Goal: Information Seeking & Learning: Learn about a topic

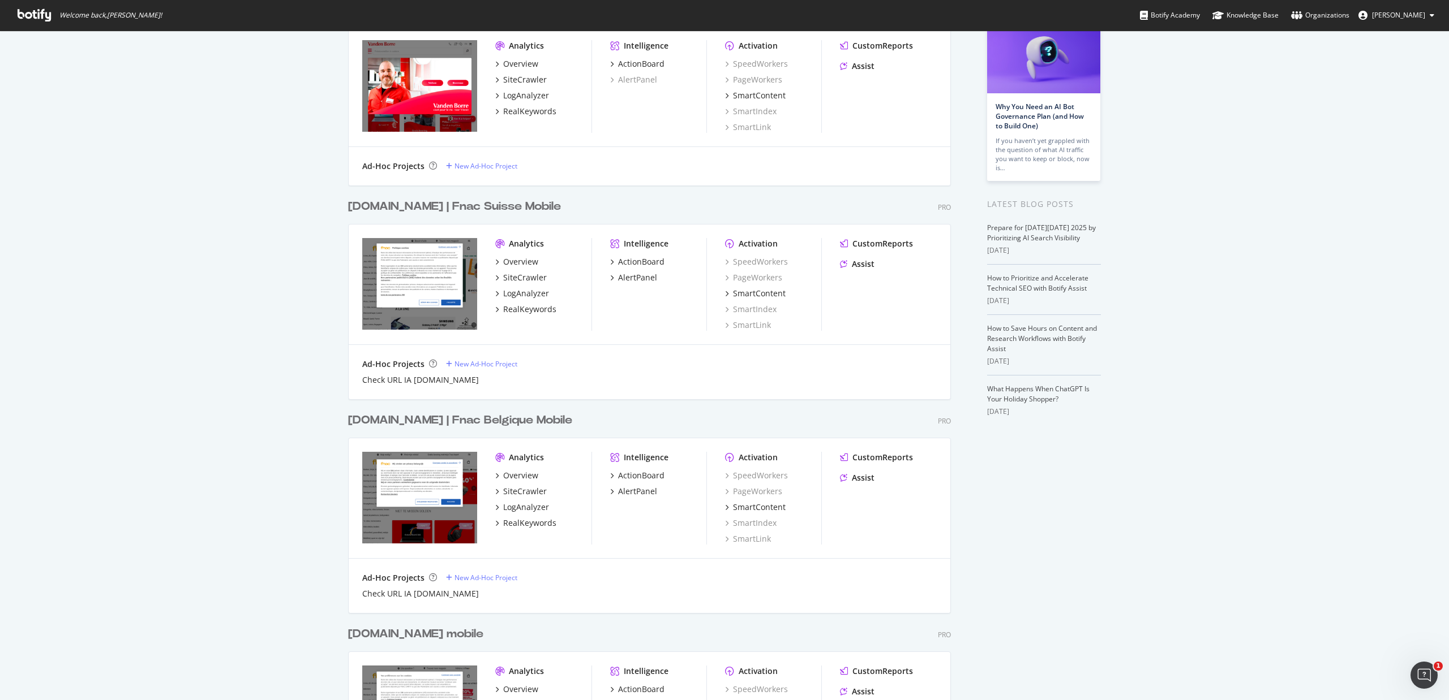
scroll to position [75, 0]
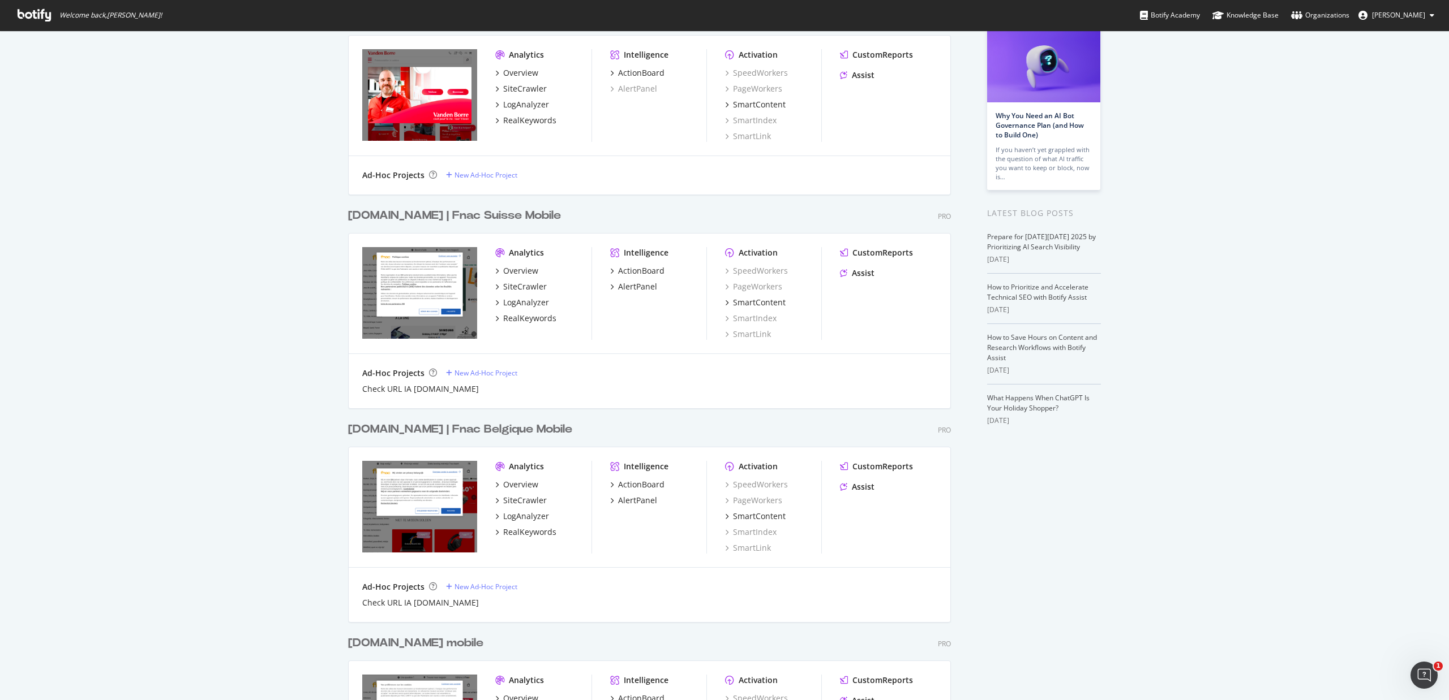
click at [458, 221] on div "fnac.ch | Fnac Suisse Mobile" at bounding box center [454, 216] width 213 height 16
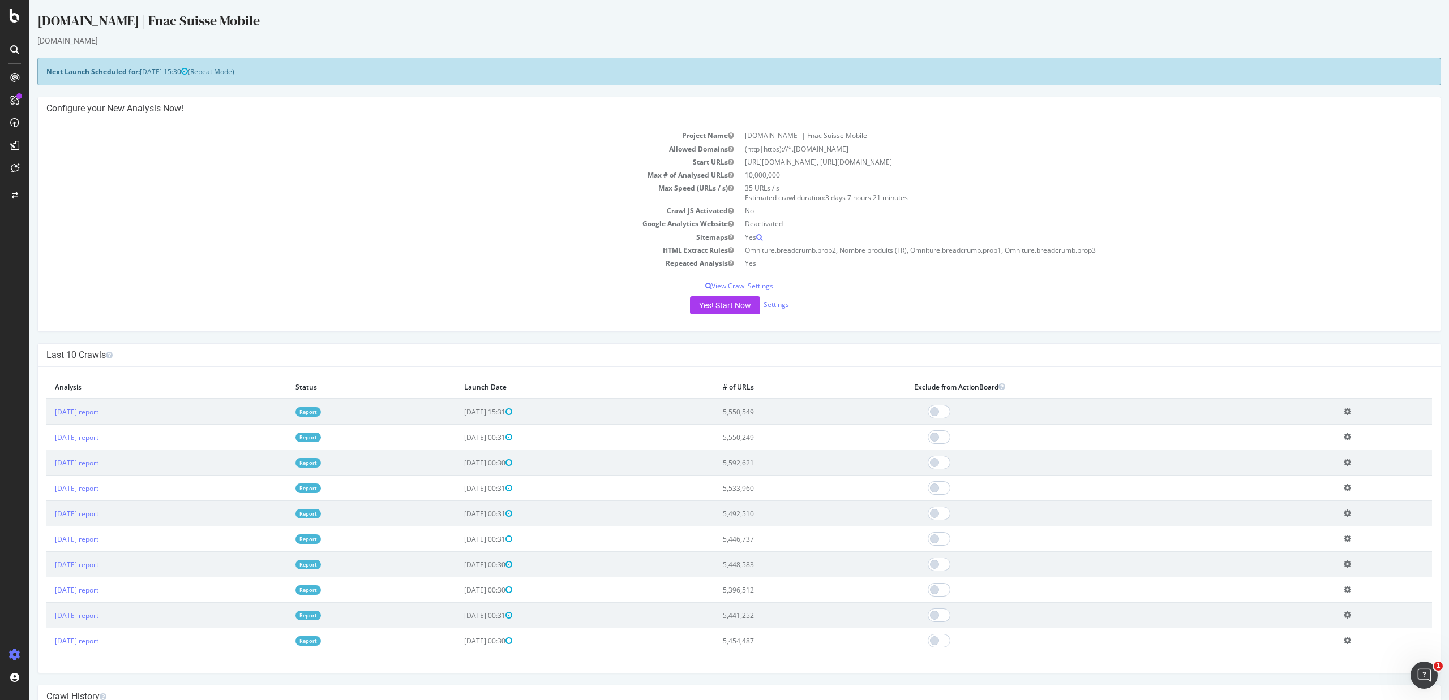
click at [321, 411] on link "Report" at bounding box center [307, 412] width 25 height 10
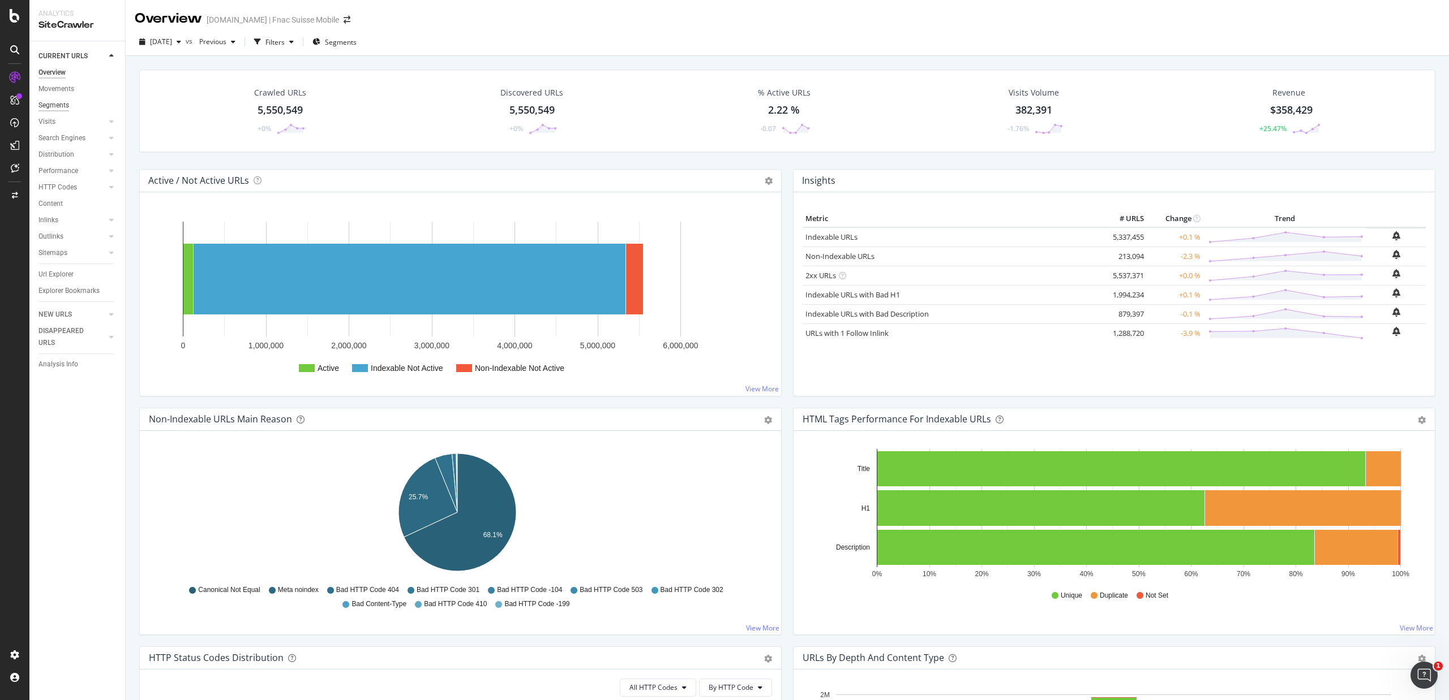
click at [48, 105] on div "Segments" at bounding box center [53, 106] width 31 height 12
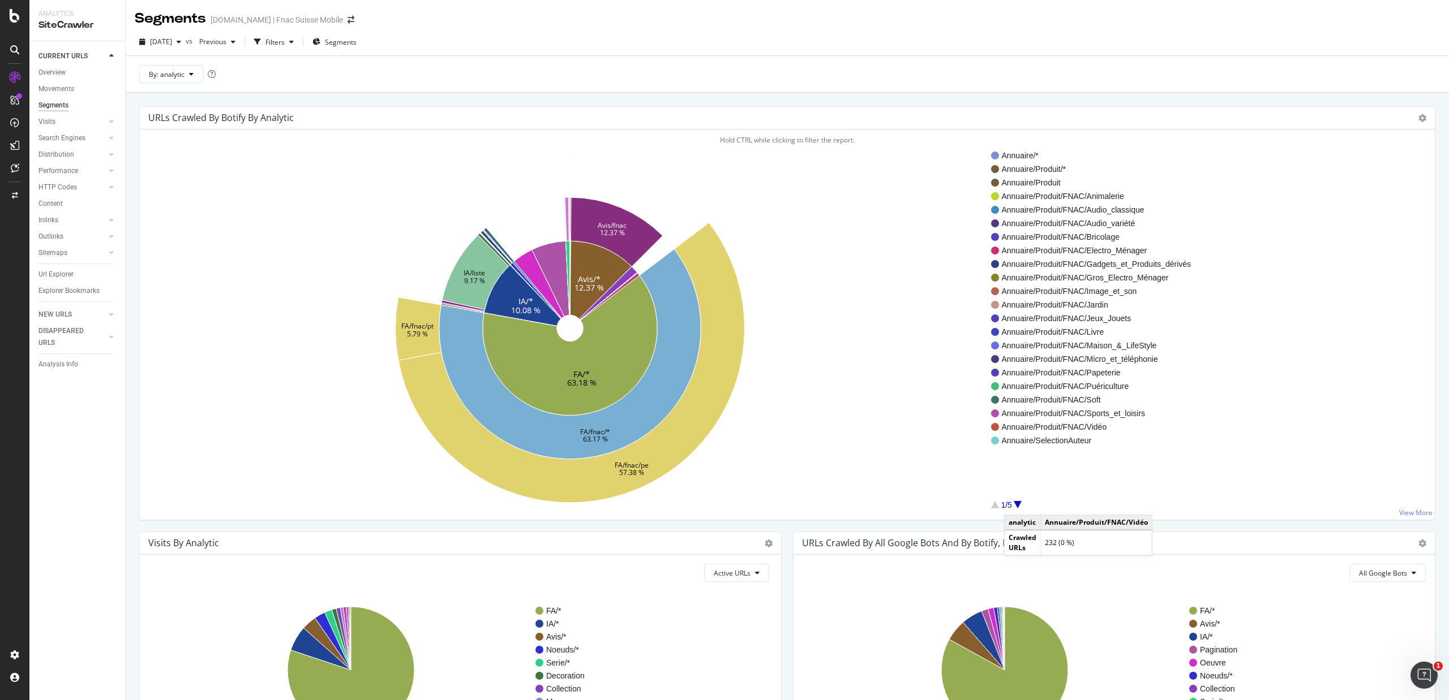
click at [1015, 505] on div at bounding box center [1017, 504] width 8 height 7
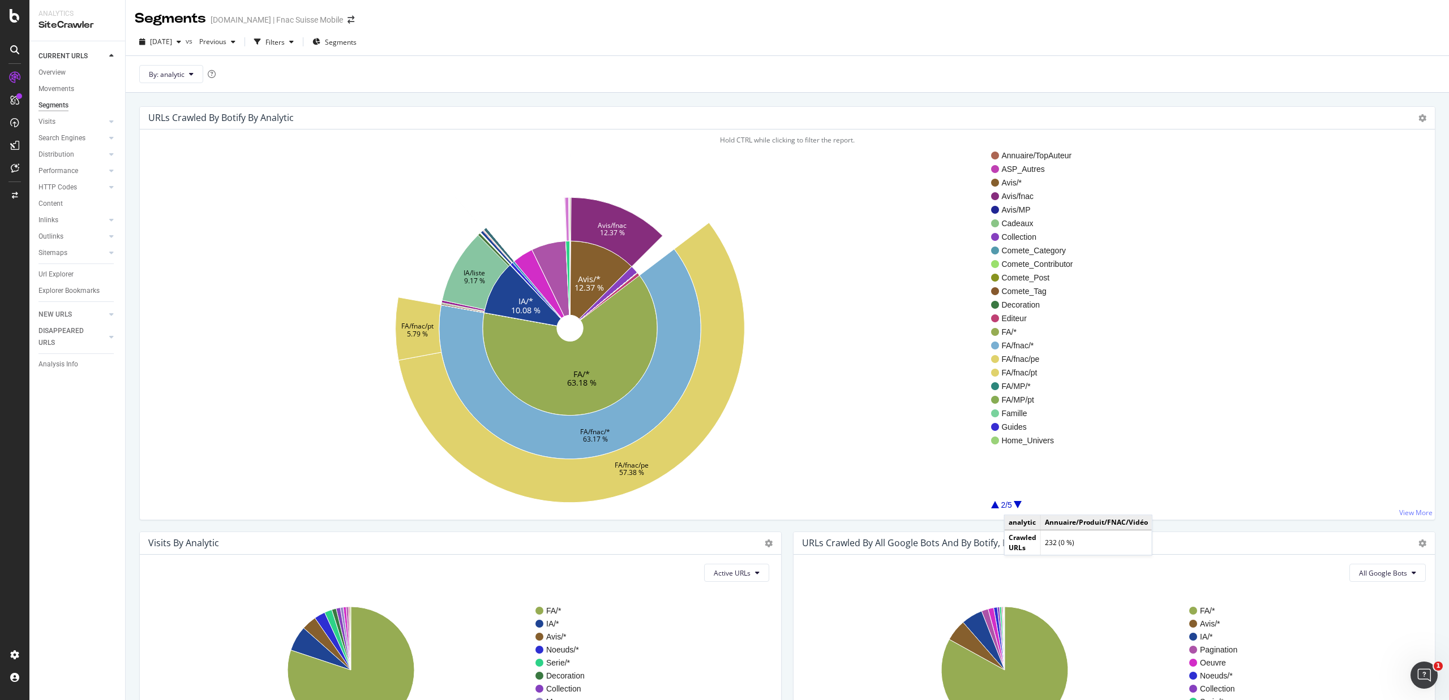
click at [1015, 505] on div at bounding box center [1017, 504] width 8 height 7
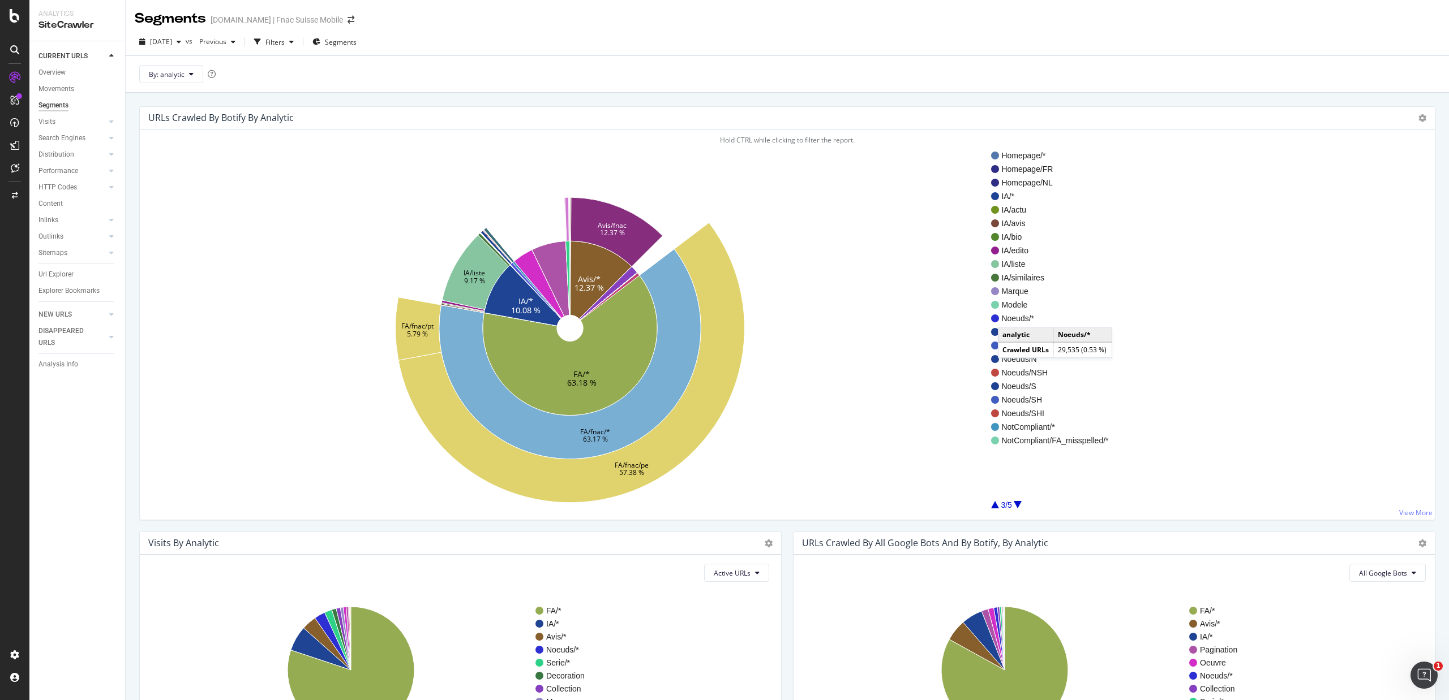
click at [1009, 317] on span "Noeuds/*" at bounding box center [1054, 318] width 107 height 11
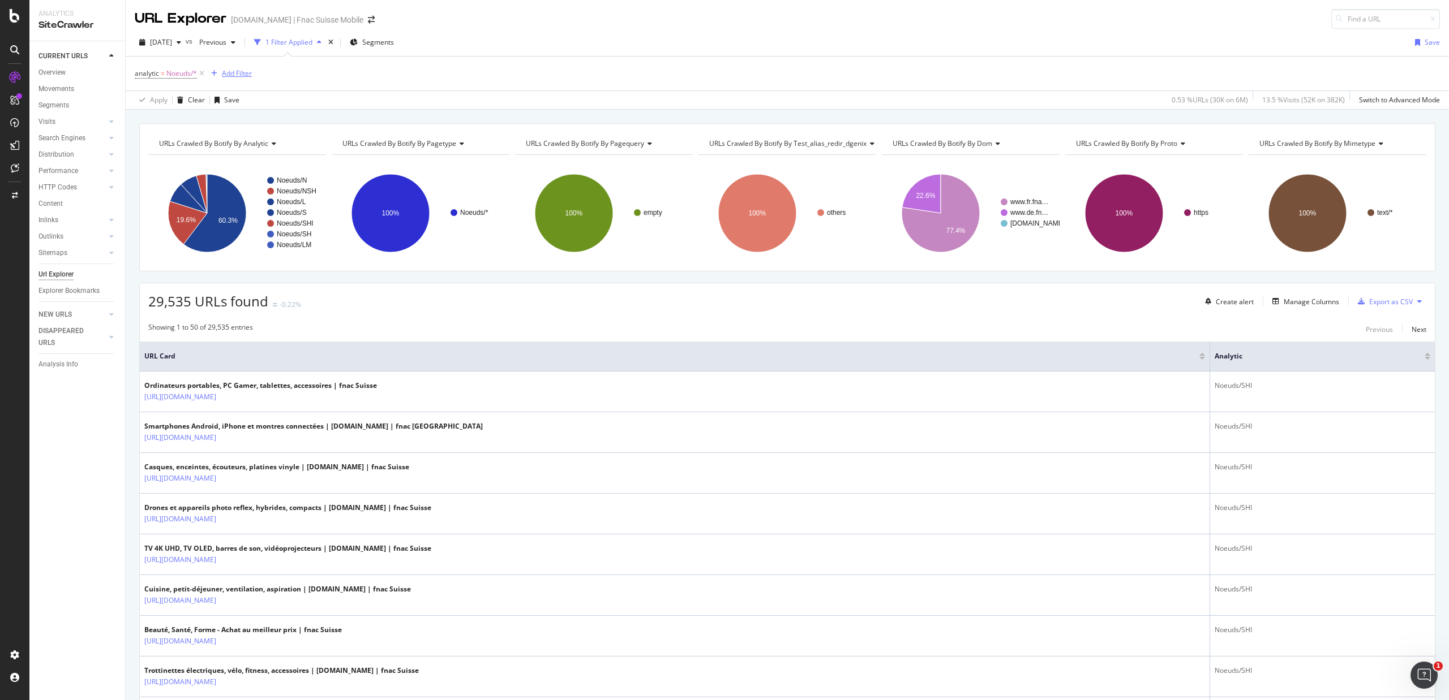
click at [231, 72] on div "Add Filter" at bounding box center [237, 73] width 30 height 10
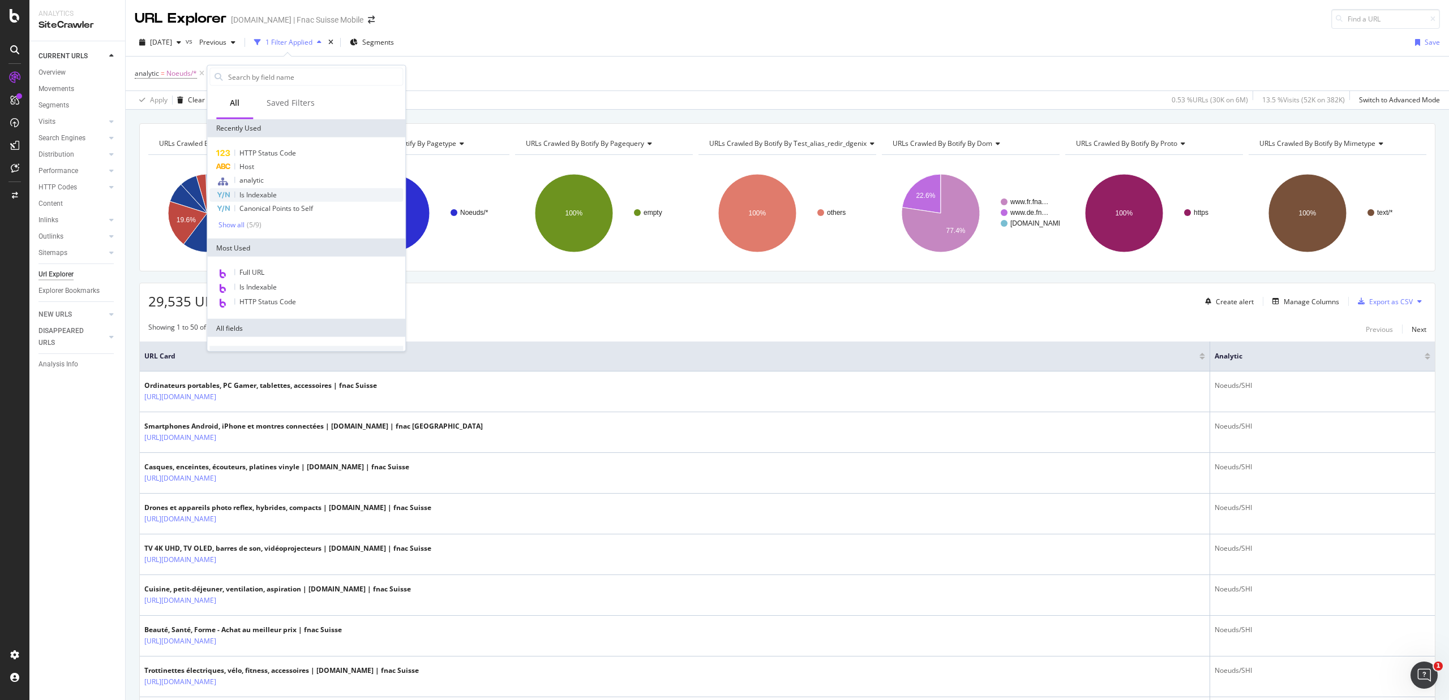
click at [265, 194] on span "Is Indexable" at bounding box center [257, 195] width 37 height 10
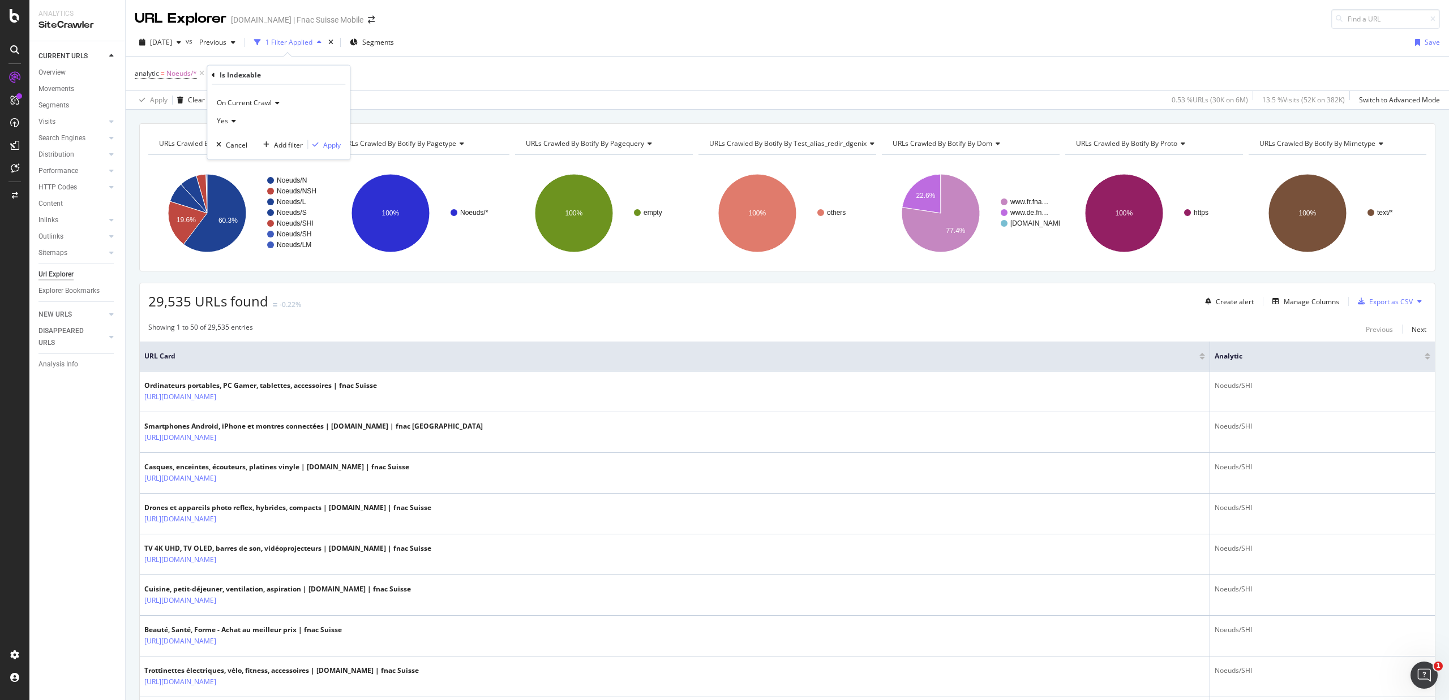
click at [378, 76] on div "analytic = Noeuds/* Add Filter" at bounding box center [787, 74] width 1305 height 34
click at [234, 75] on div "Add Filter" at bounding box center [237, 73] width 30 height 10
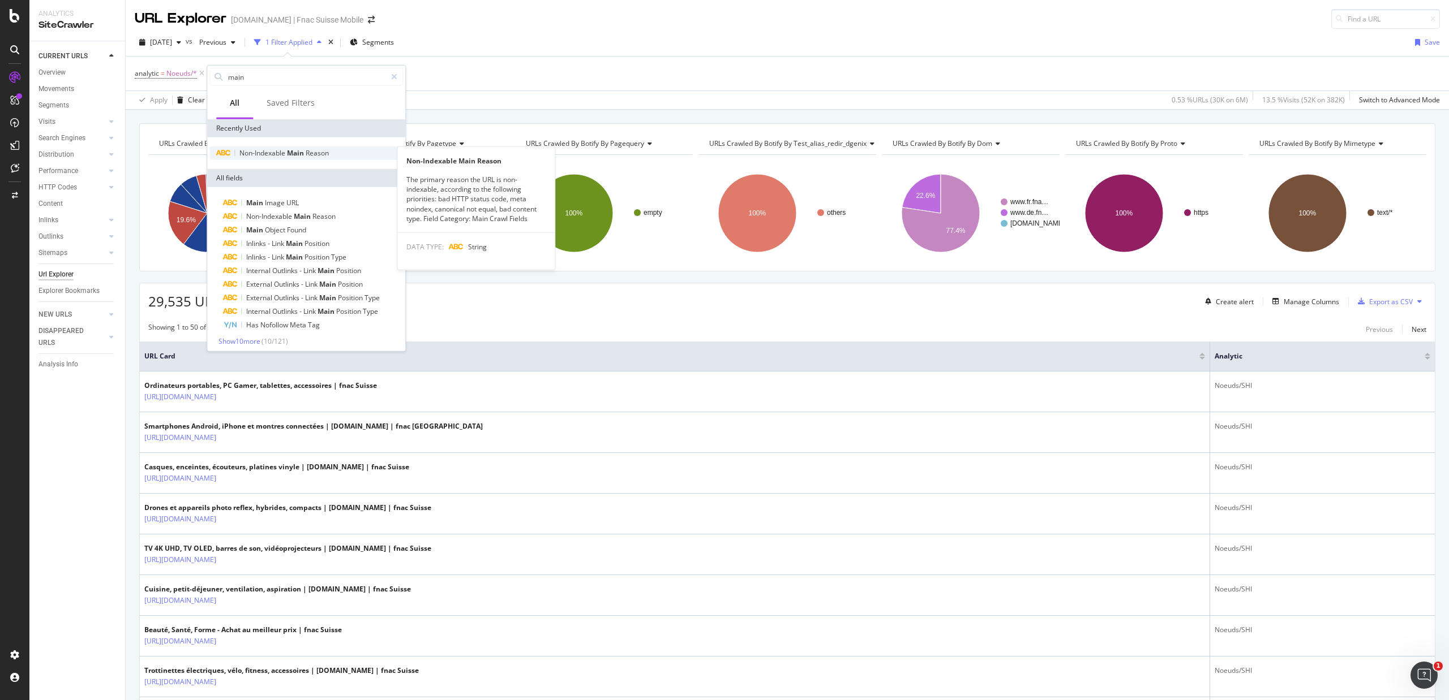
type input "main"
click at [304, 155] on span "Main" at bounding box center [296, 153] width 19 height 10
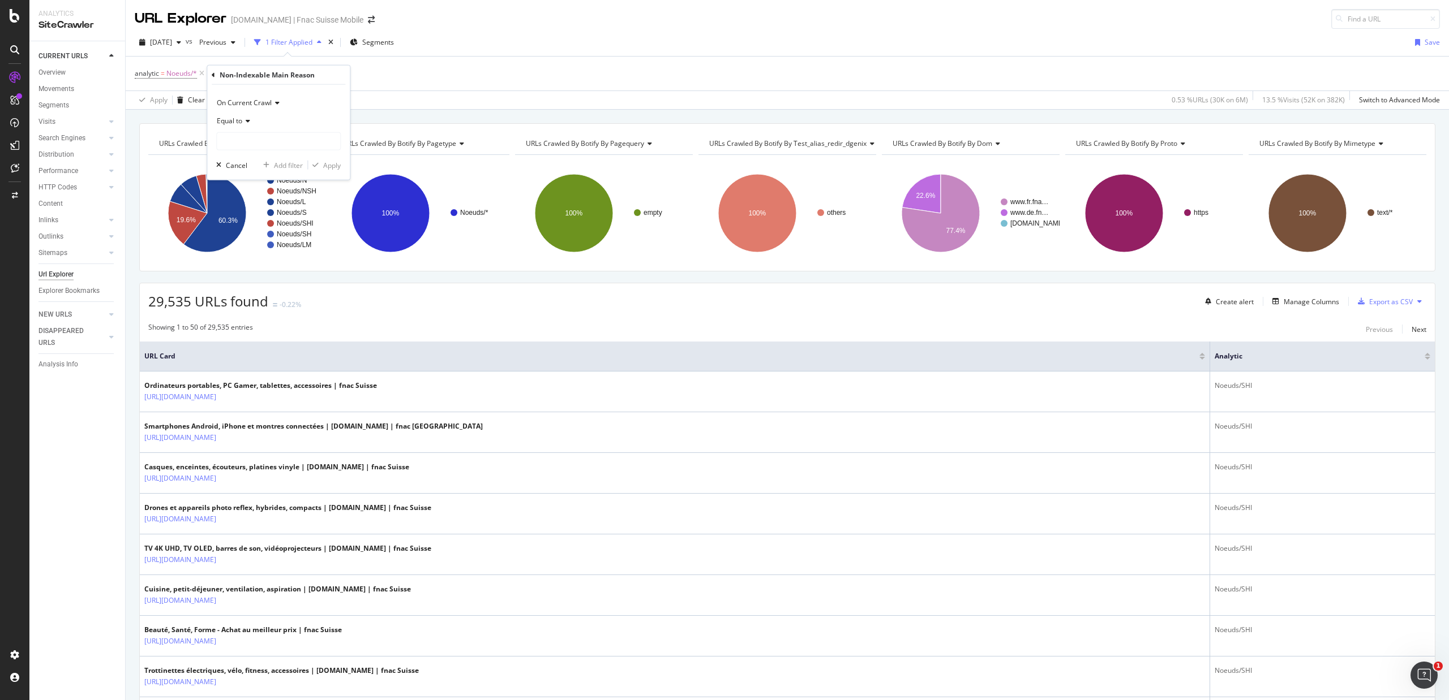
click at [264, 129] on div "Equal to" at bounding box center [278, 121] width 124 height 18
click at [259, 140] on div "Equal to" at bounding box center [279, 144] width 121 height 15
click at [258, 136] on input "text" at bounding box center [278, 141] width 123 height 18
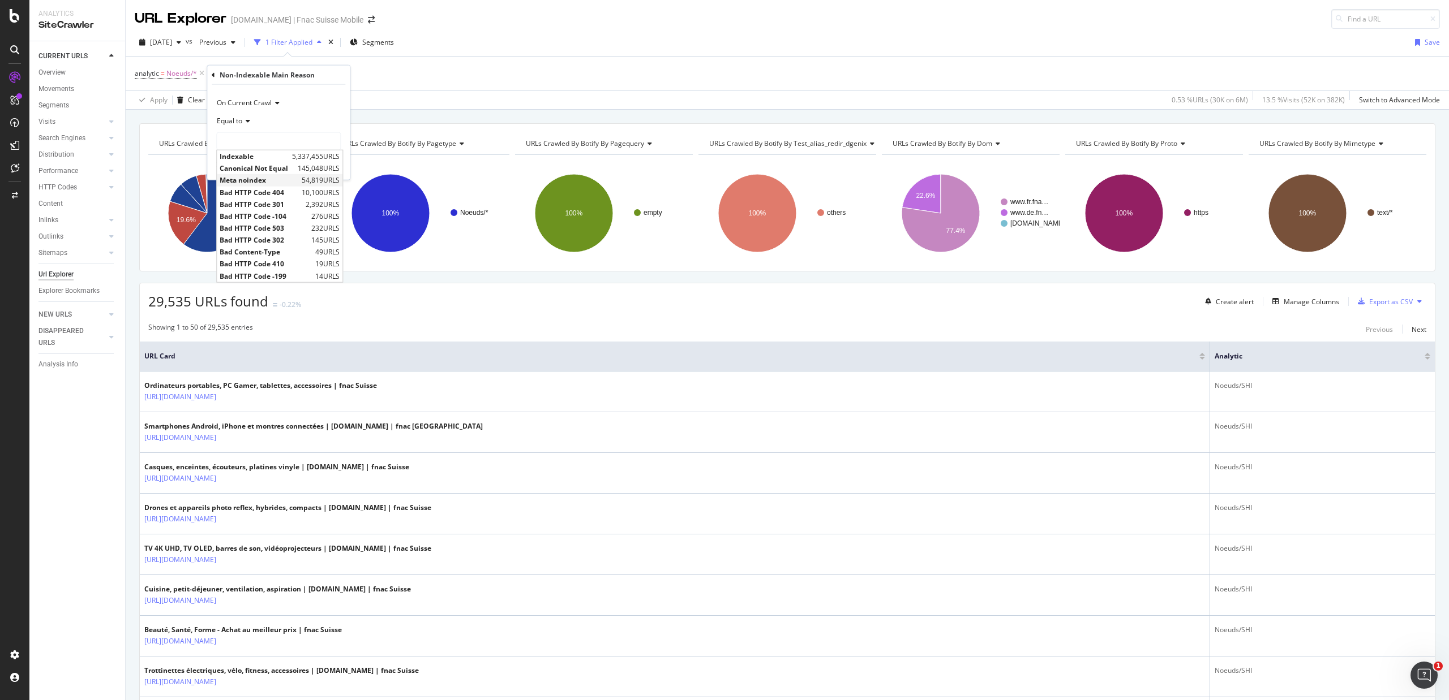
click at [266, 177] on span "Meta noindex" at bounding box center [259, 180] width 79 height 10
type input "Meta noindex"
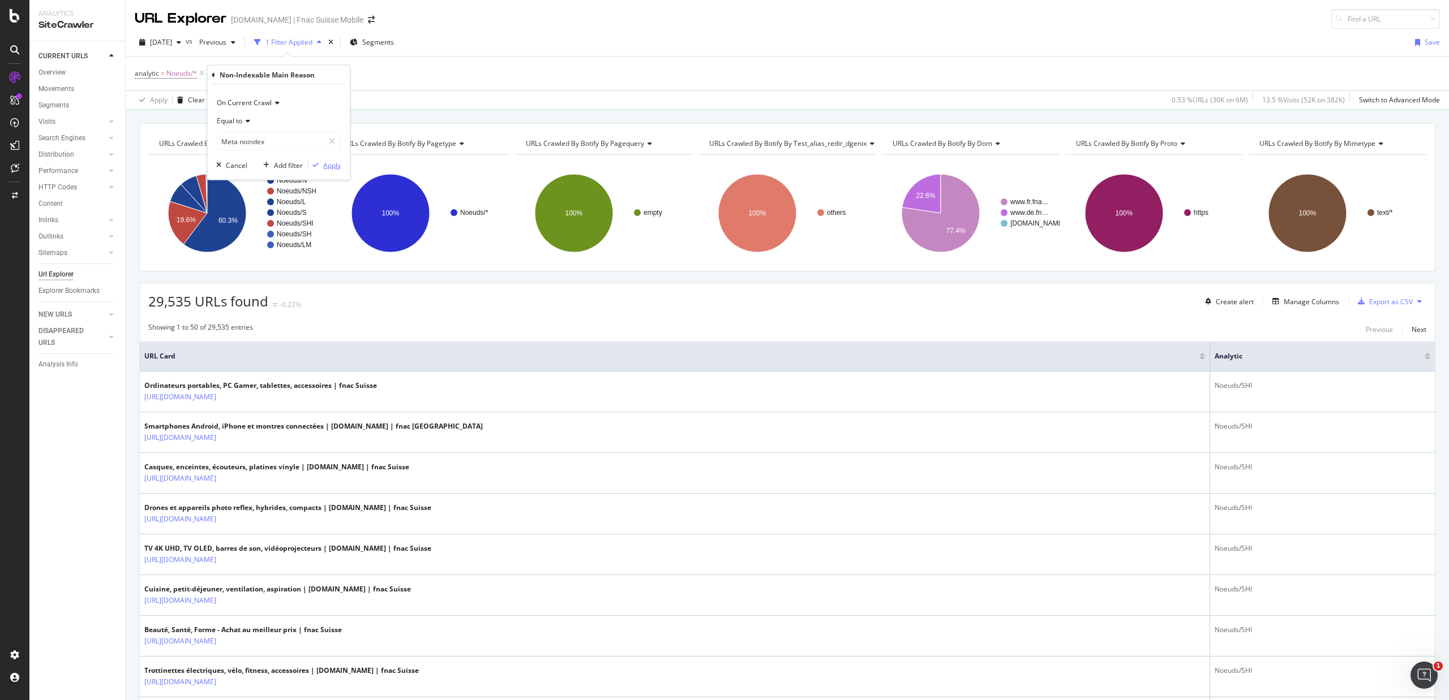
click at [324, 166] on div "Apply" at bounding box center [332, 165] width 18 height 10
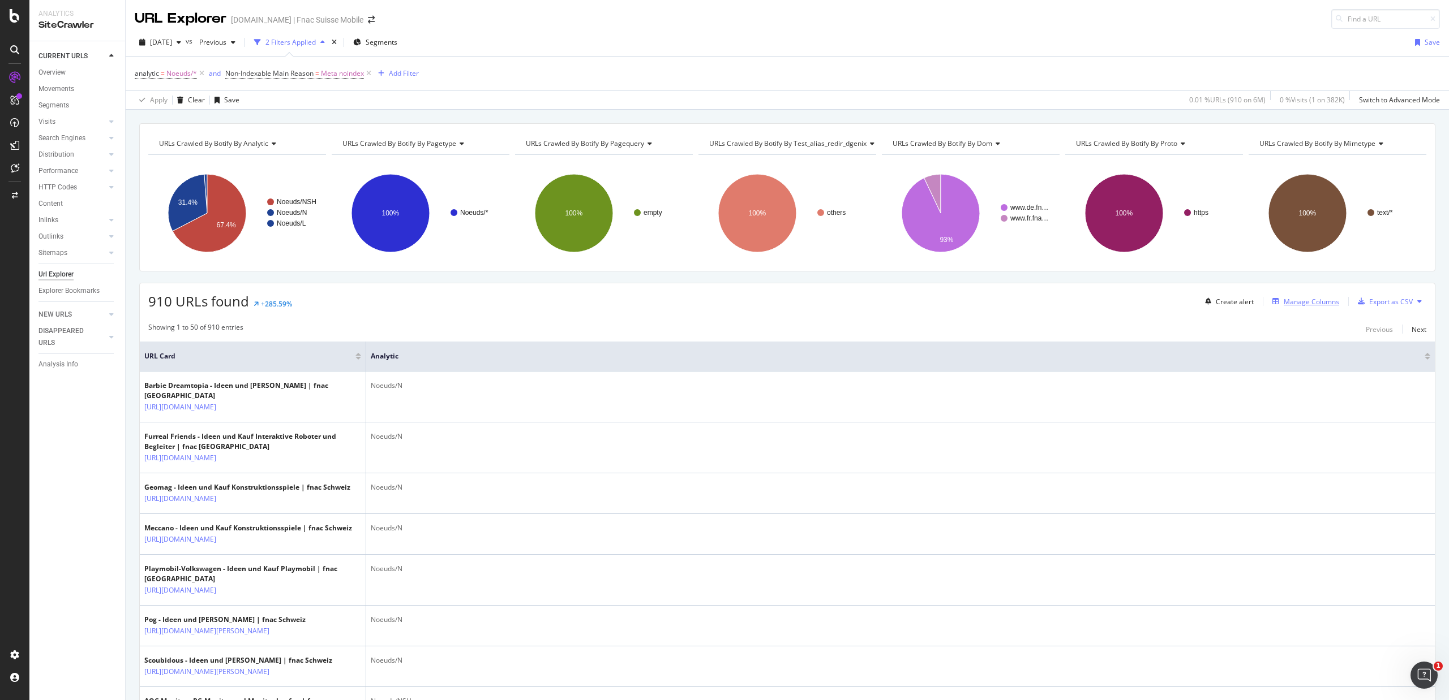
click at [1283, 304] on div "Manage Columns" at bounding box center [1310, 302] width 55 height 10
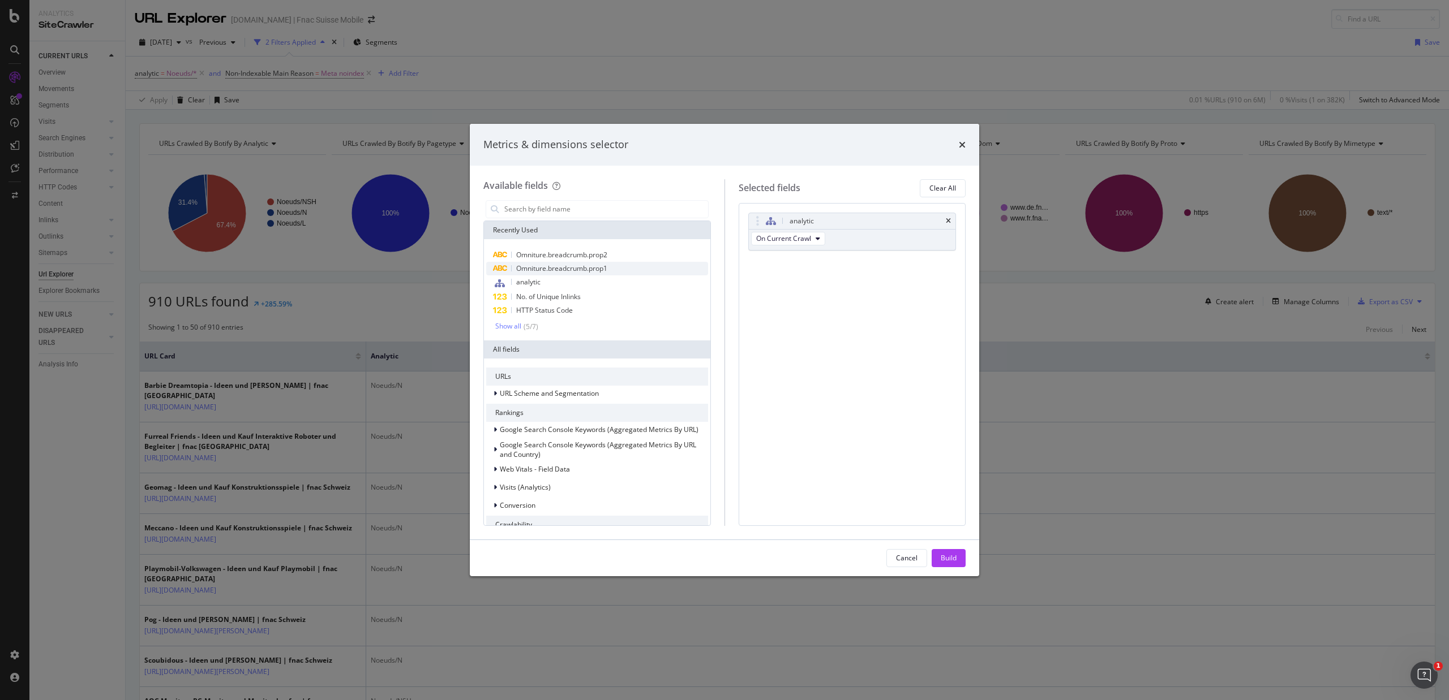
click at [602, 265] on span "Omniture.breadcrumb.prop1" at bounding box center [561, 269] width 91 height 10
click at [605, 251] on span "Omniture.breadcrumb.prop2" at bounding box center [561, 255] width 91 height 10
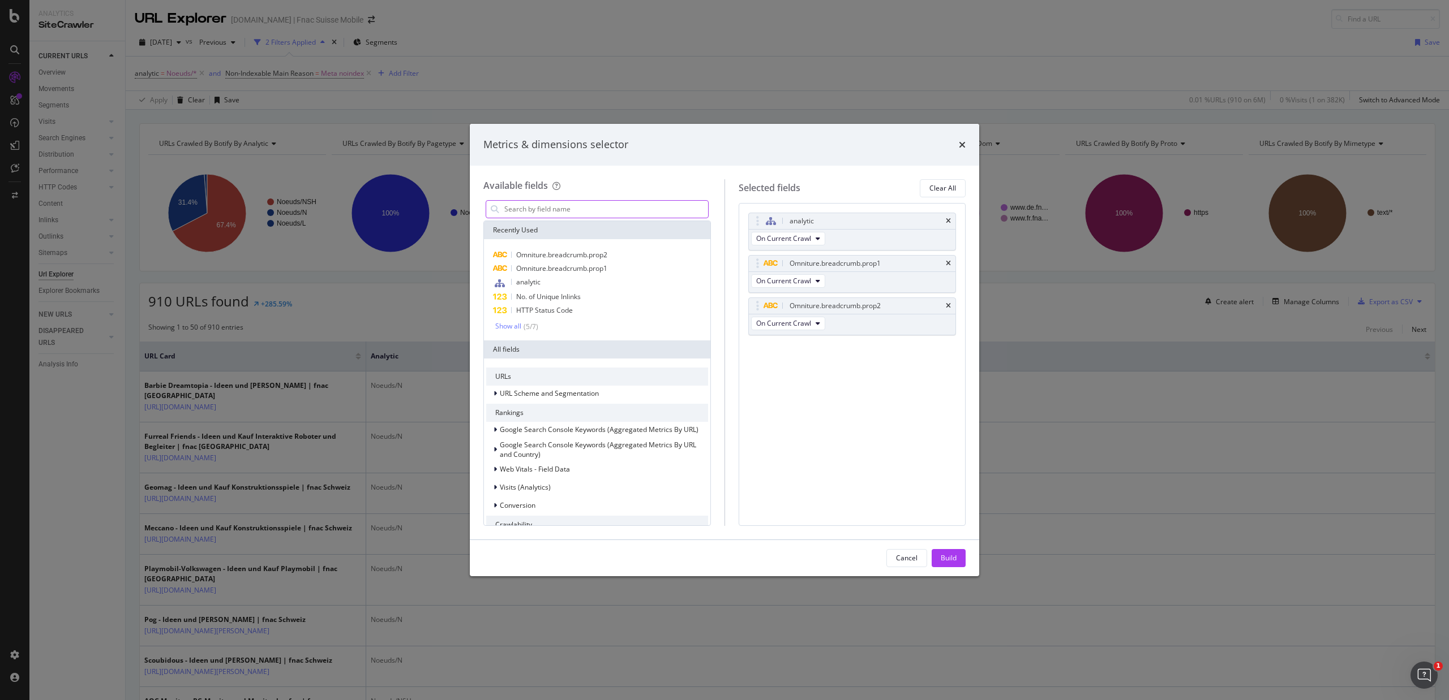
click at [545, 209] on input "modal" at bounding box center [605, 209] width 205 height 17
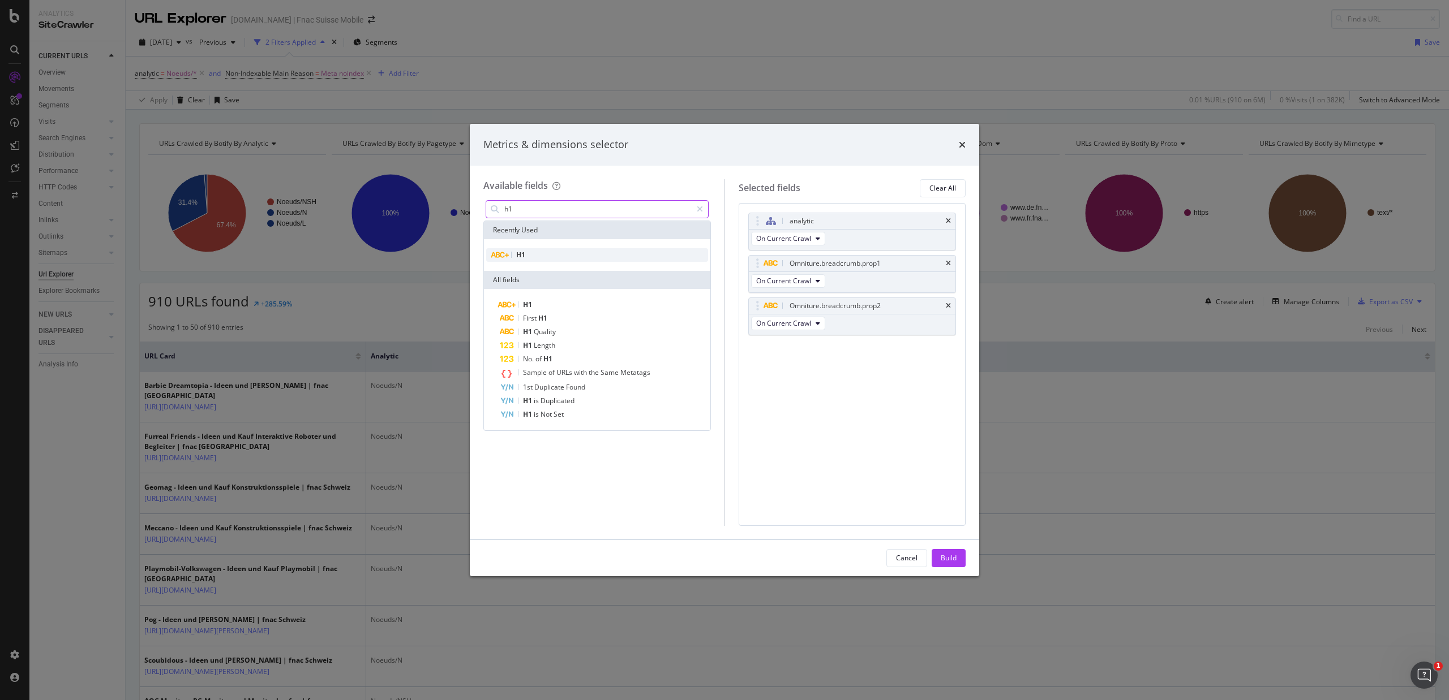
type input "h1"
click at [542, 251] on div "H1" at bounding box center [597, 255] width 222 height 14
click at [947, 560] on div "Build" at bounding box center [948, 558] width 16 height 10
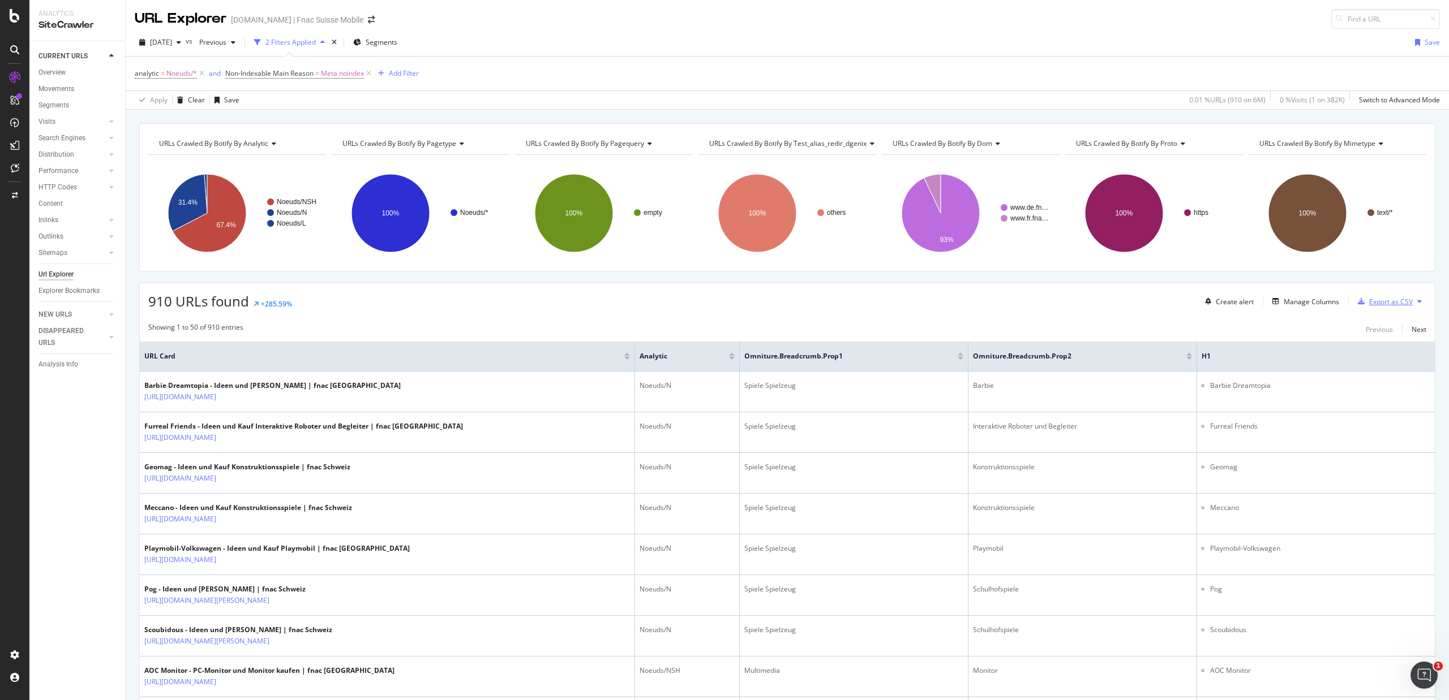
click at [1394, 301] on div "Export as CSV" at bounding box center [1391, 302] width 44 height 10
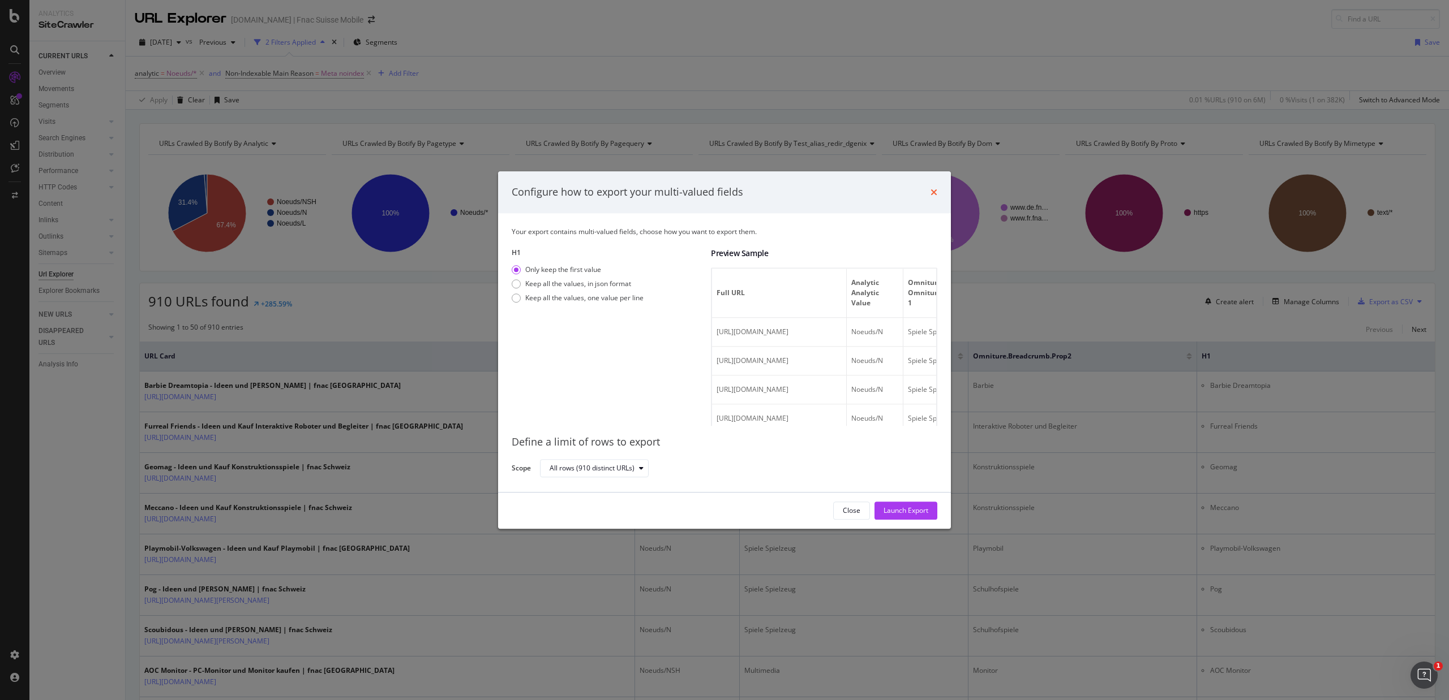
click at [933, 188] on icon "times" at bounding box center [933, 192] width 7 height 9
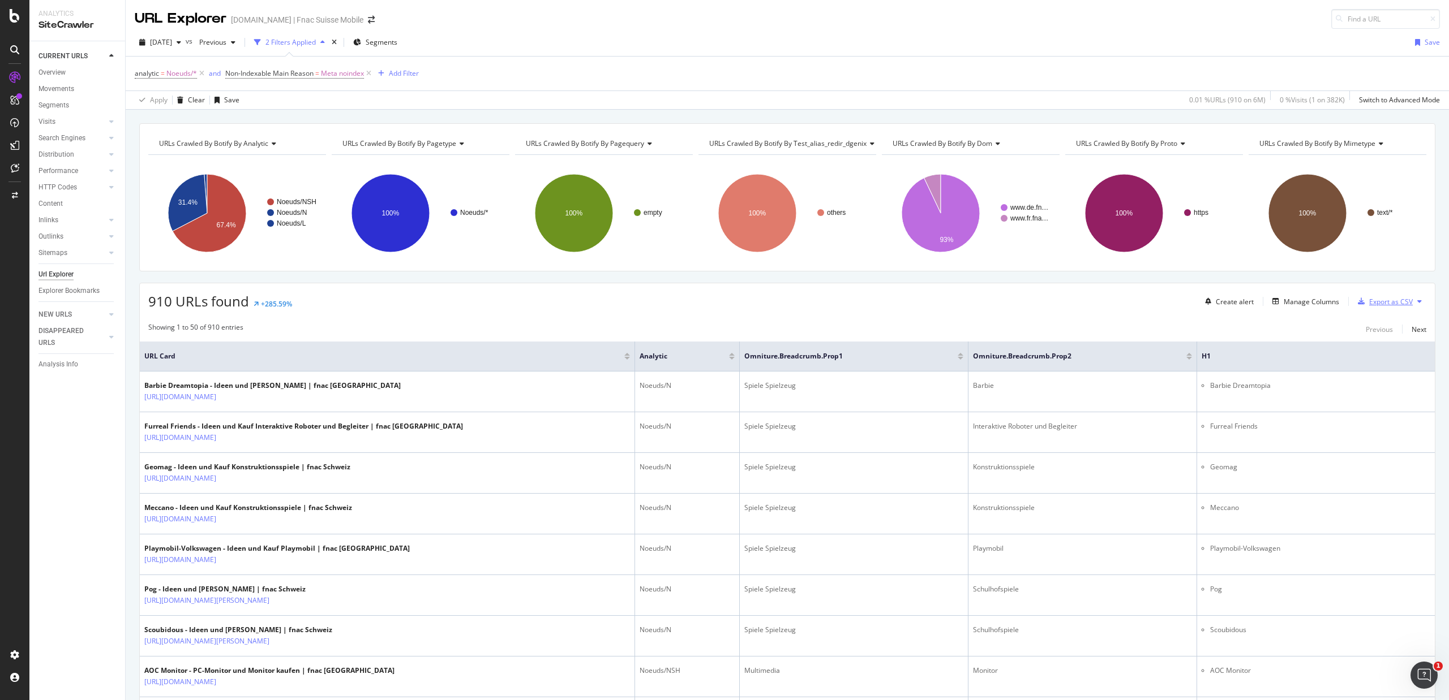
click at [1382, 298] on div "Export as CSV" at bounding box center [1391, 302] width 44 height 10
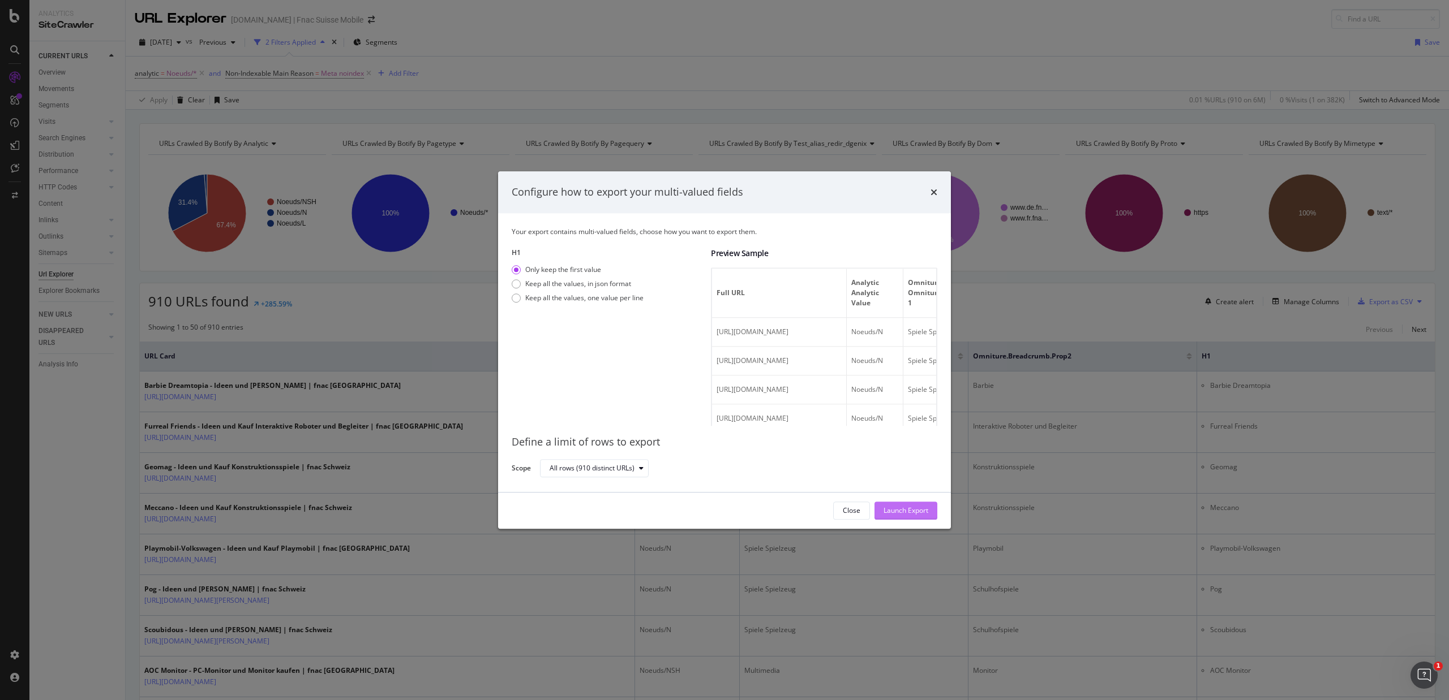
click at [919, 506] on div "Launch Export" at bounding box center [905, 511] width 45 height 10
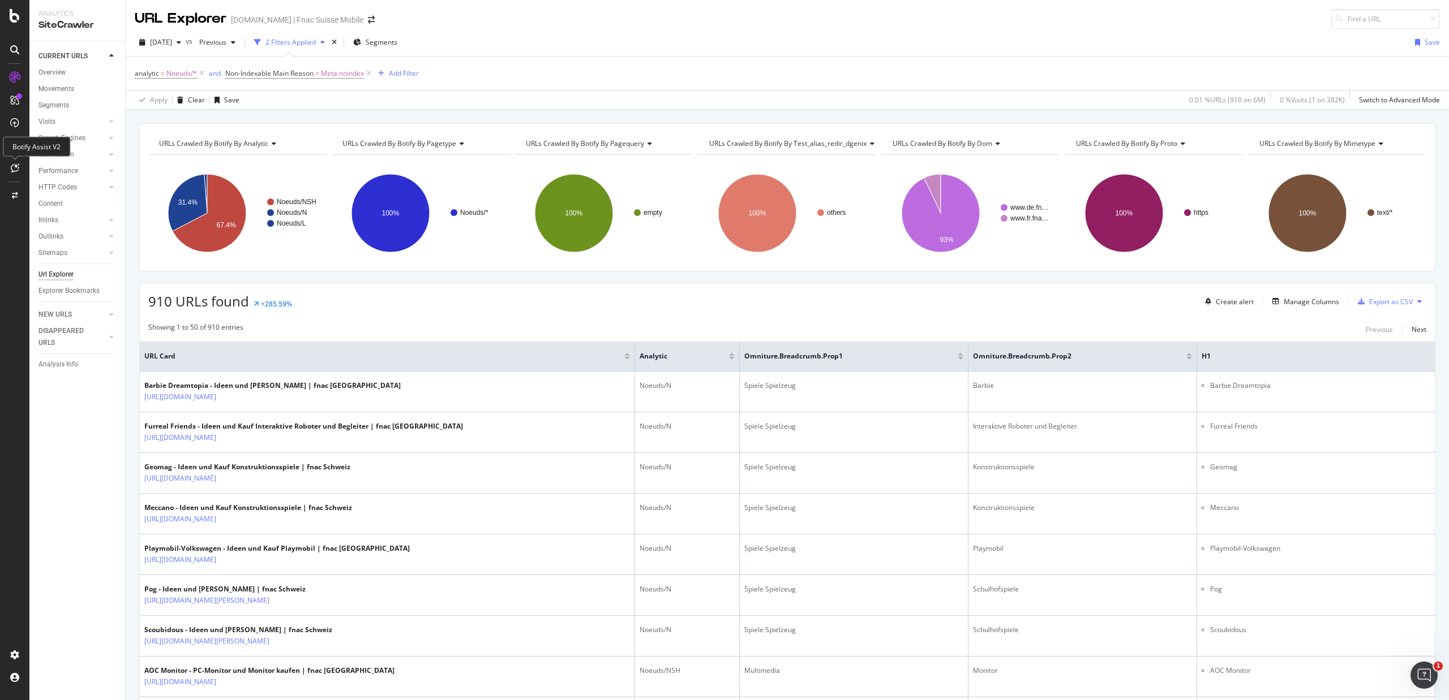
click at [10, 150] on div "Botify Assist V2" at bounding box center [36, 147] width 67 height 20
click at [50, 190] on div "DataExports" at bounding box center [64, 192] width 44 height 11
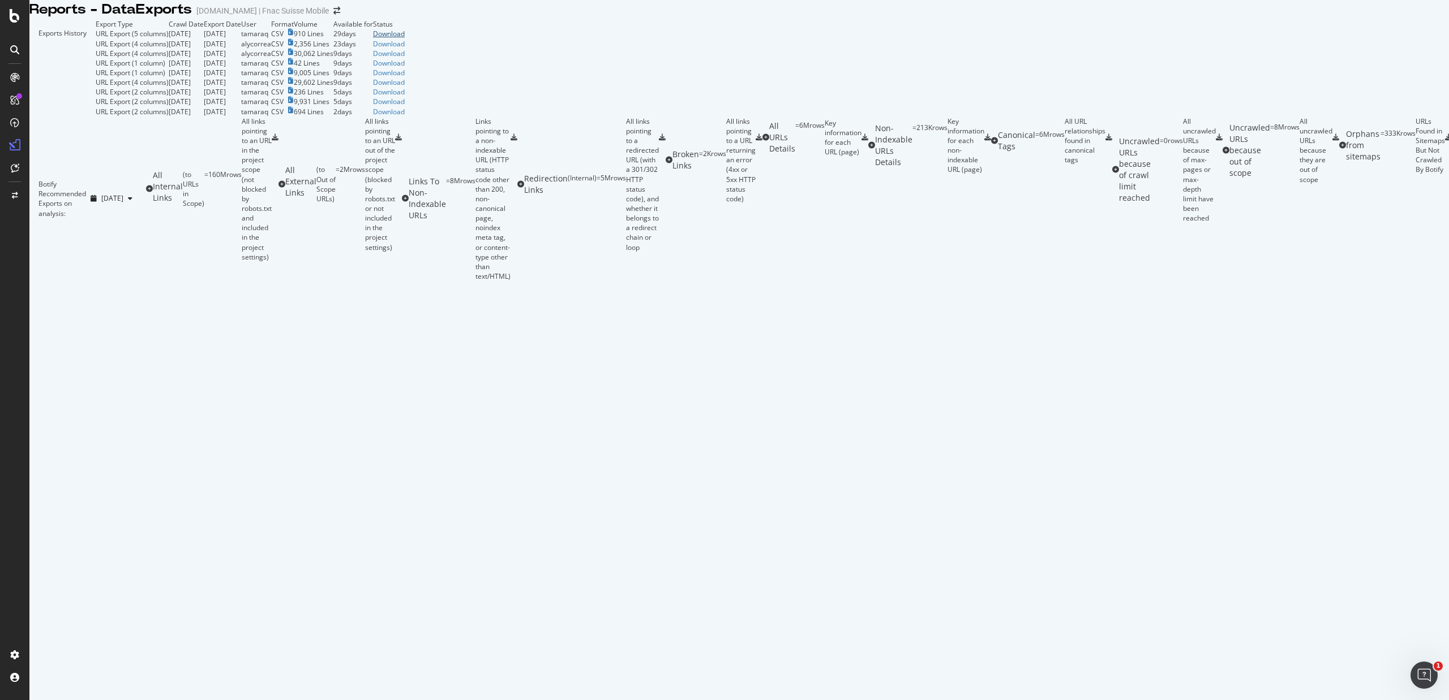
click at [405, 38] on div "Download" at bounding box center [389, 34] width 32 height 10
click at [11, 19] on icon at bounding box center [15, 16] width 10 height 14
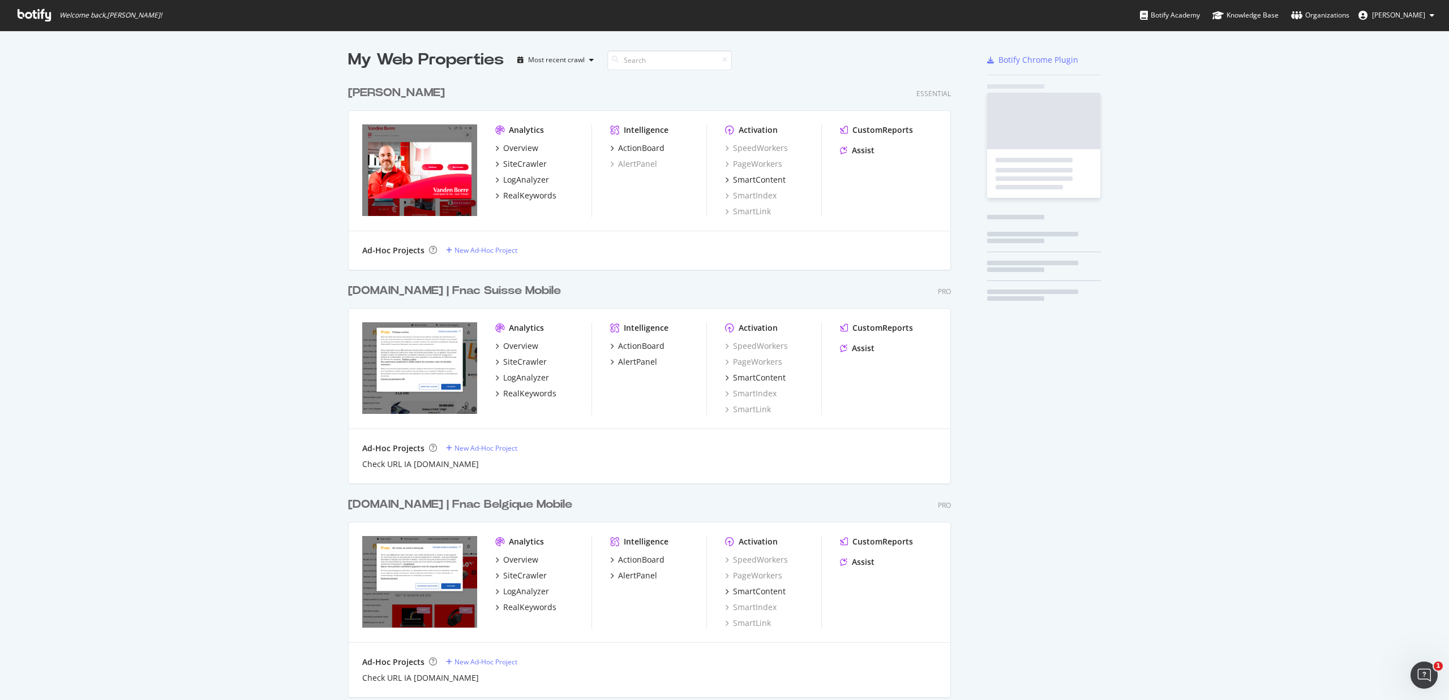
scroll to position [688, 1423]
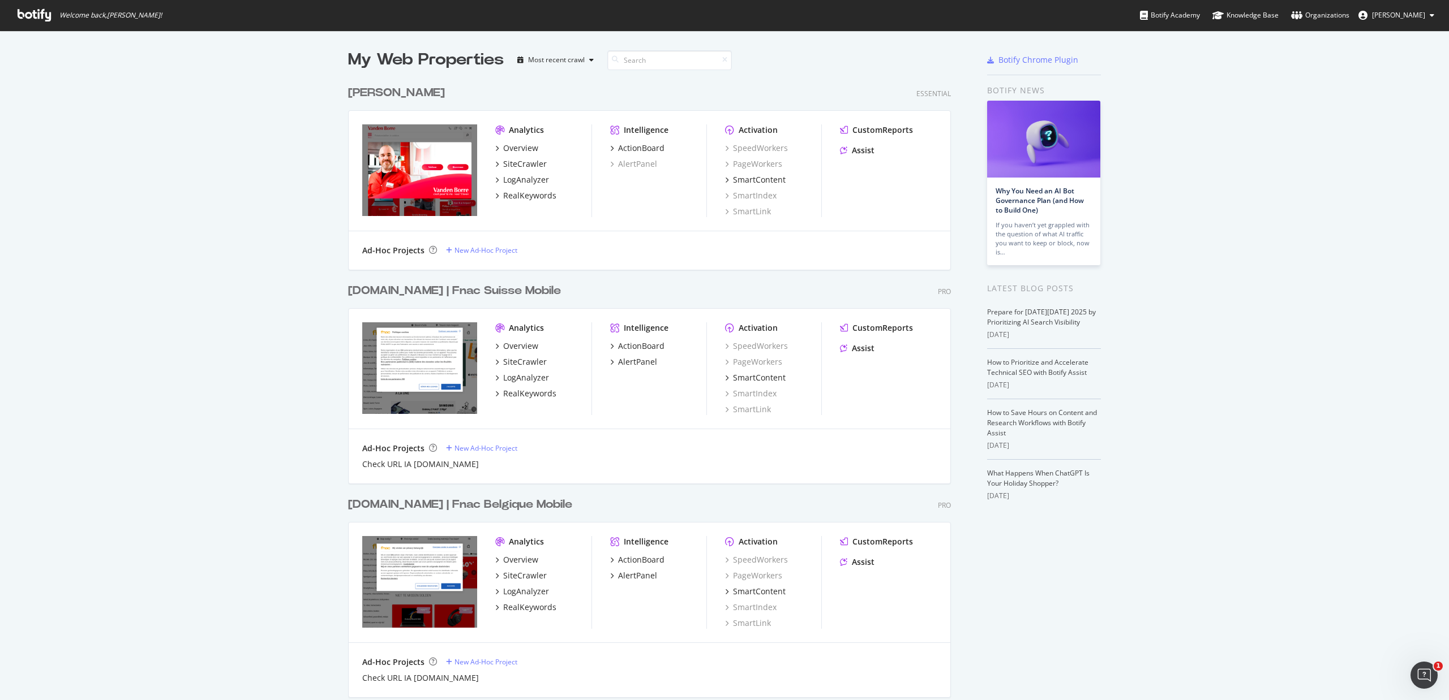
click at [448, 505] on div "[DOMAIN_NAME] | Fnac Belgique Mobile" at bounding box center [460, 505] width 224 height 16
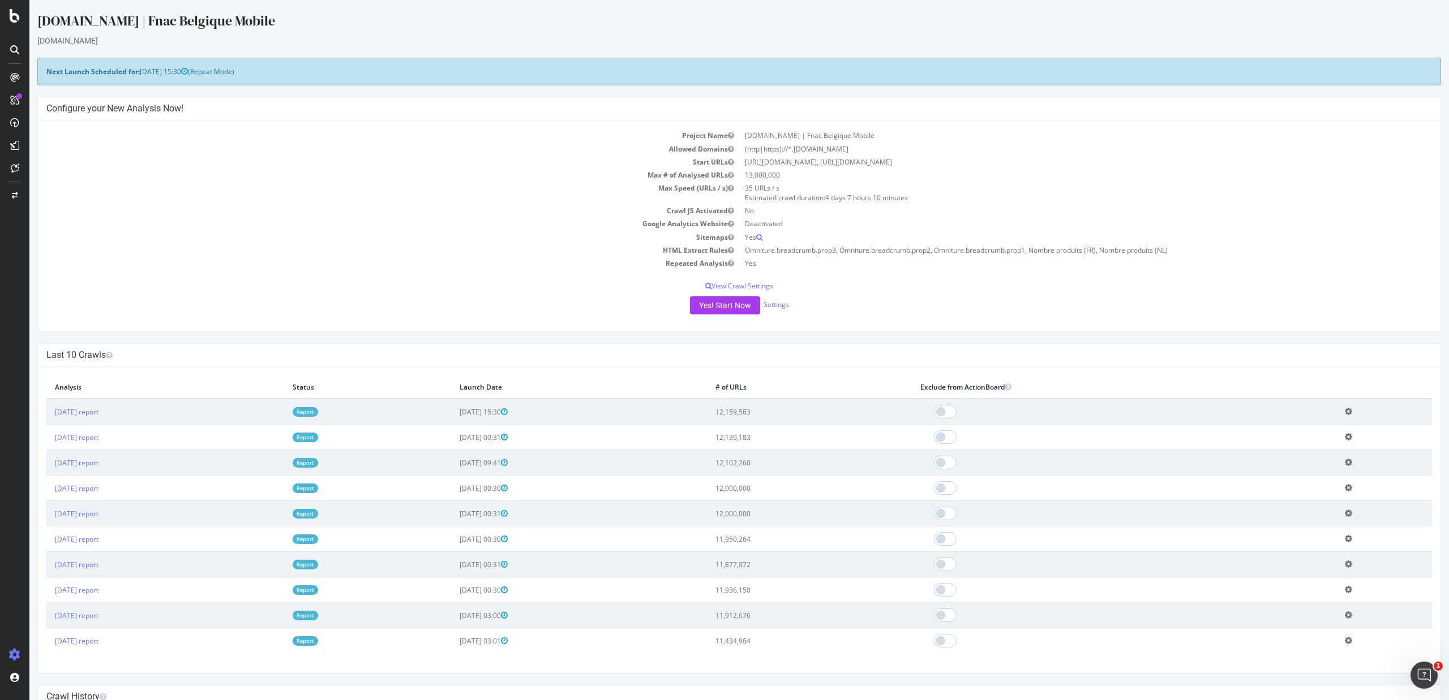
drag, startPoint x: 49, startPoint y: 410, endPoint x: 251, endPoint y: -78, distance: 528.7
click at [251, 0] on html "fnac.be | Fnac Belgique Mobile fnac.be × × Next Launch Scheduled for: 2025-11-0…" at bounding box center [738, 666] width 1419 height 1333
click at [318, 412] on link "Report" at bounding box center [305, 412] width 25 height 10
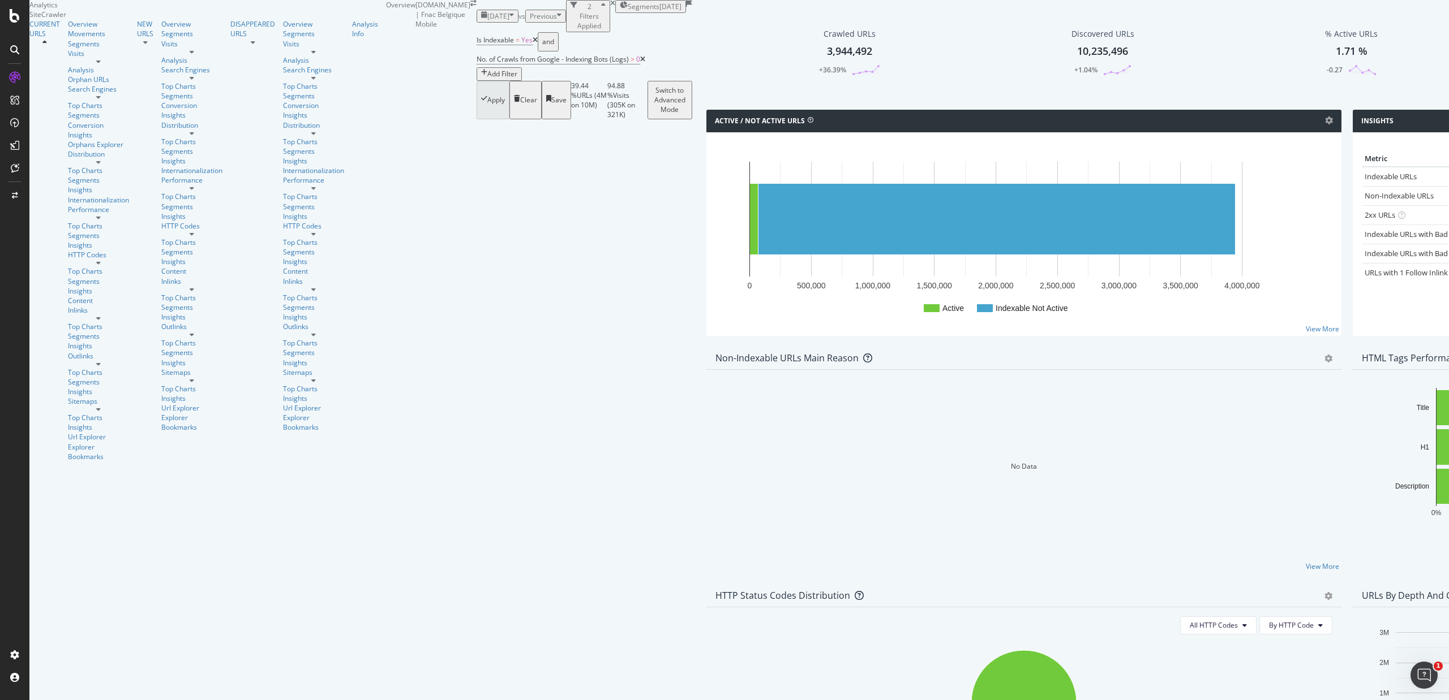
click at [487, 21] on span "2024 Mar. 1st" at bounding box center [498, 16] width 22 height 10
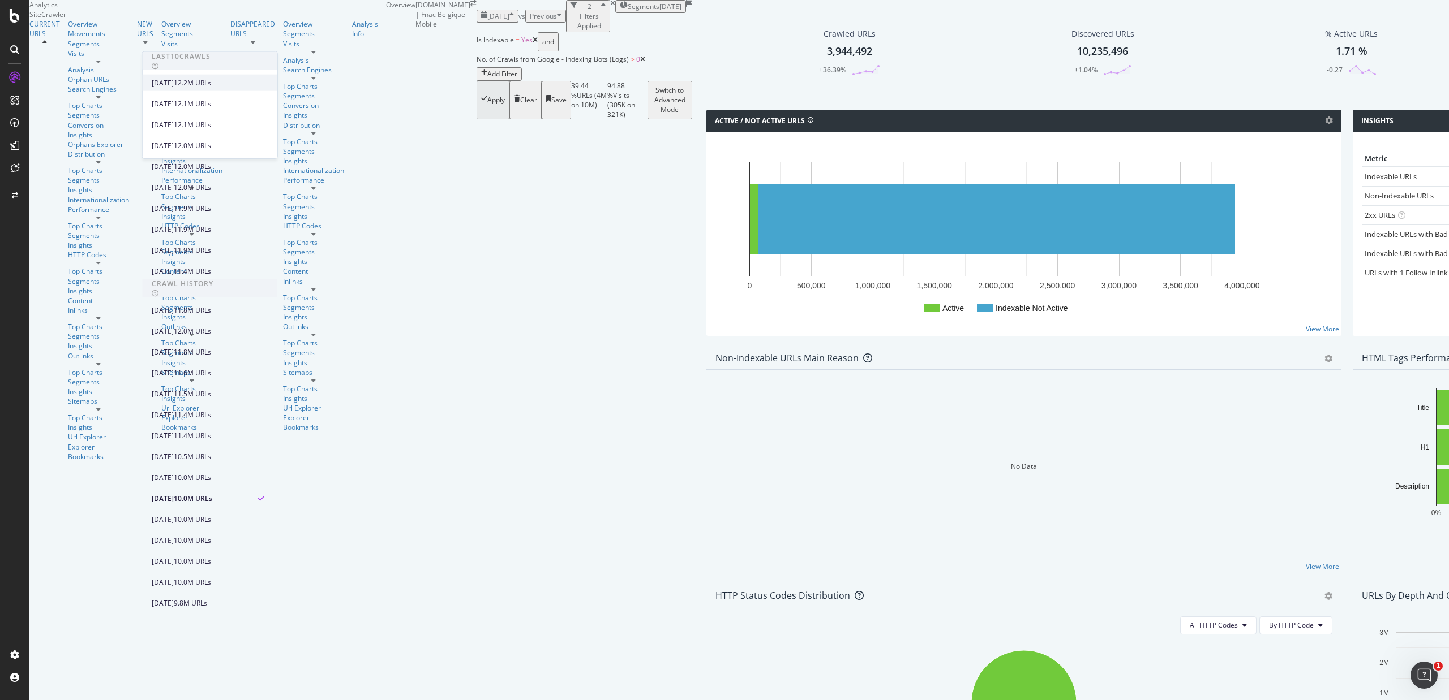
click at [174, 79] on div "2025 Oct. 1st" at bounding box center [163, 83] width 22 height 10
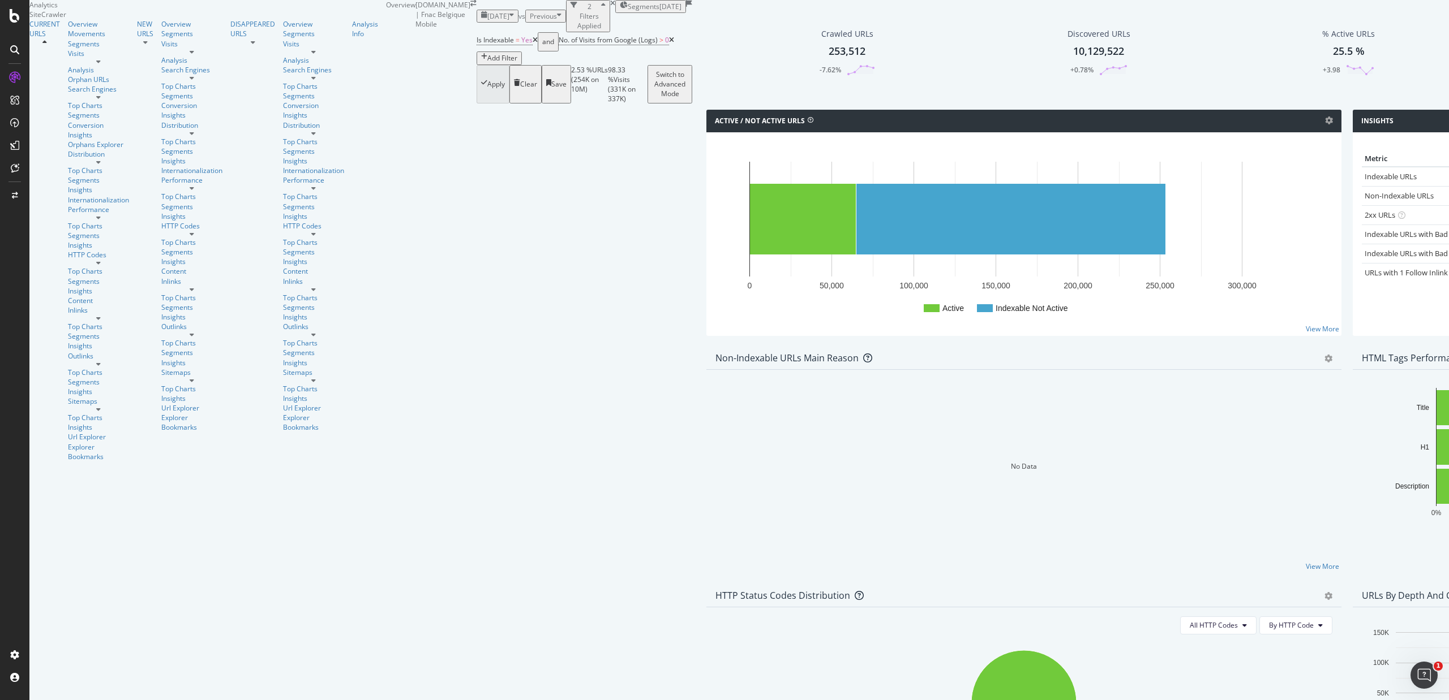
click at [487, 21] on span "2024 Feb. 1st" at bounding box center [498, 16] width 22 height 10
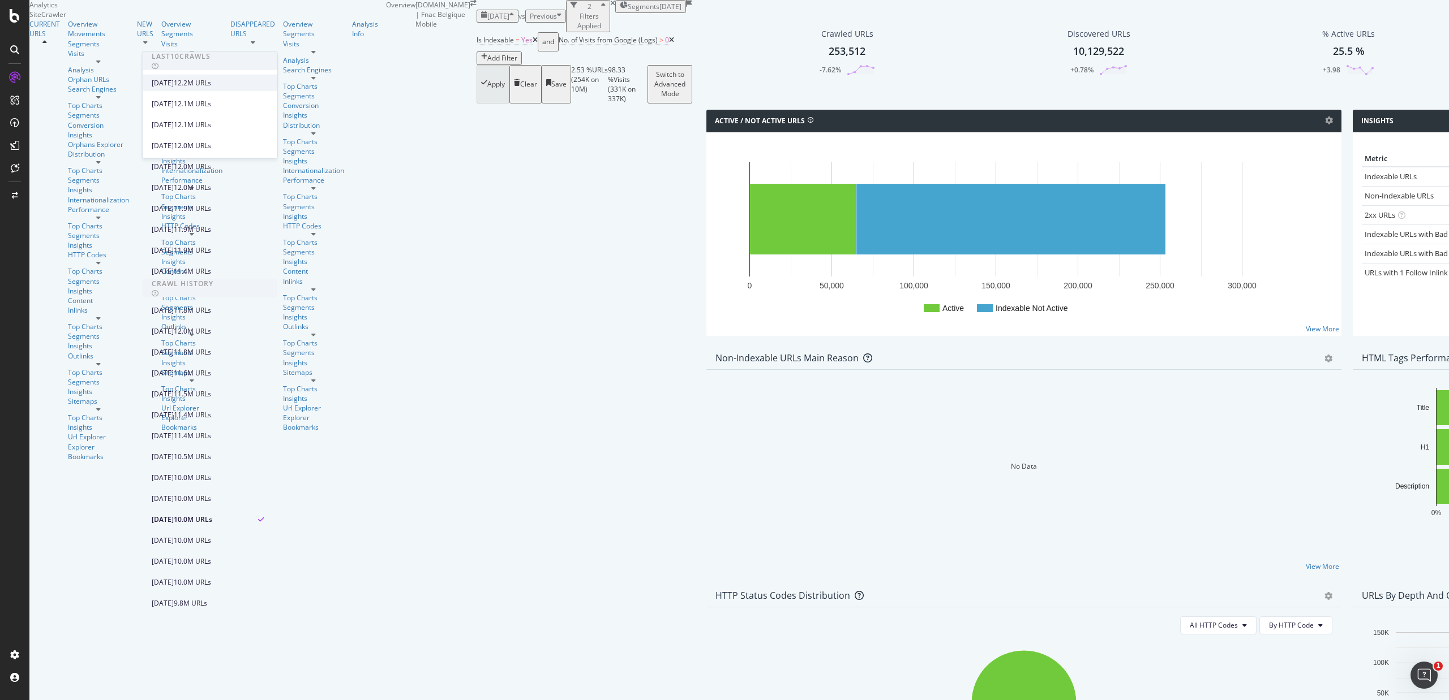
click at [174, 83] on div "2025 Oct. 1st" at bounding box center [163, 83] width 22 height 10
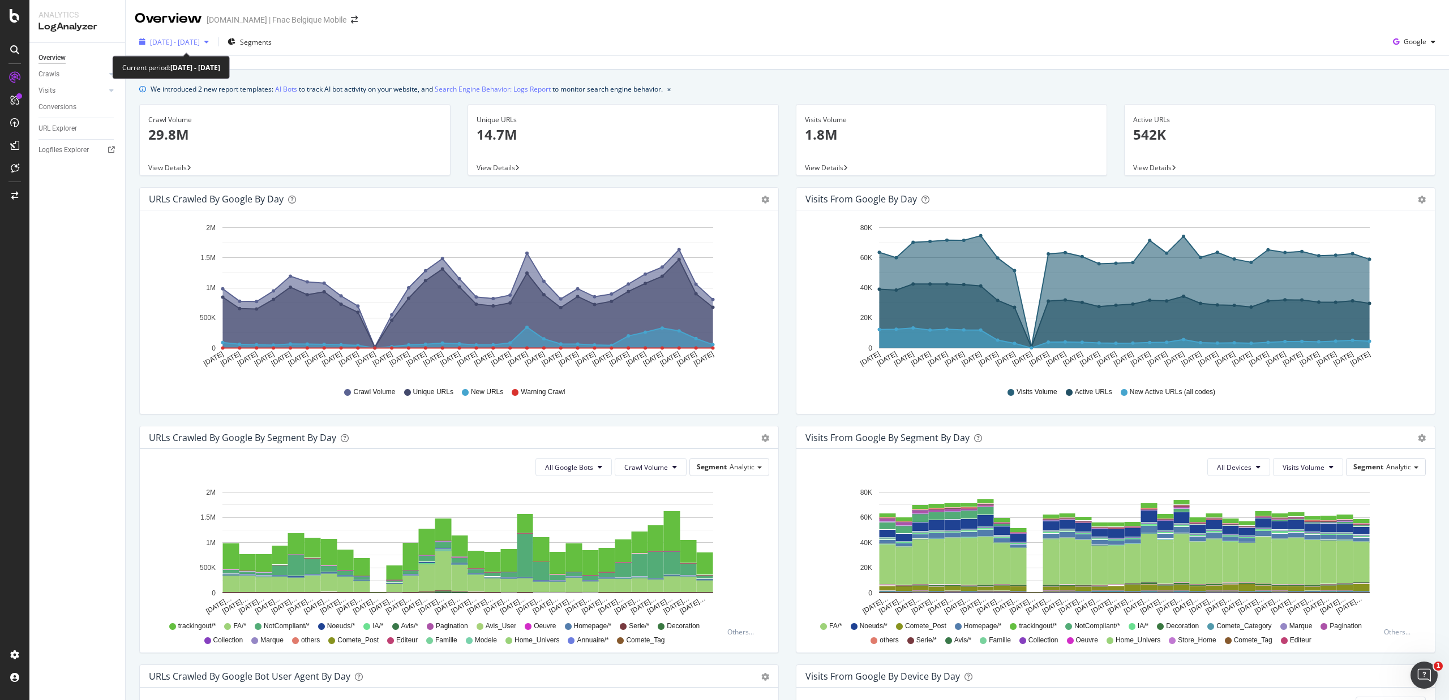
click at [200, 45] on span "[DATE] - [DATE]" at bounding box center [175, 42] width 50 height 10
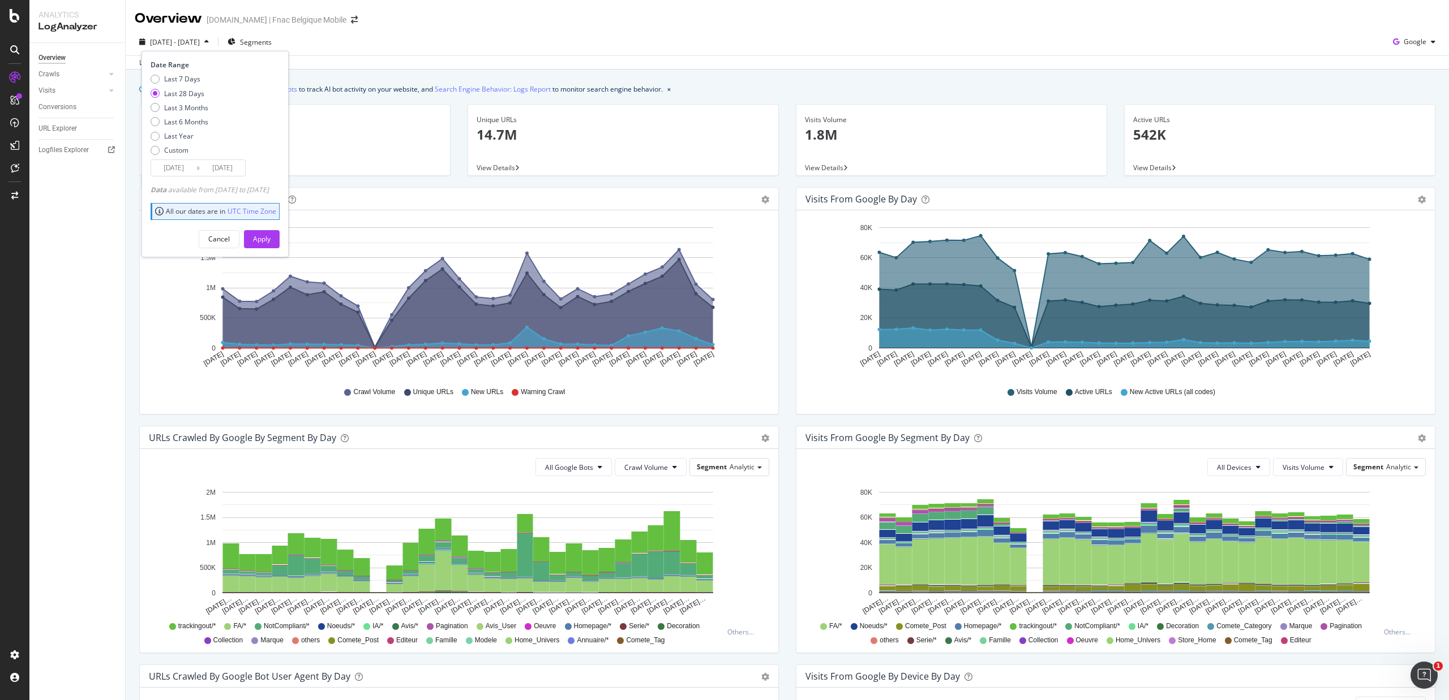
click at [173, 165] on input "2025/09/08" at bounding box center [173, 168] width 45 height 16
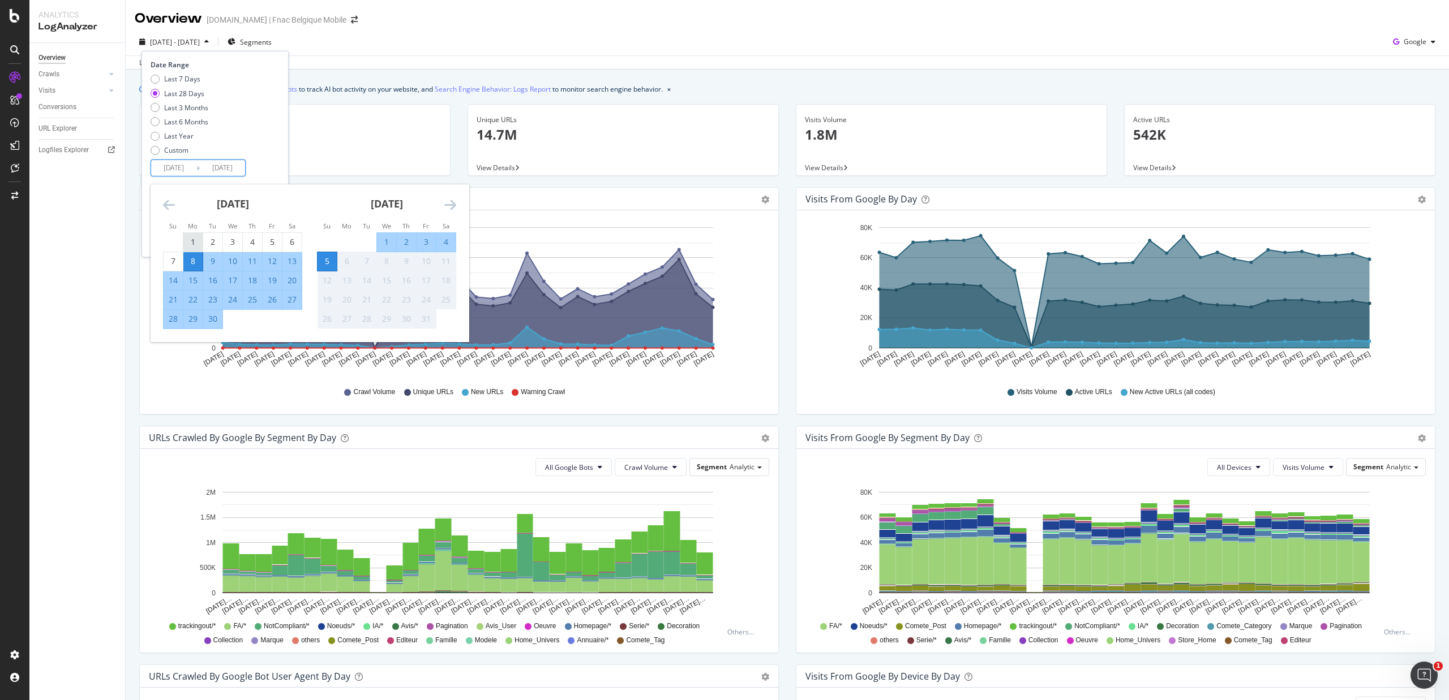
click at [191, 240] on div "1" at bounding box center [192, 242] width 19 height 11
type input "2025/09/01"
click at [214, 316] on div "30" at bounding box center [212, 318] width 19 height 11
type input "[DATE]"
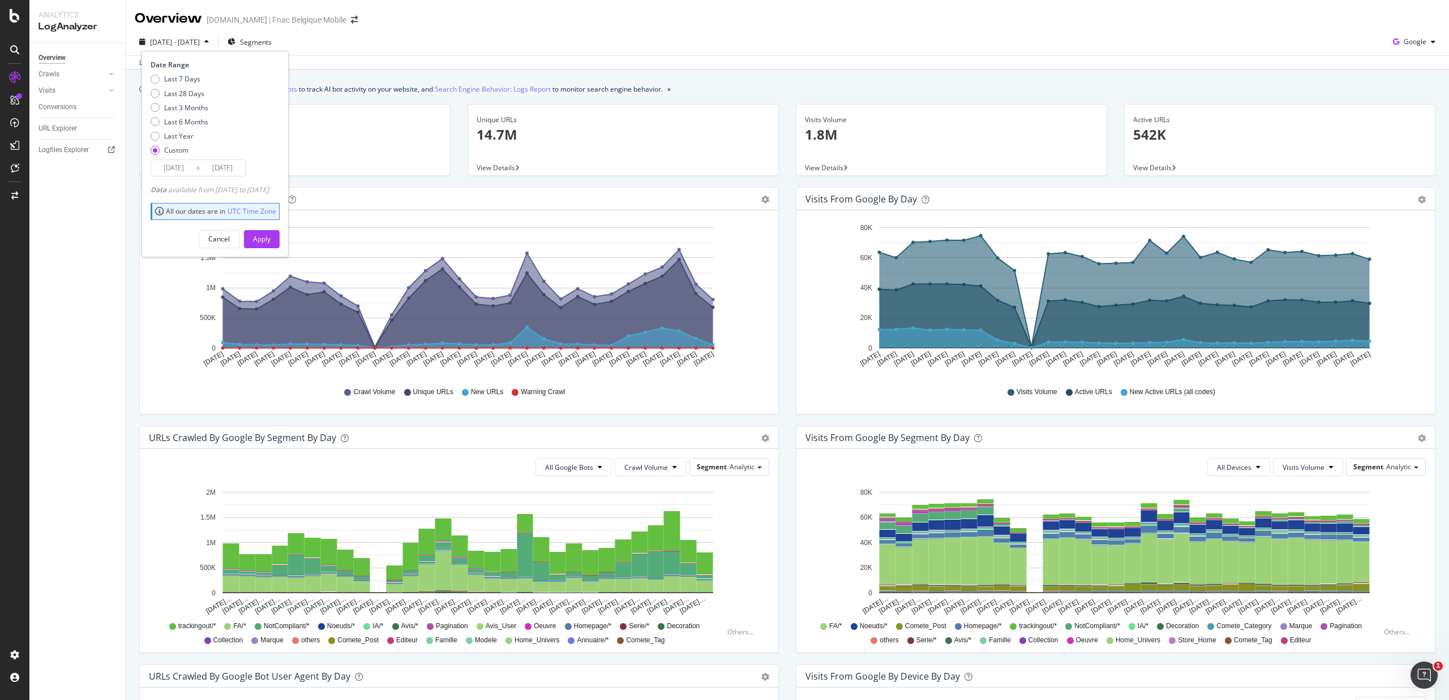
drag, startPoint x: 276, startPoint y: 237, endPoint x: 114, endPoint y: 179, distance: 172.3
click at [270, 237] on div "Apply" at bounding box center [262, 239] width 18 height 10
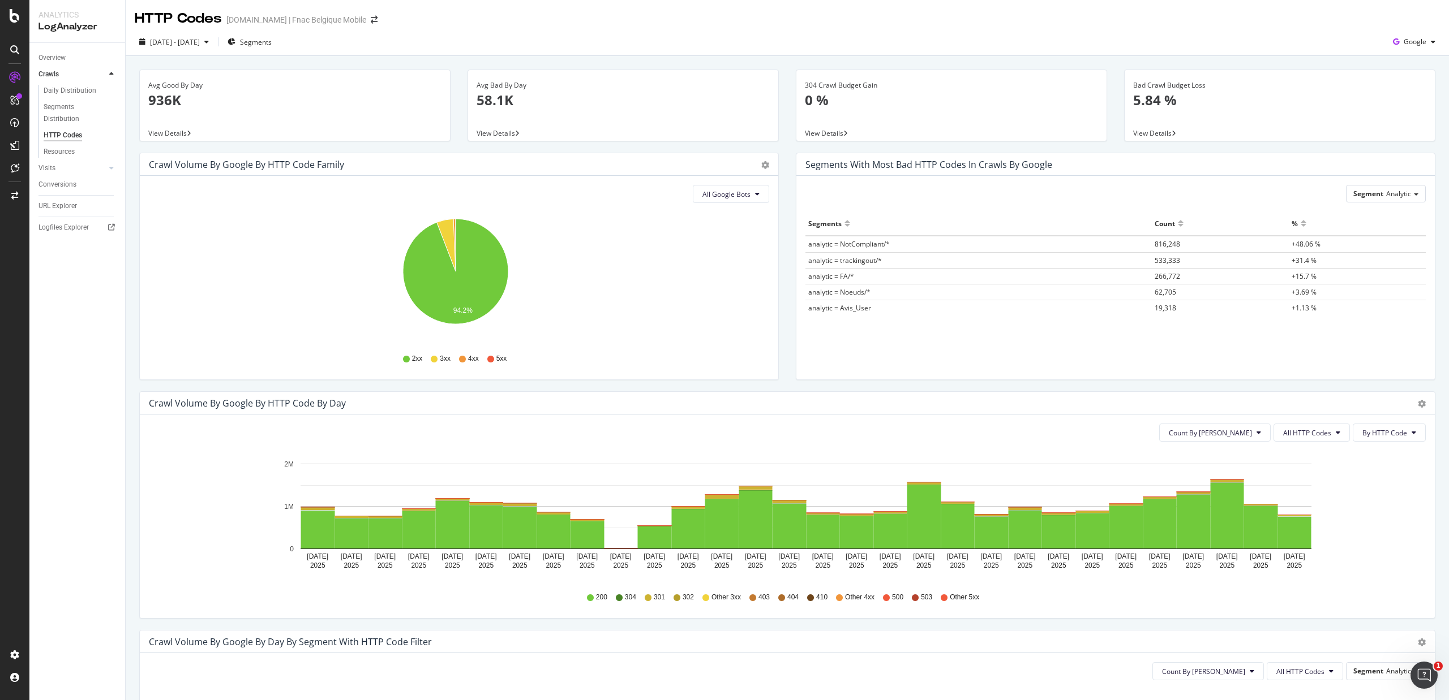
click at [763, 157] on div "Crawl Volume by google by HTTP Code Family Pie Table" at bounding box center [459, 164] width 638 height 23
click at [761, 160] on div "Pie Table" at bounding box center [765, 164] width 8 height 11
click at [761, 162] on icon "gear" at bounding box center [765, 165] width 8 height 8
click at [719, 220] on span "Table" at bounding box center [731, 211] width 89 height 17
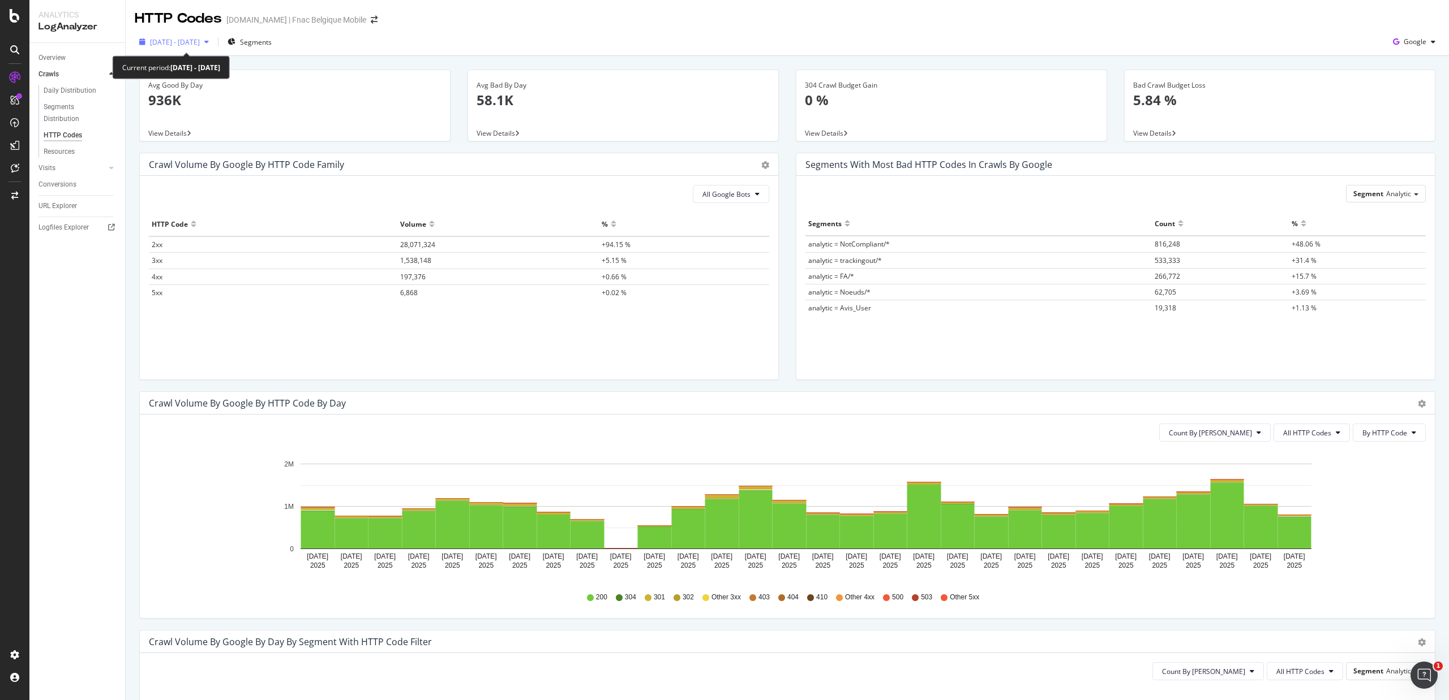
click at [172, 35] on div "2025 Sep. 6th - Oct. 5th" at bounding box center [174, 41] width 79 height 17
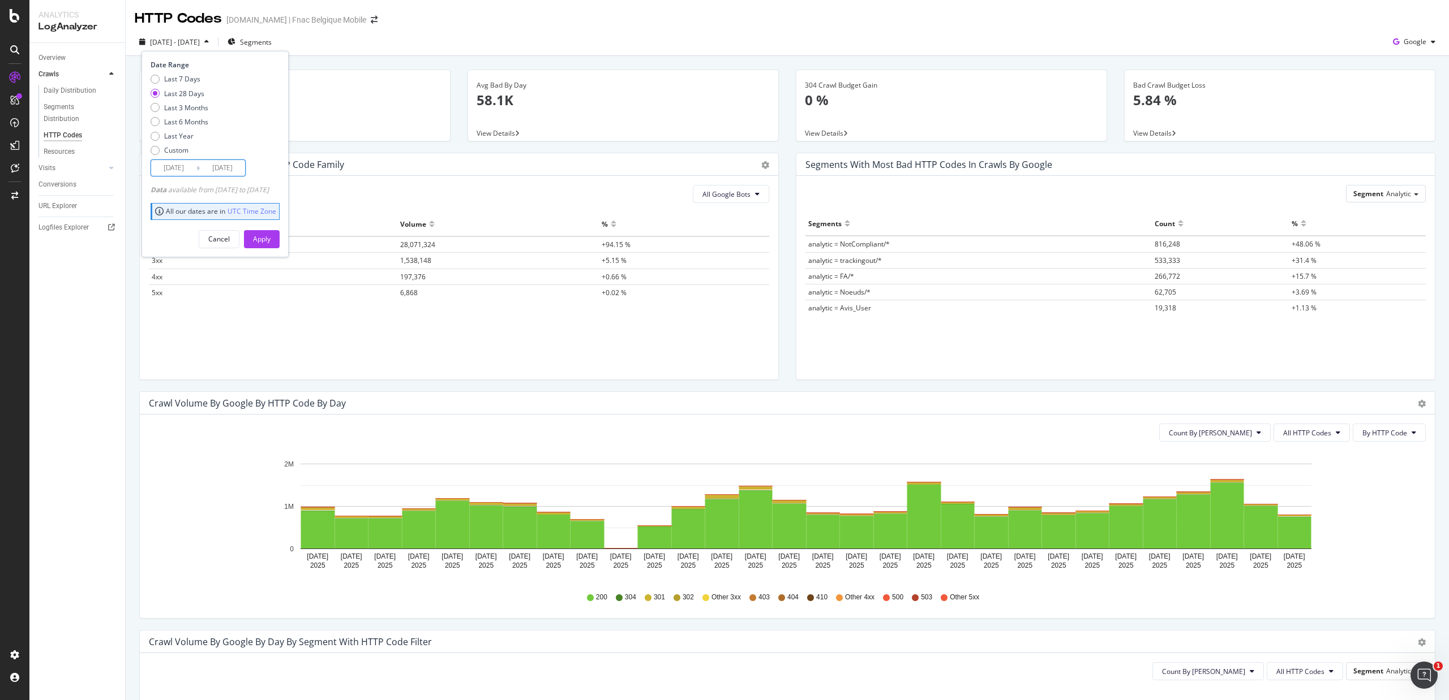
click at [166, 170] on input "2025/09/08" at bounding box center [173, 168] width 45 height 16
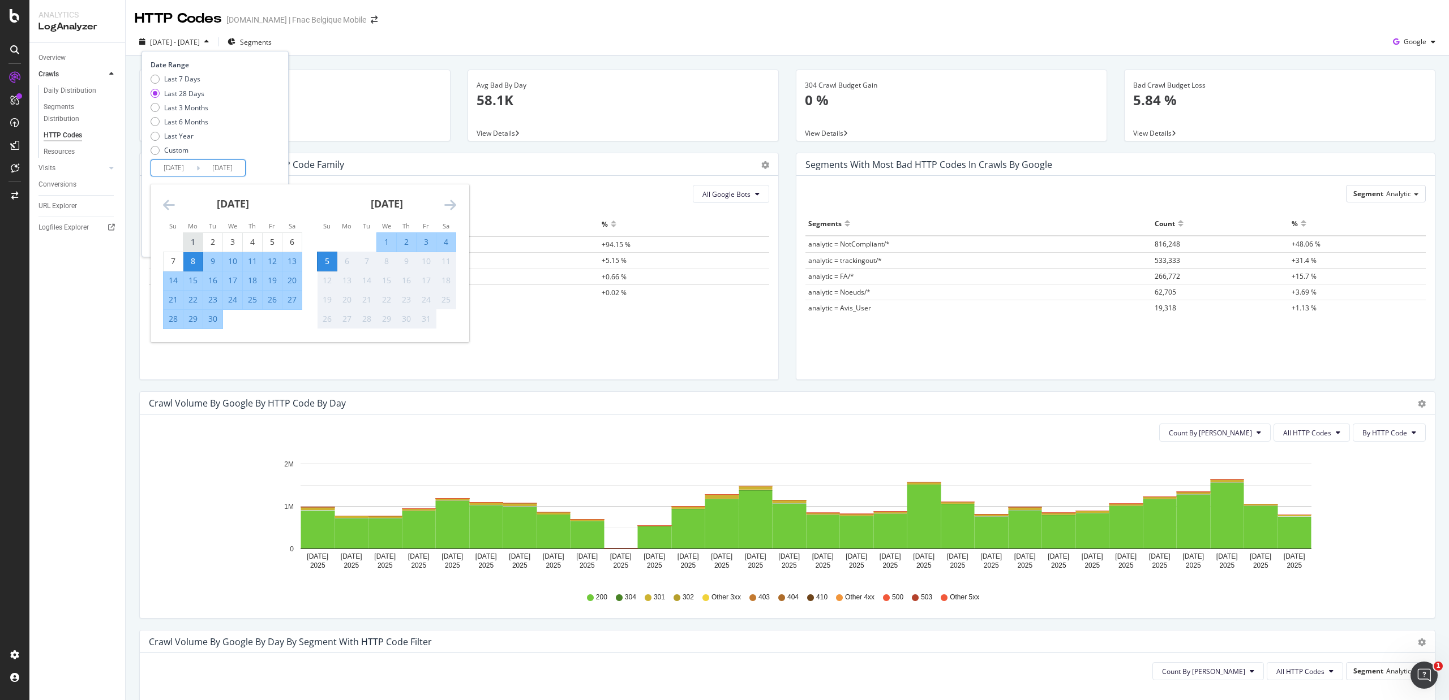
click at [195, 234] on div "1" at bounding box center [192, 242] width 19 height 19
type input "2025/09/01"
click at [212, 320] on div "30" at bounding box center [212, 318] width 19 height 11
type input "2025/09/30"
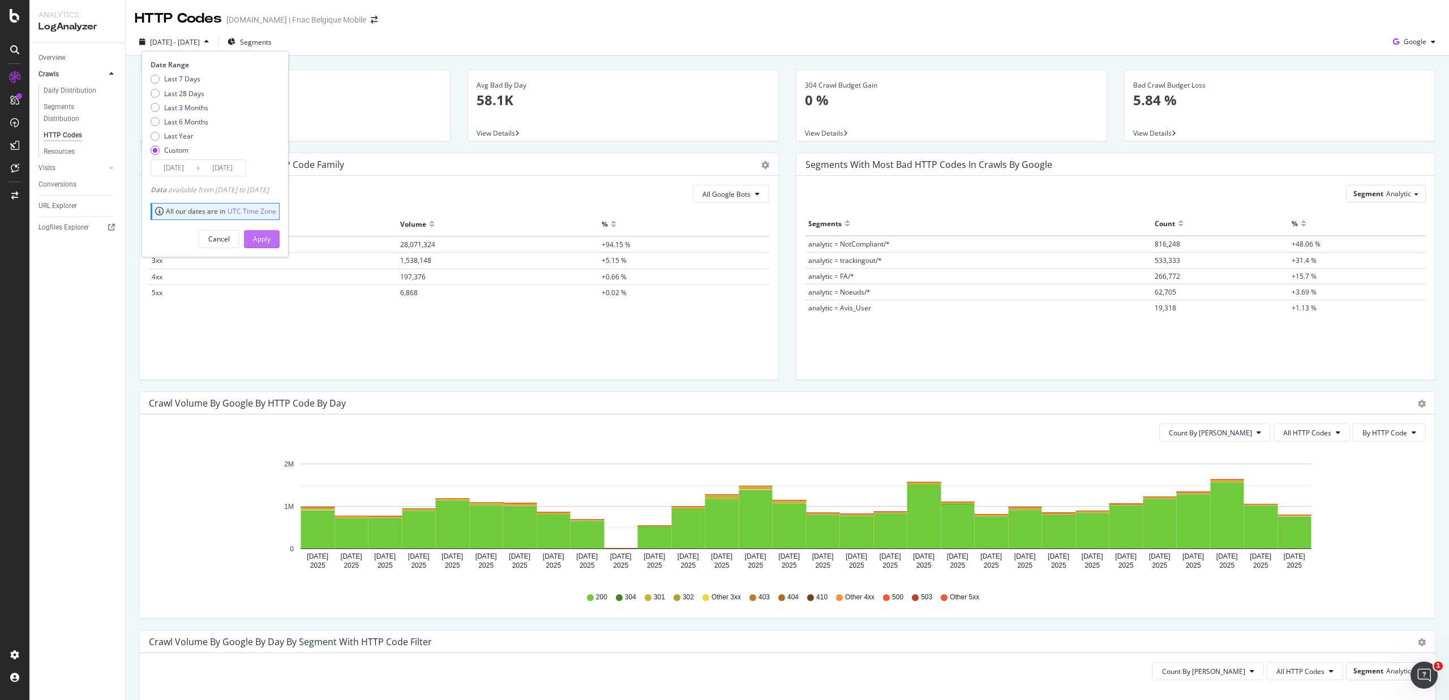
click at [270, 239] on div "Apply" at bounding box center [262, 239] width 18 height 10
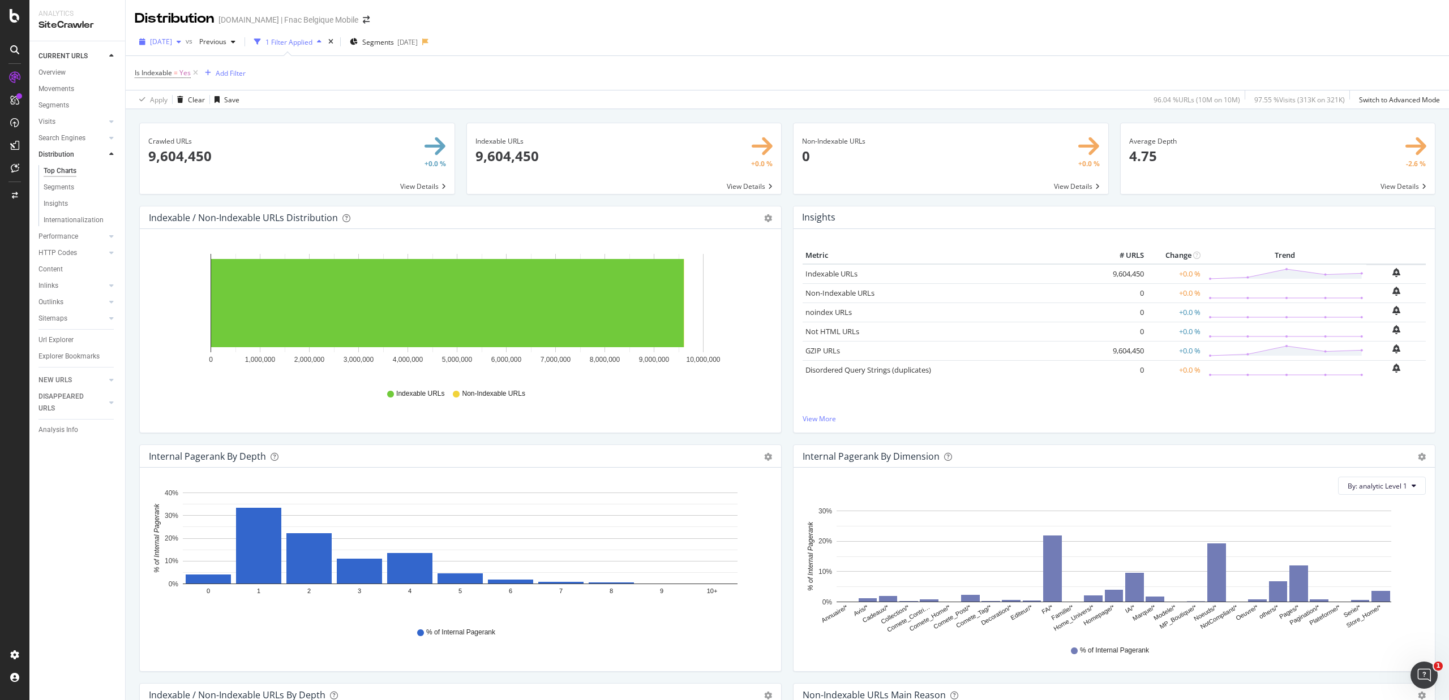
click at [159, 41] on span "[DATE]" at bounding box center [161, 42] width 22 height 10
click at [199, 80] on div "2025 Oct. 1st" at bounding box center [180, 83] width 57 height 10
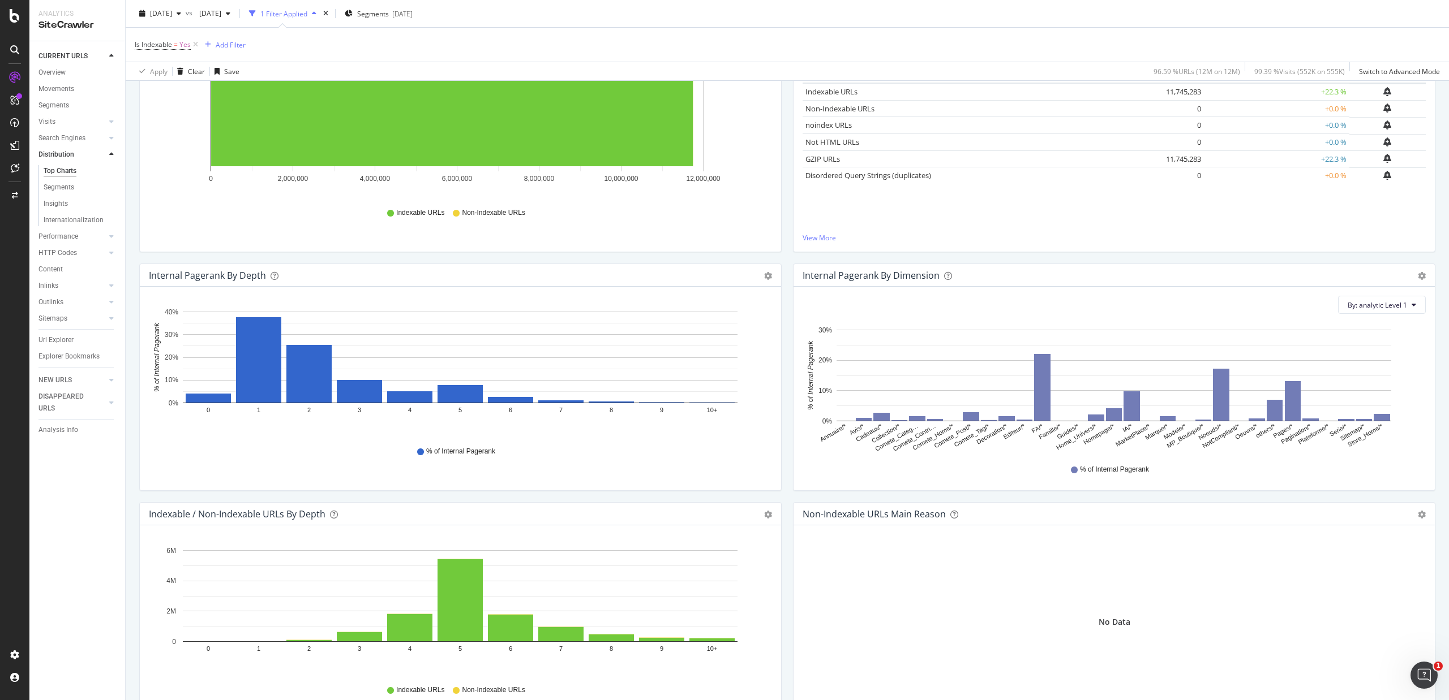
scroll to position [302, 0]
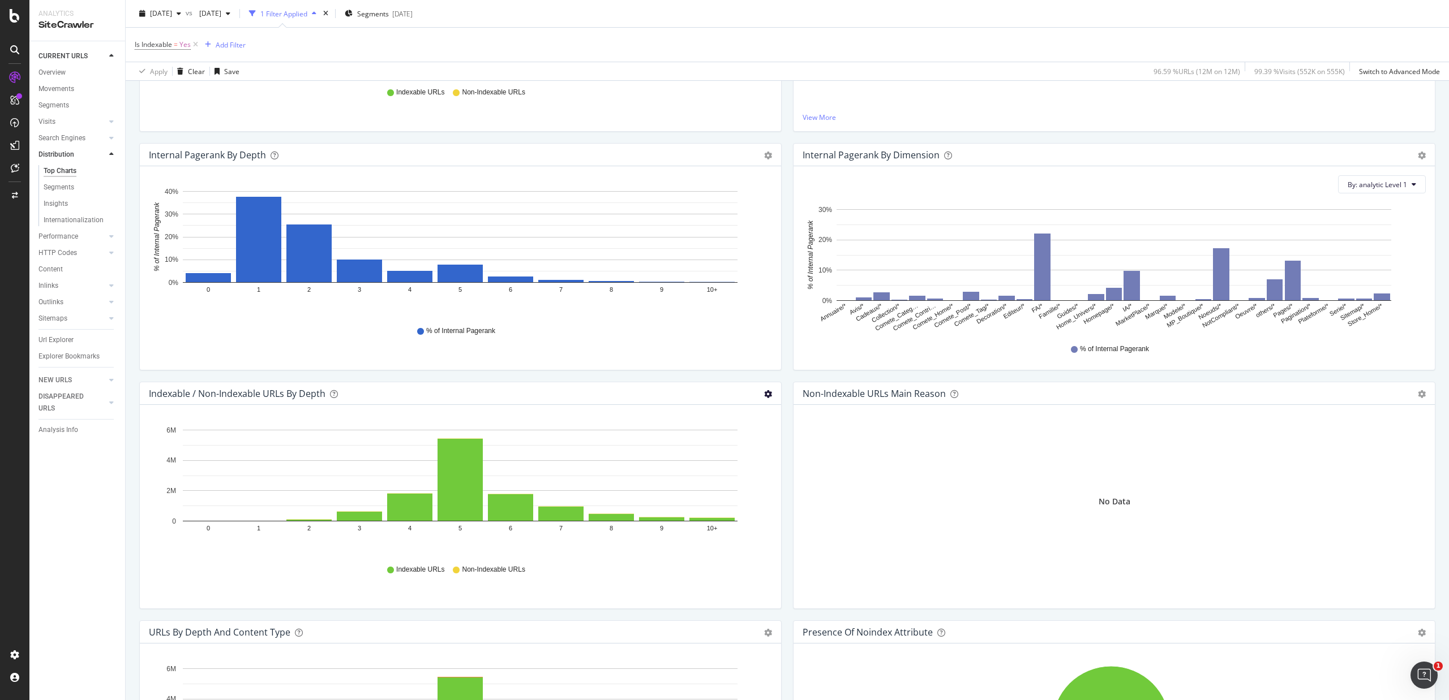
click at [764, 393] on icon "gear" at bounding box center [768, 394] width 8 height 8
click at [729, 457] on span "Table" at bounding box center [728, 457] width 103 height 15
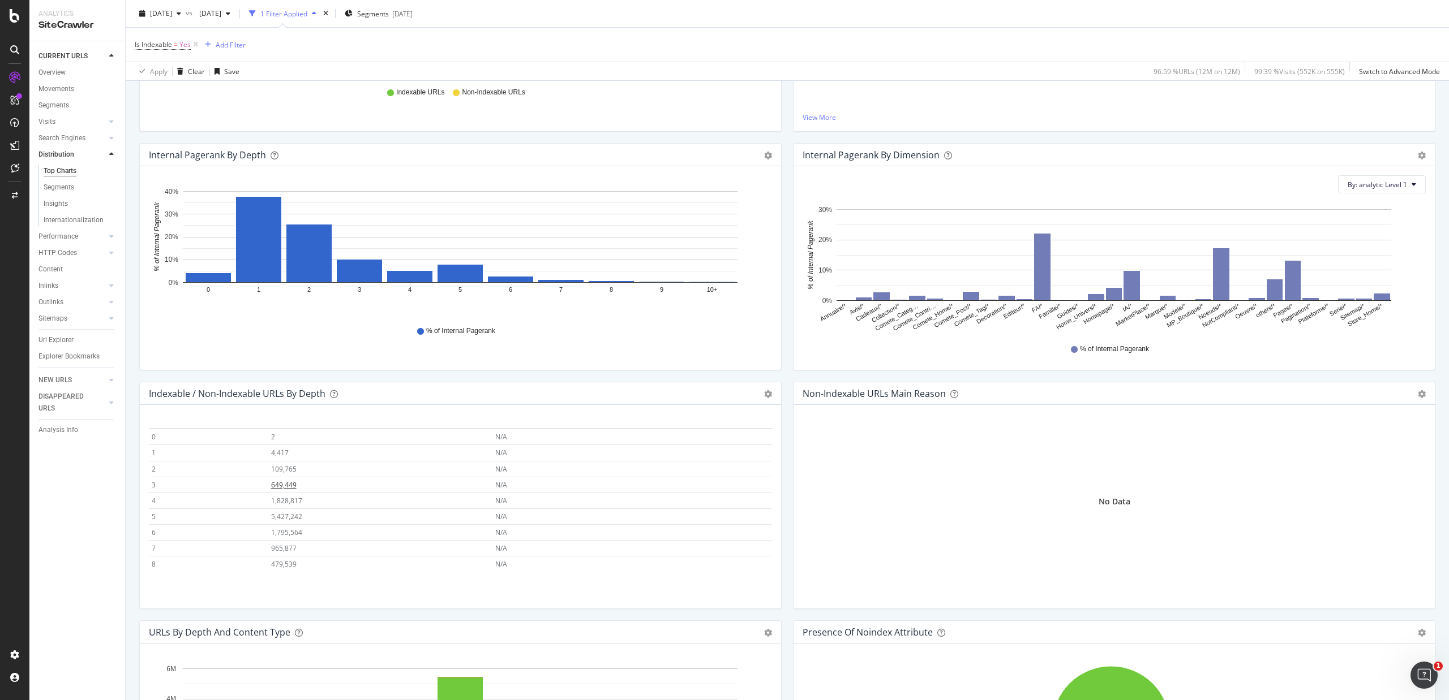
scroll to position [51, 0]
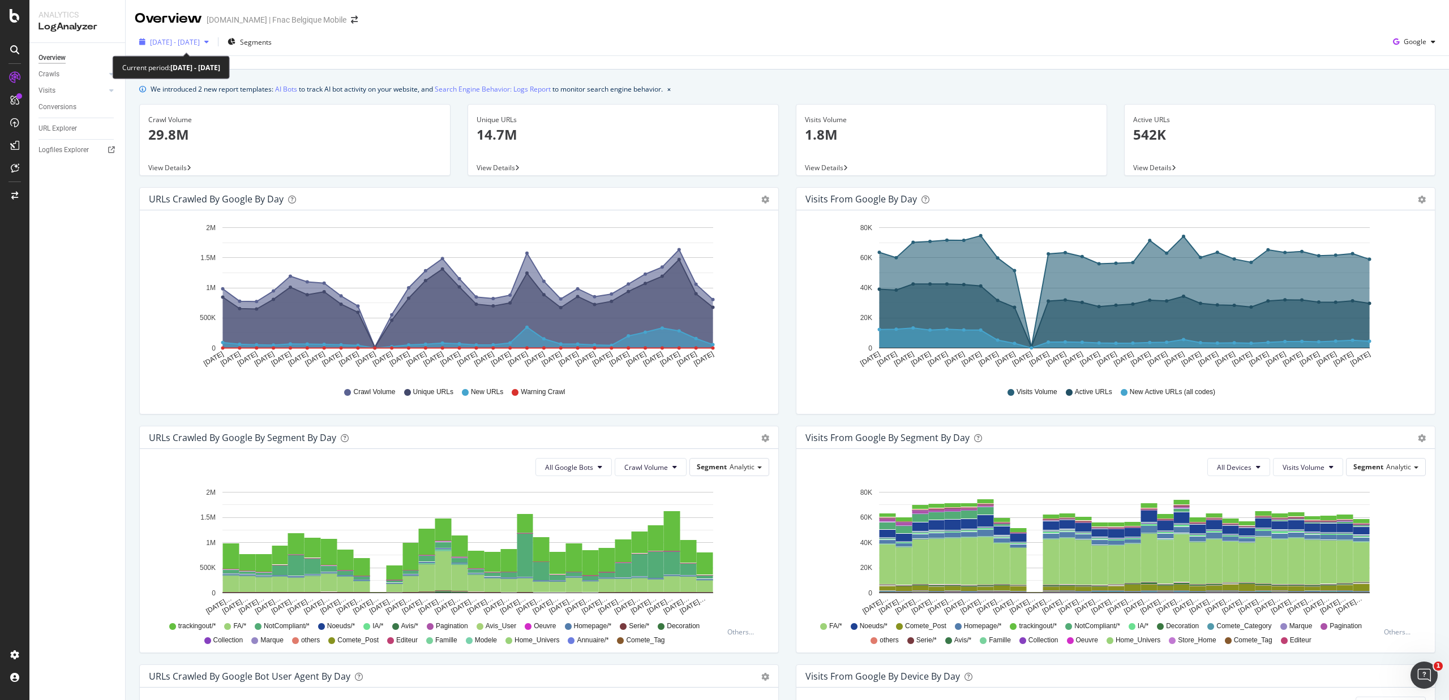
click at [200, 38] on span "[DATE] - [DATE]" at bounding box center [175, 42] width 50 height 10
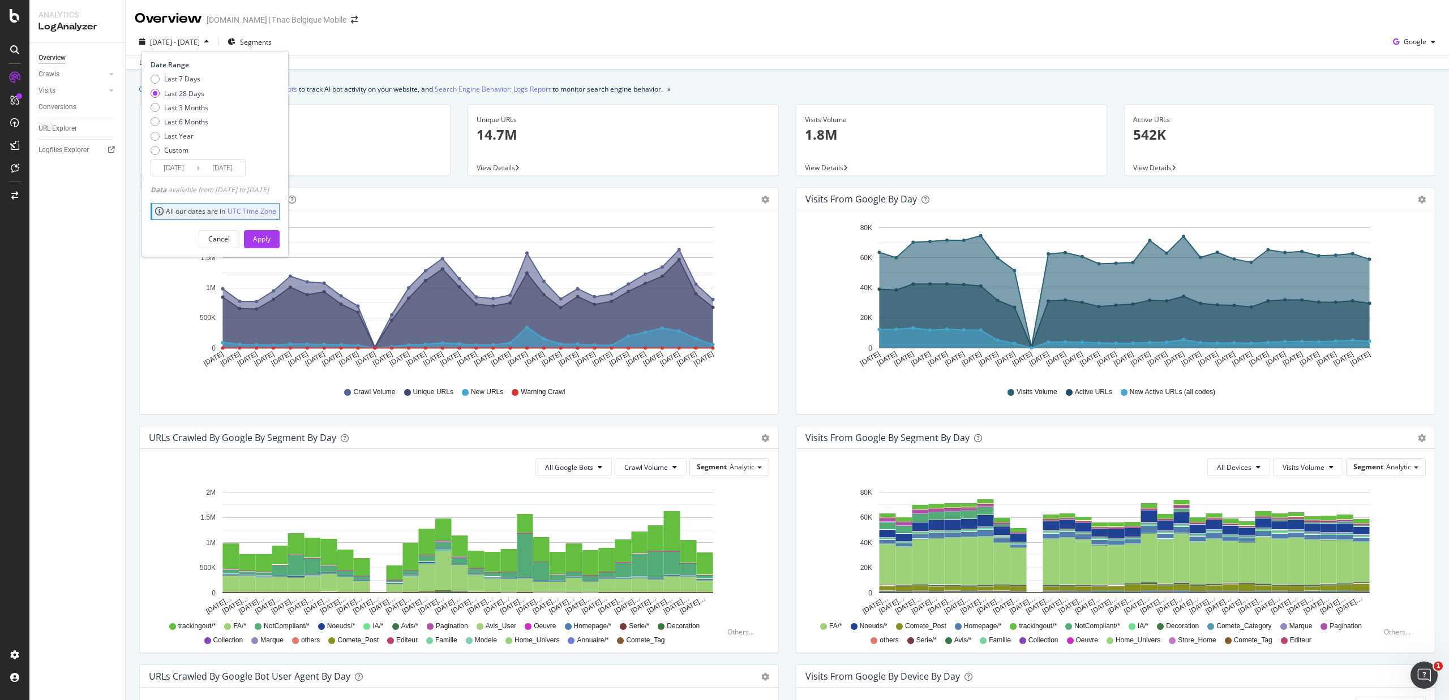
click at [172, 170] on input "[DATE]" at bounding box center [173, 168] width 45 height 16
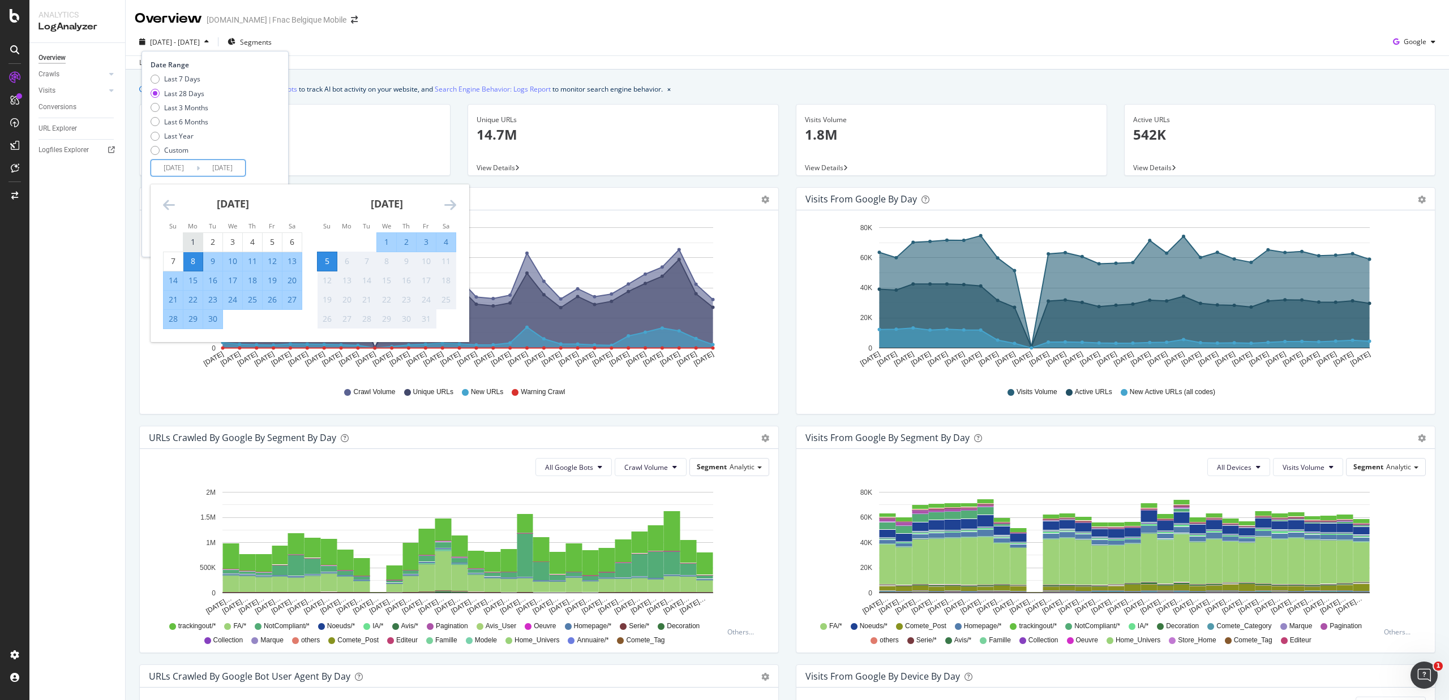
click at [189, 236] on div "1" at bounding box center [192, 242] width 19 height 19
type input "[DATE]"
click at [214, 319] on div "30" at bounding box center [212, 318] width 19 height 11
type input "2025/09/30"
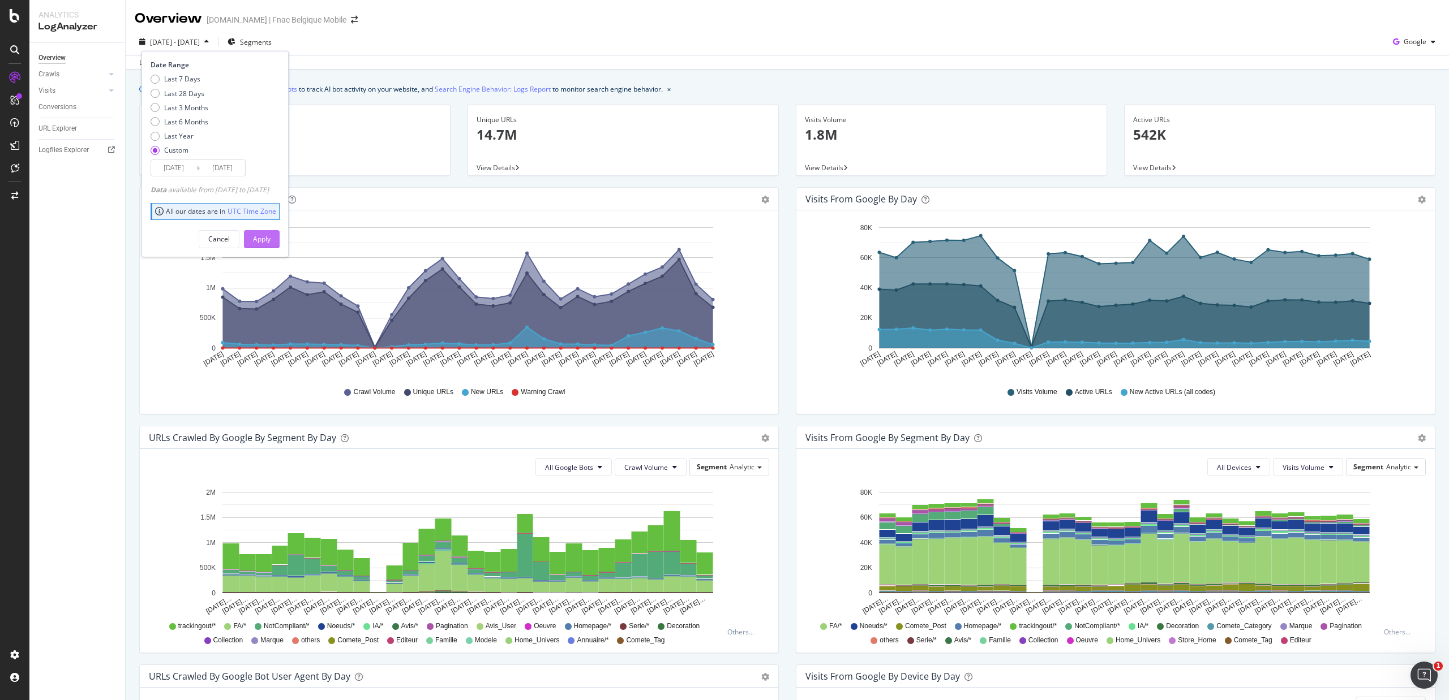
click at [270, 237] on div "Apply" at bounding box center [262, 239] width 18 height 10
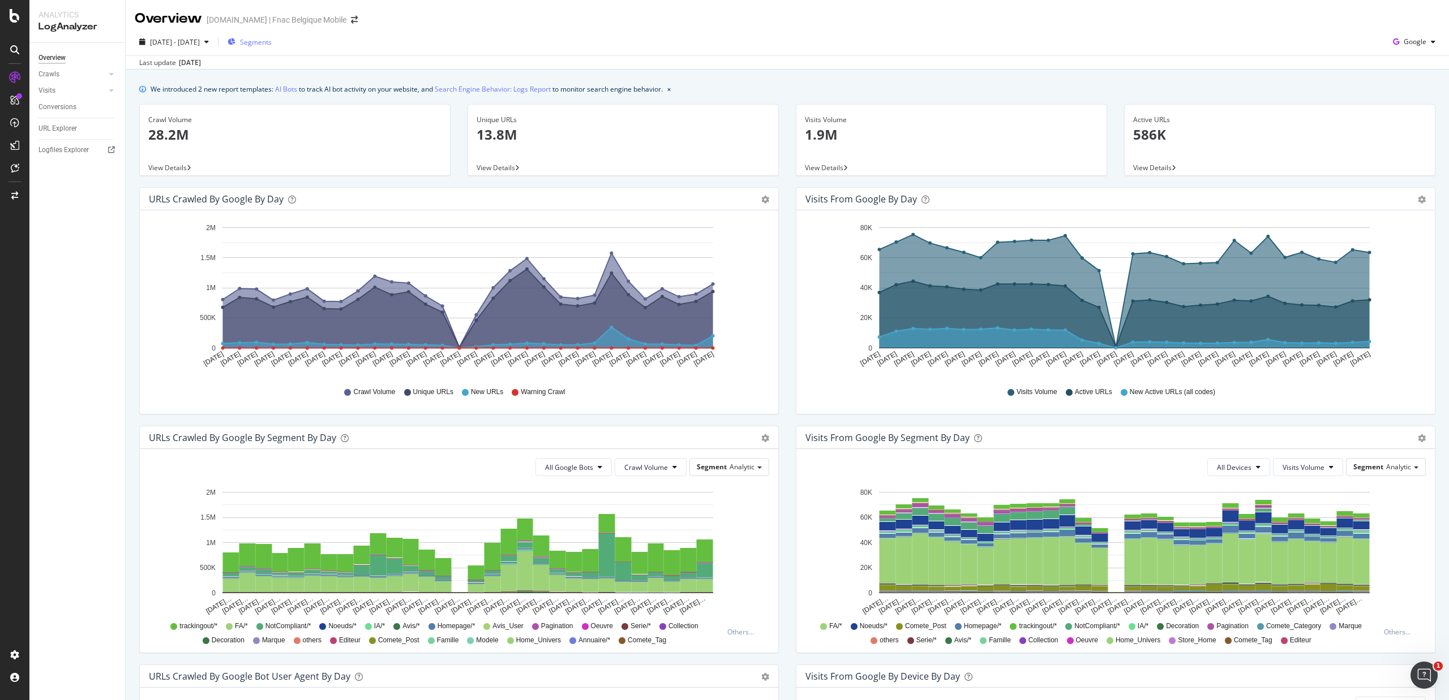
click at [272, 44] on span "Segments" at bounding box center [256, 42] width 32 height 10
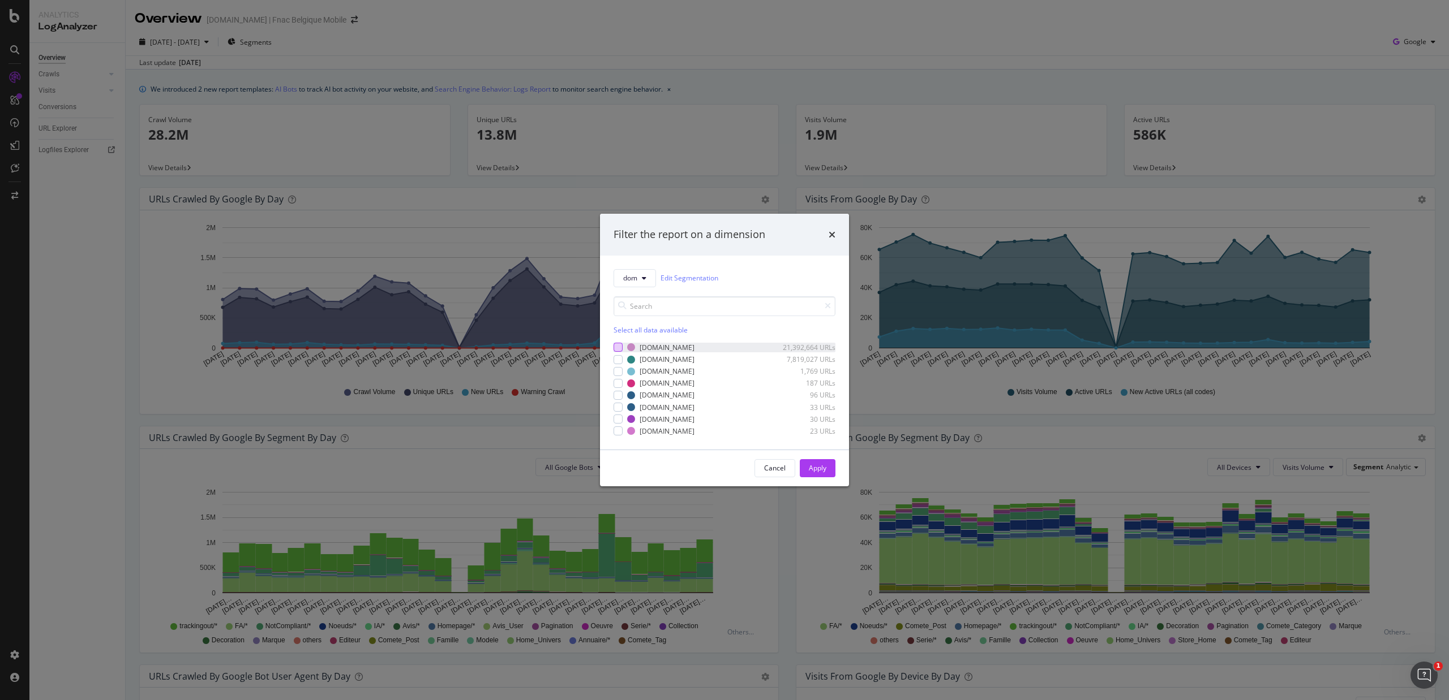
click at [621, 350] on div "modal" at bounding box center [617, 347] width 9 height 9
click at [815, 471] on div "Apply" at bounding box center [818, 468] width 18 height 10
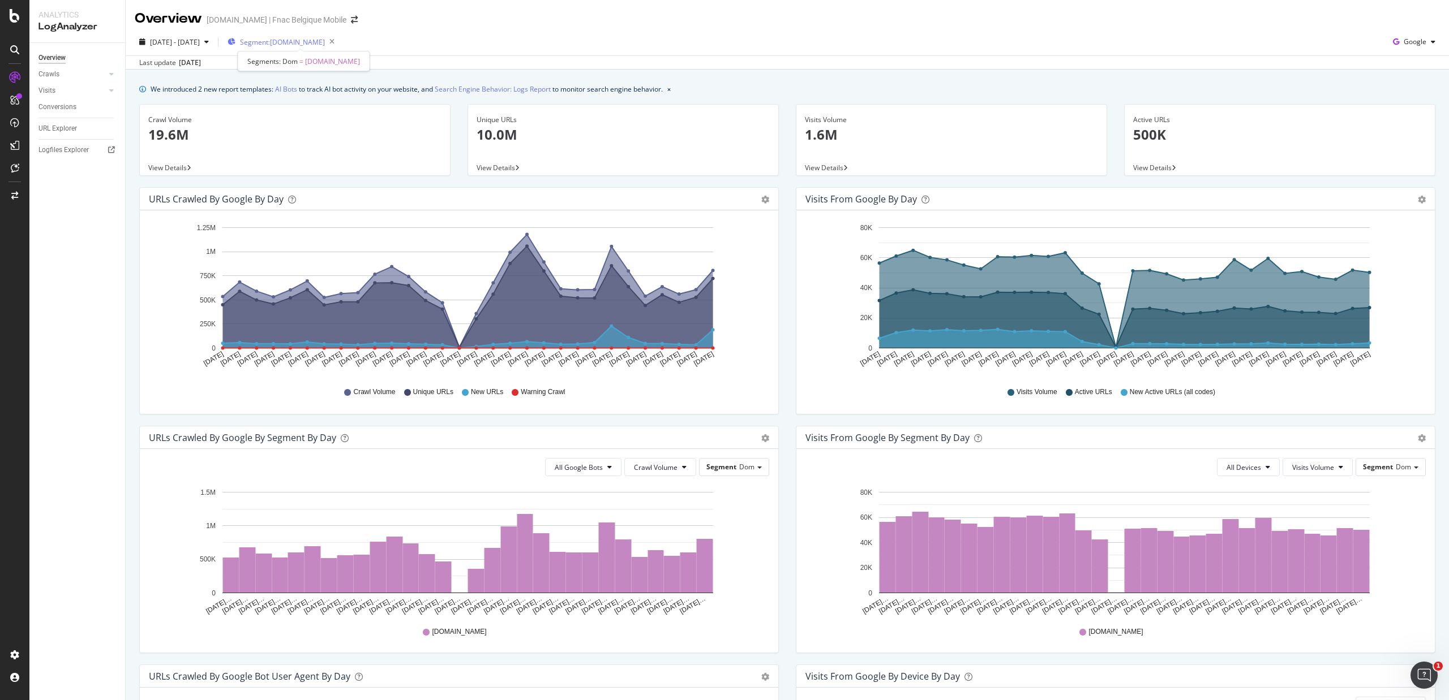
click at [313, 43] on span "Segment: www.fr.fnac.be" at bounding box center [282, 42] width 85 height 10
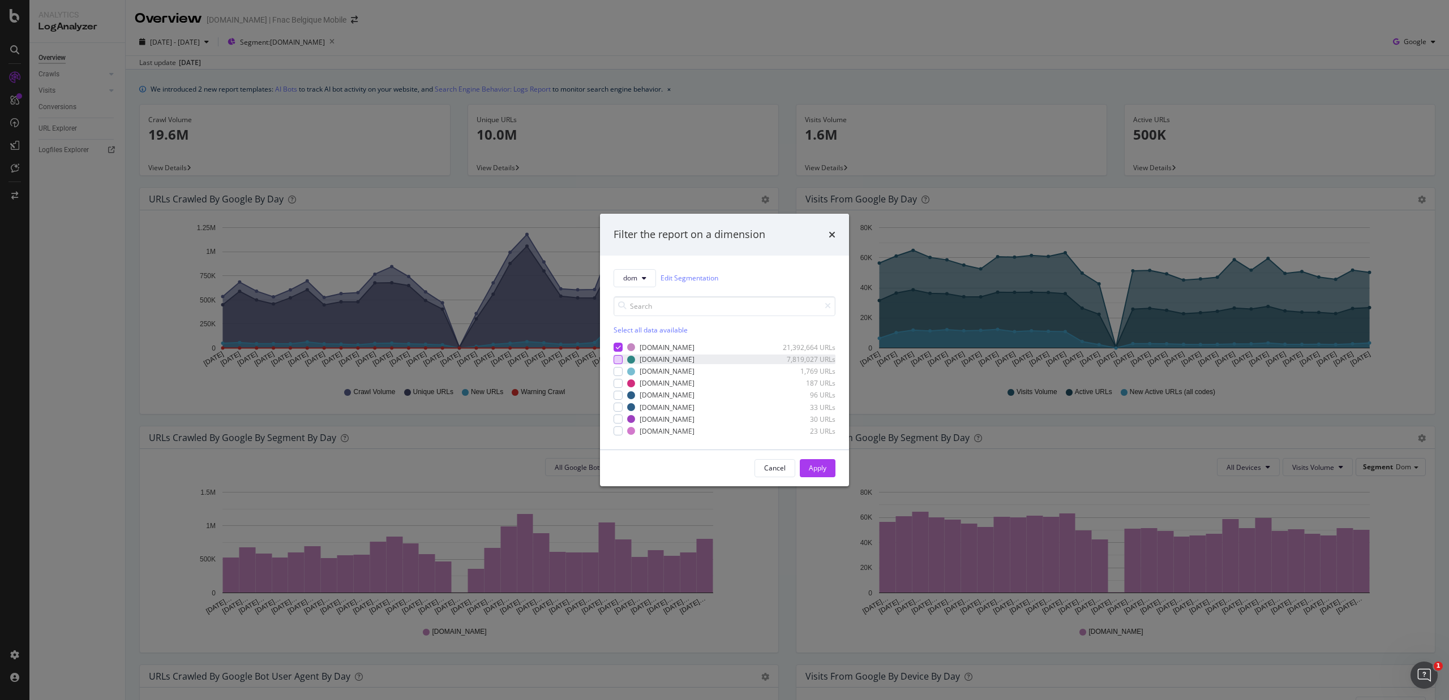
click at [614, 362] on div "modal" at bounding box center [617, 359] width 9 height 9
click at [616, 345] on icon "modal" at bounding box center [618, 348] width 5 height 6
click at [822, 476] on div "Apply" at bounding box center [818, 468] width 18 height 17
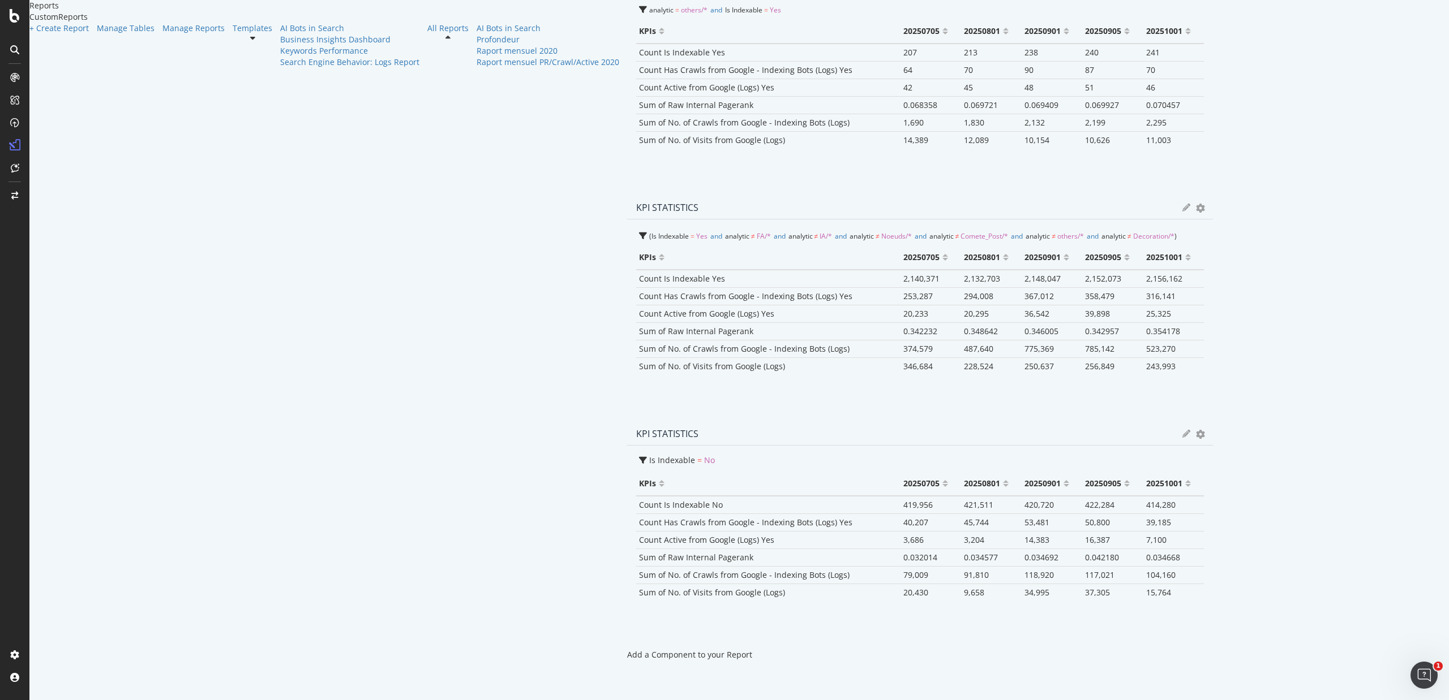
scroll to position [1584, 0]
click at [49, 79] on div "Overview" at bounding box center [43, 75] width 29 height 10
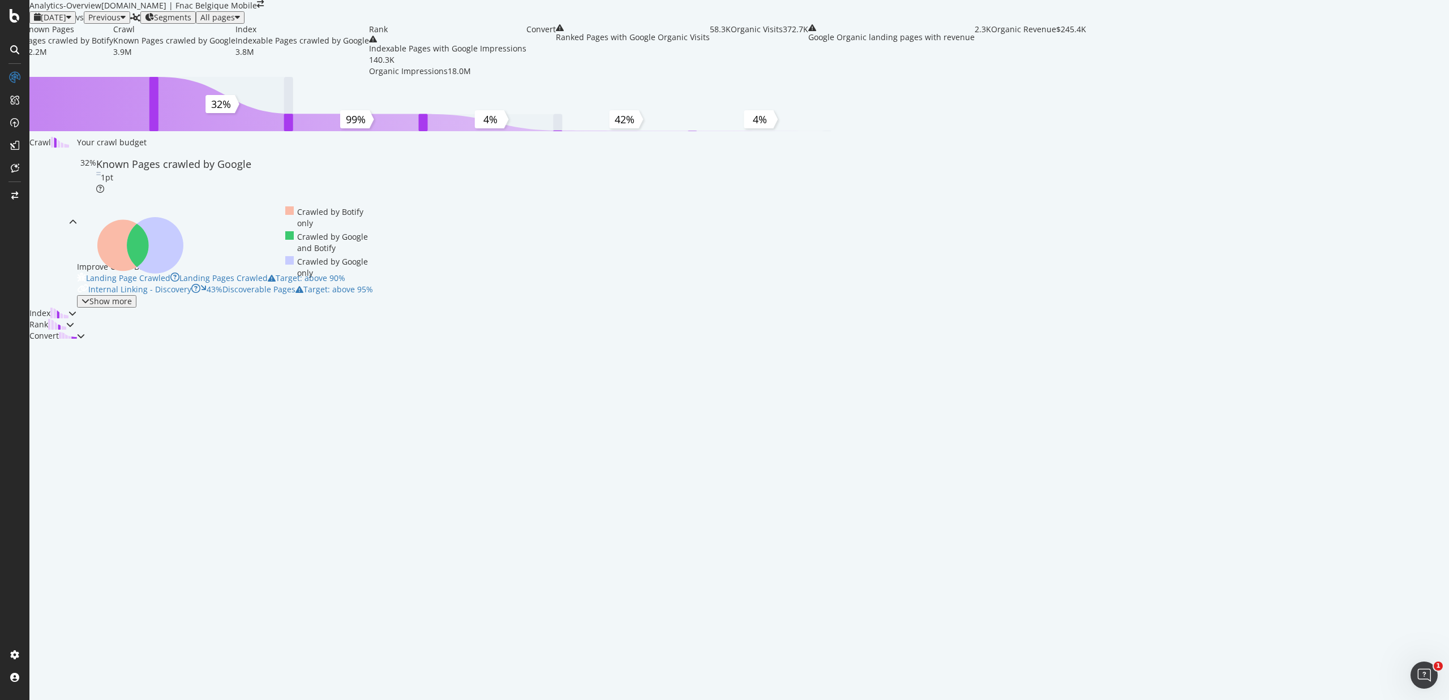
click at [10, 46] on icon at bounding box center [14, 49] width 9 height 9
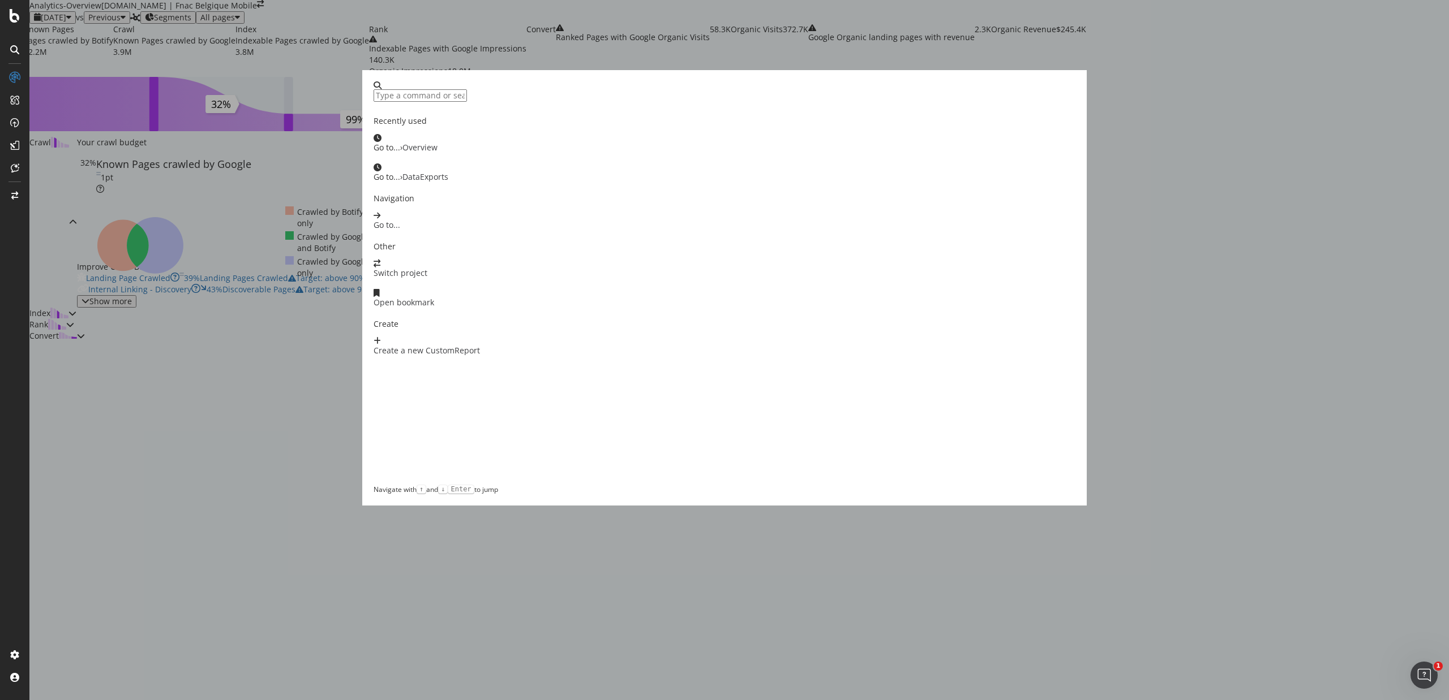
click at [19, 85] on div "Recently used Go to... › Overview Go to... › DataExports Navigation Go to... Ot…" at bounding box center [724, 350] width 1449 height 700
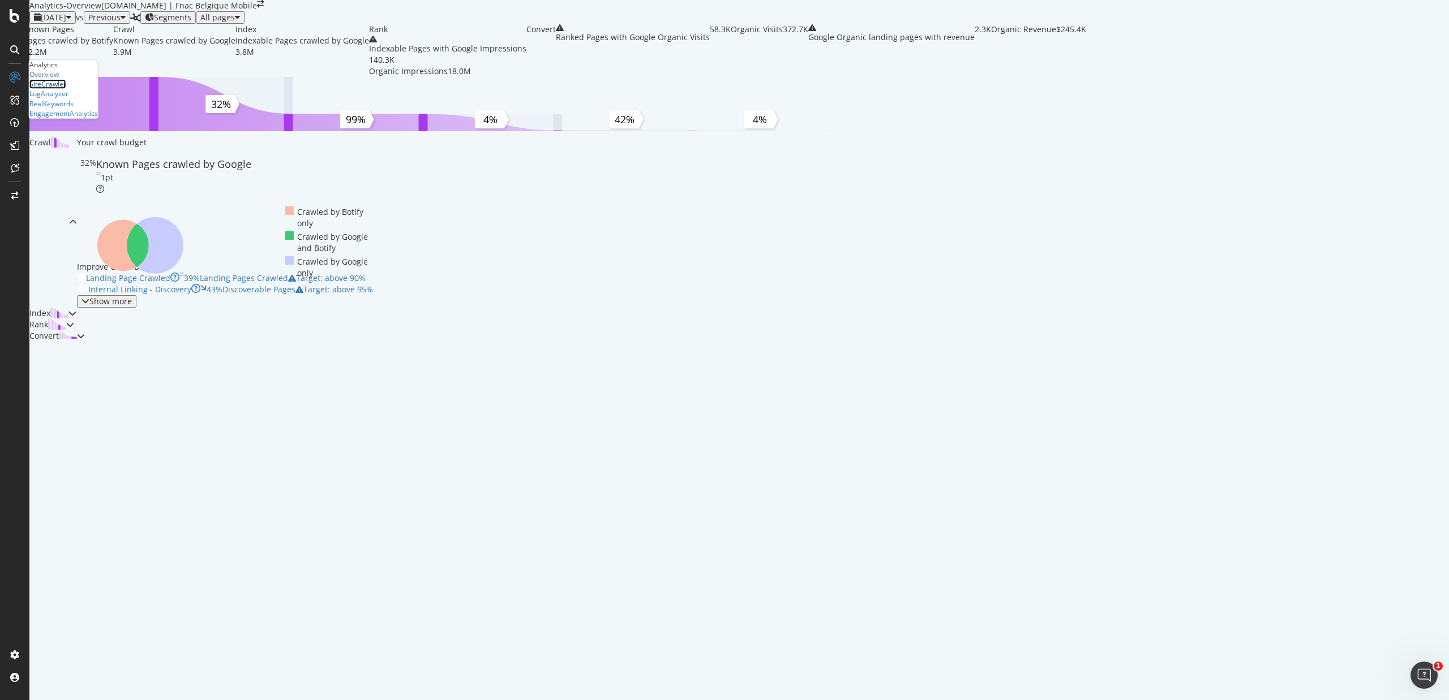
click at [62, 89] on div "SiteCrawler" at bounding box center [47, 85] width 37 height 10
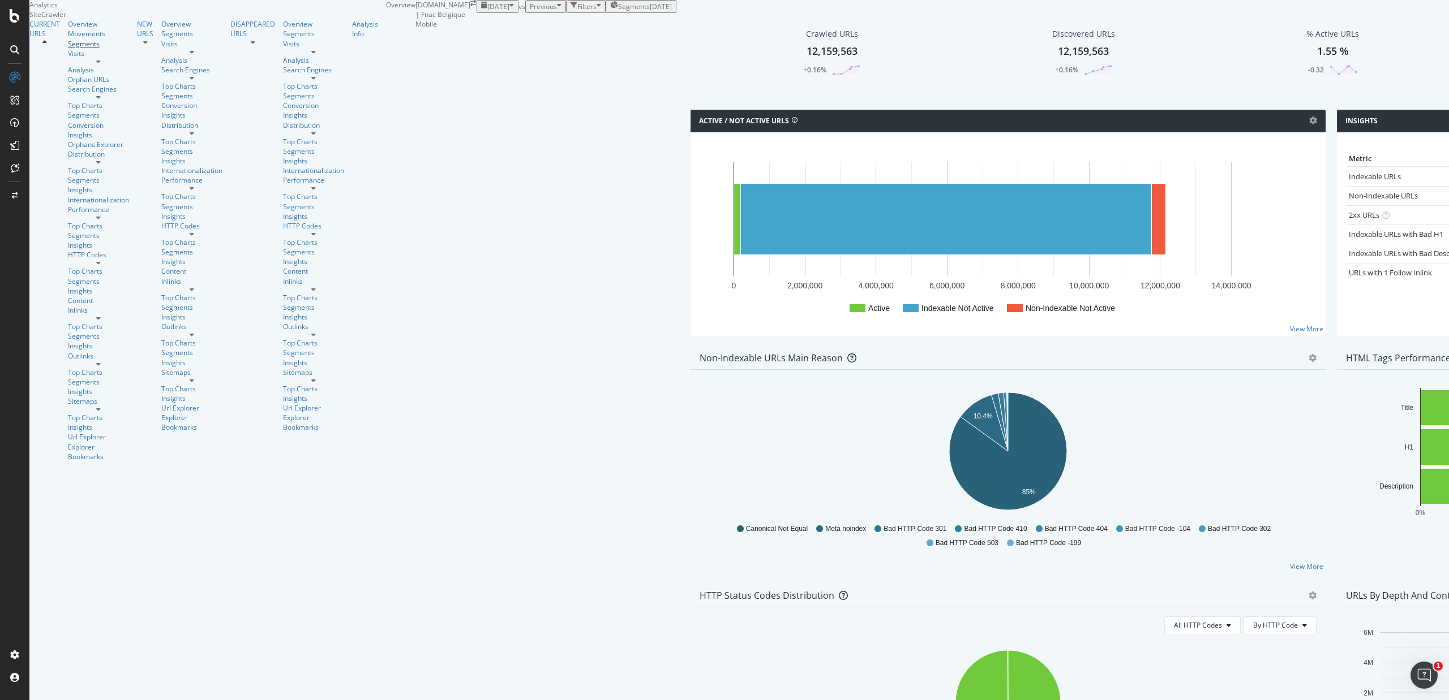
click at [68, 49] on div "Segments" at bounding box center [98, 44] width 61 height 10
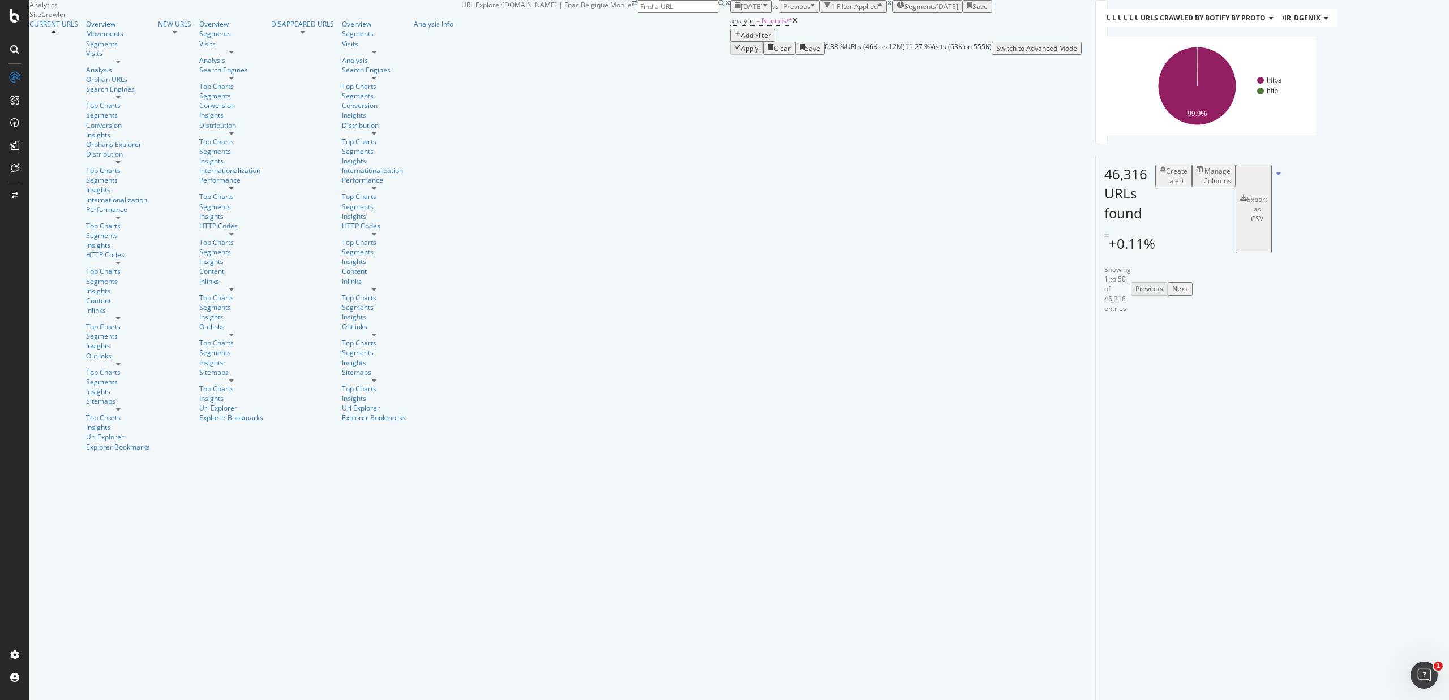
click at [741, 40] on div "Add Filter" at bounding box center [756, 36] width 30 height 10
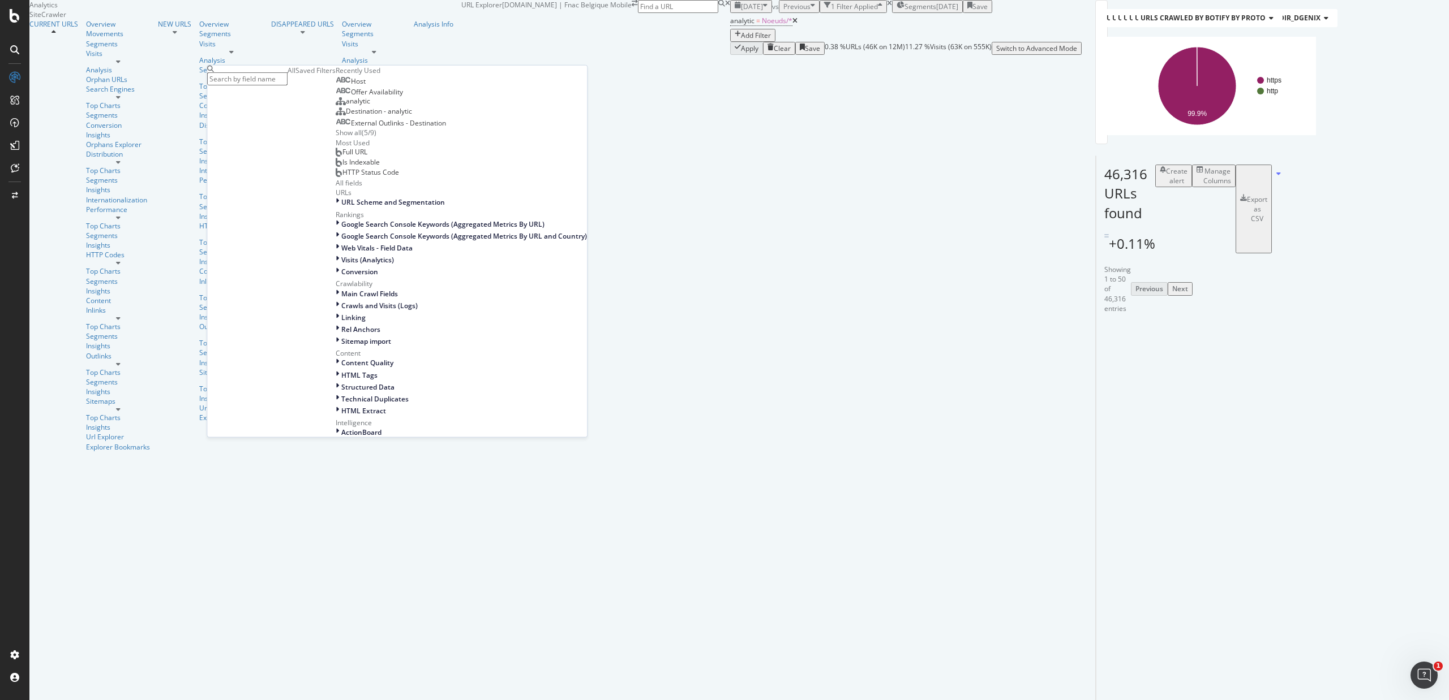
click at [281, 80] on input "text" at bounding box center [247, 78] width 80 height 13
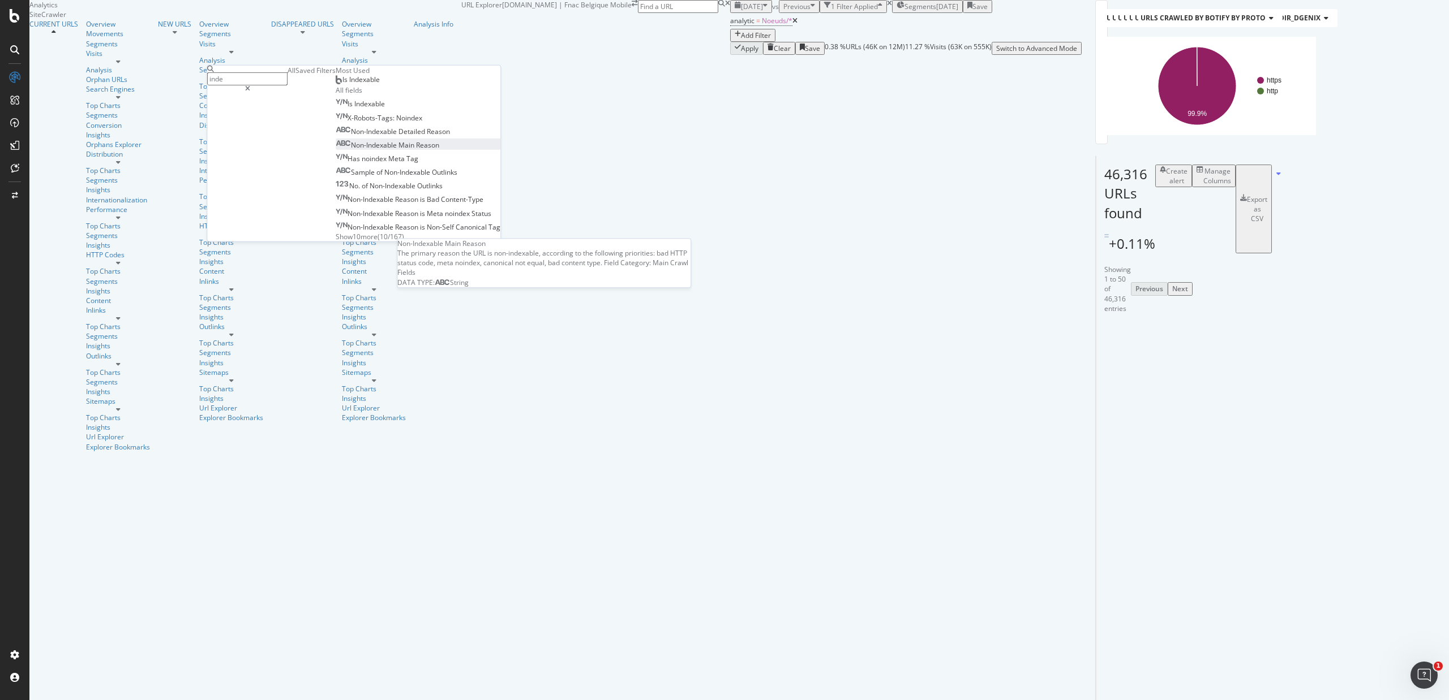
type input "inde"
click at [351, 150] on span "Non-Indexable" at bounding box center [375, 145] width 48 height 10
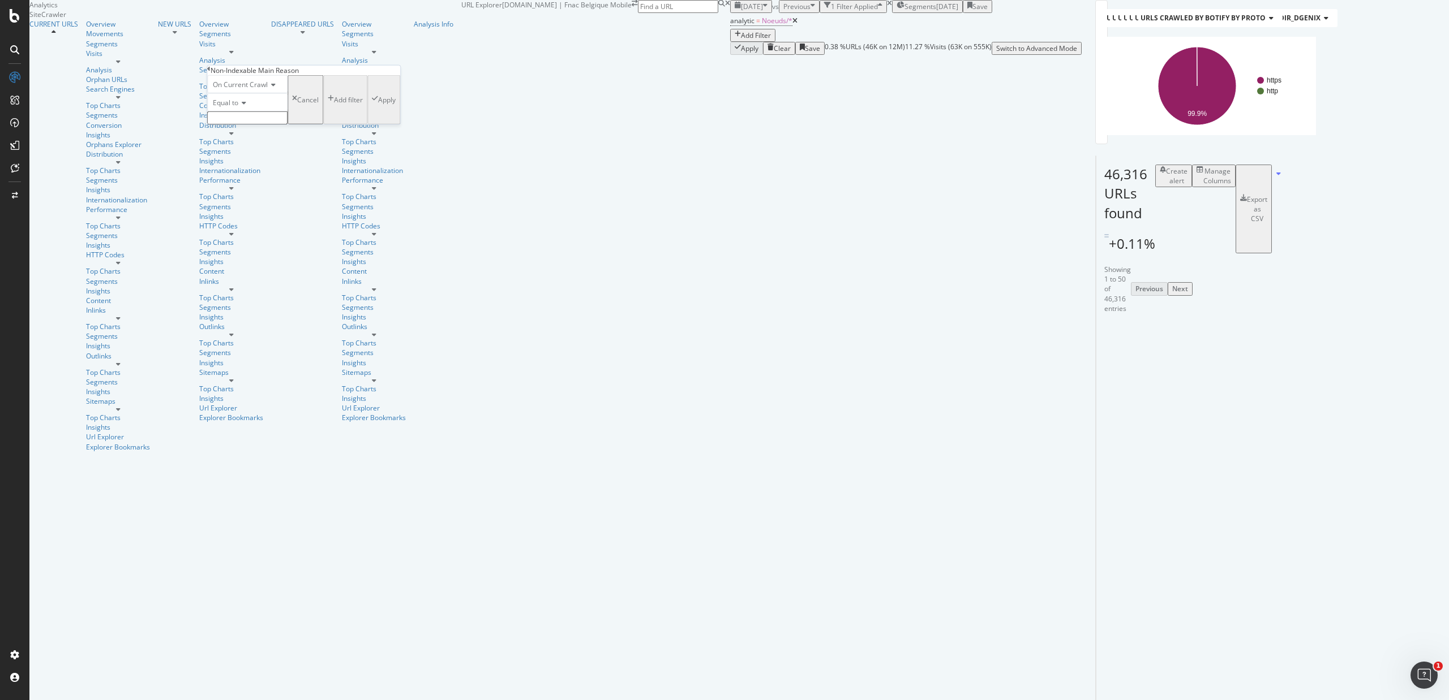
click at [237, 124] on input "text" at bounding box center [247, 117] width 80 height 13
click at [243, 159] on span "Meta noindex" at bounding box center [226, 154] width 33 height 10
type input "Meta noindex"
click at [378, 108] on div "Apply" at bounding box center [387, 103] width 18 height 10
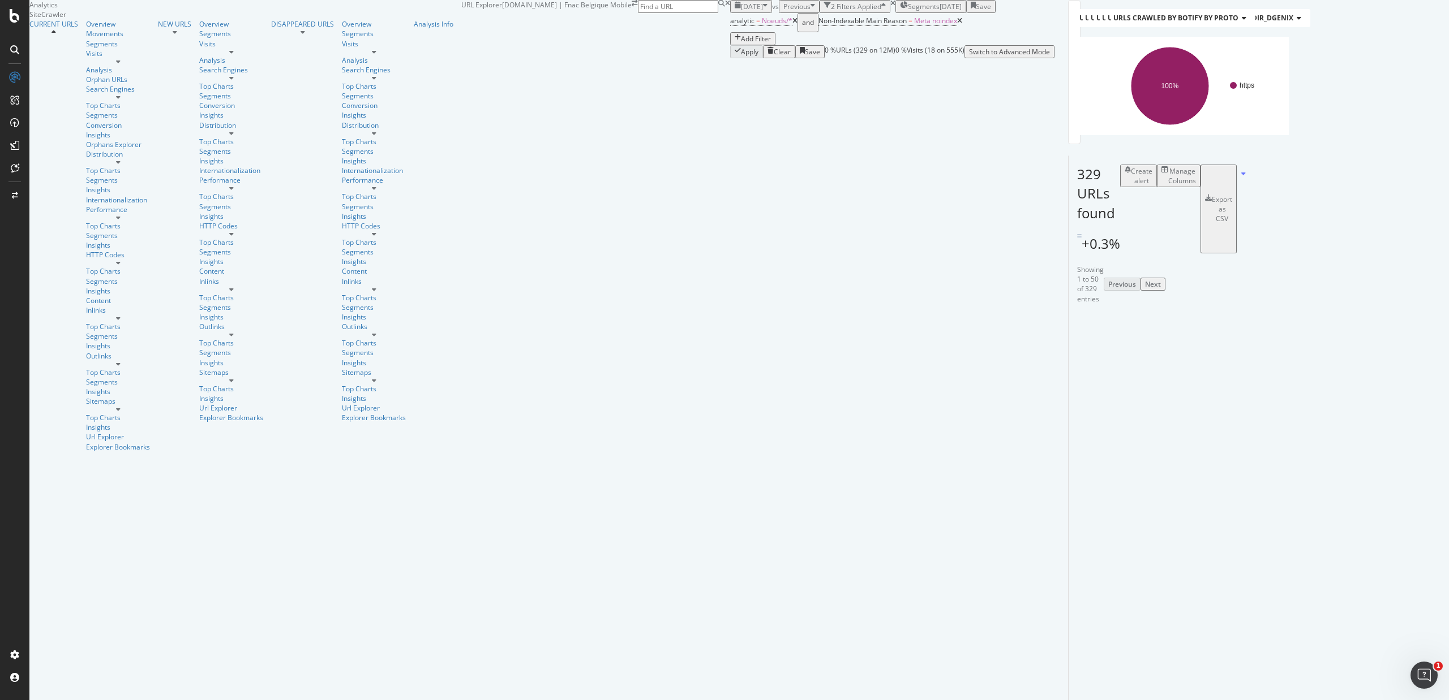
click at [1245, 177] on icon at bounding box center [1243, 173] width 5 height 7
click at [1196, 186] on div "Manage Columns" at bounding box center [1182, 175] width 28 height 19
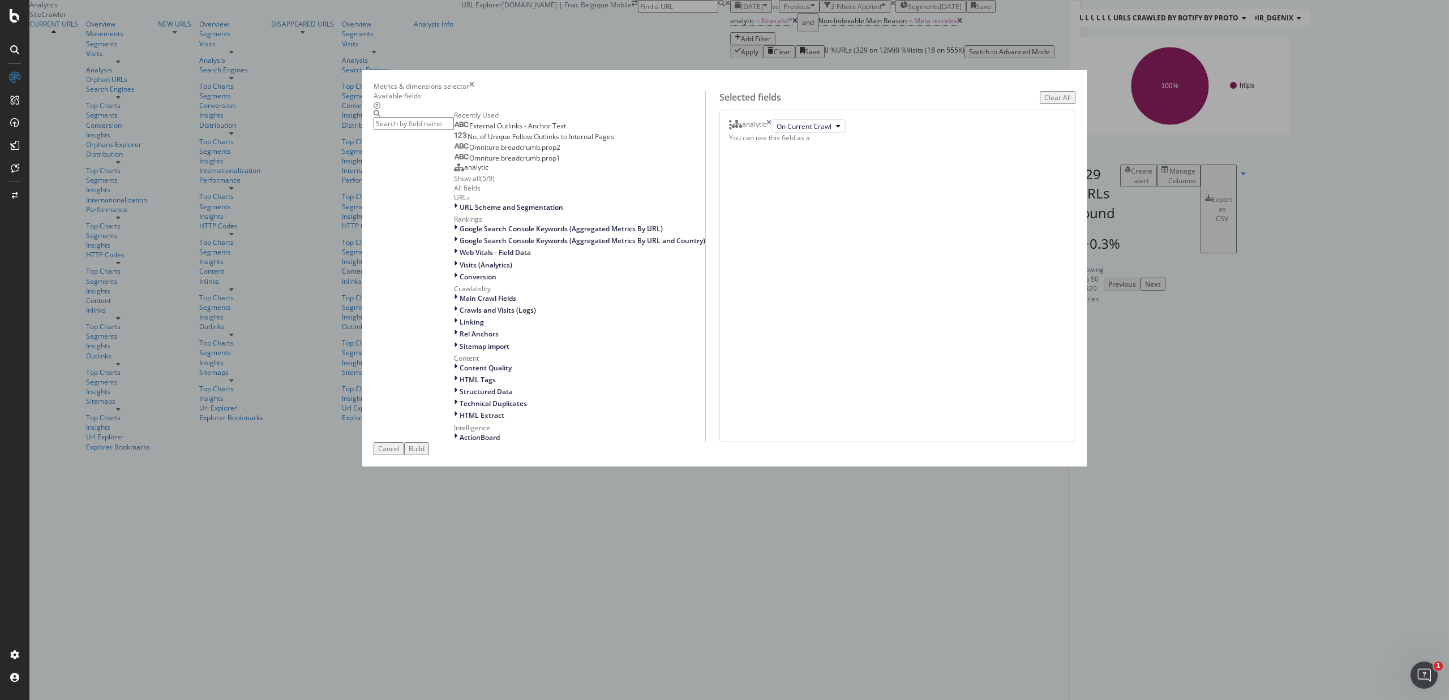
click at [560, 163] on span "Omniture.breadcrumb.prop1" at bounding box center [514, 158] width 91 height 10
click at [560, 152] on span "Omniture.breadcrumb.prop2" at bounding box center [514, 148] width 91 height 10
click at [454, 130] on input "modal" at bounding box center [413, 123] width 80 height 13
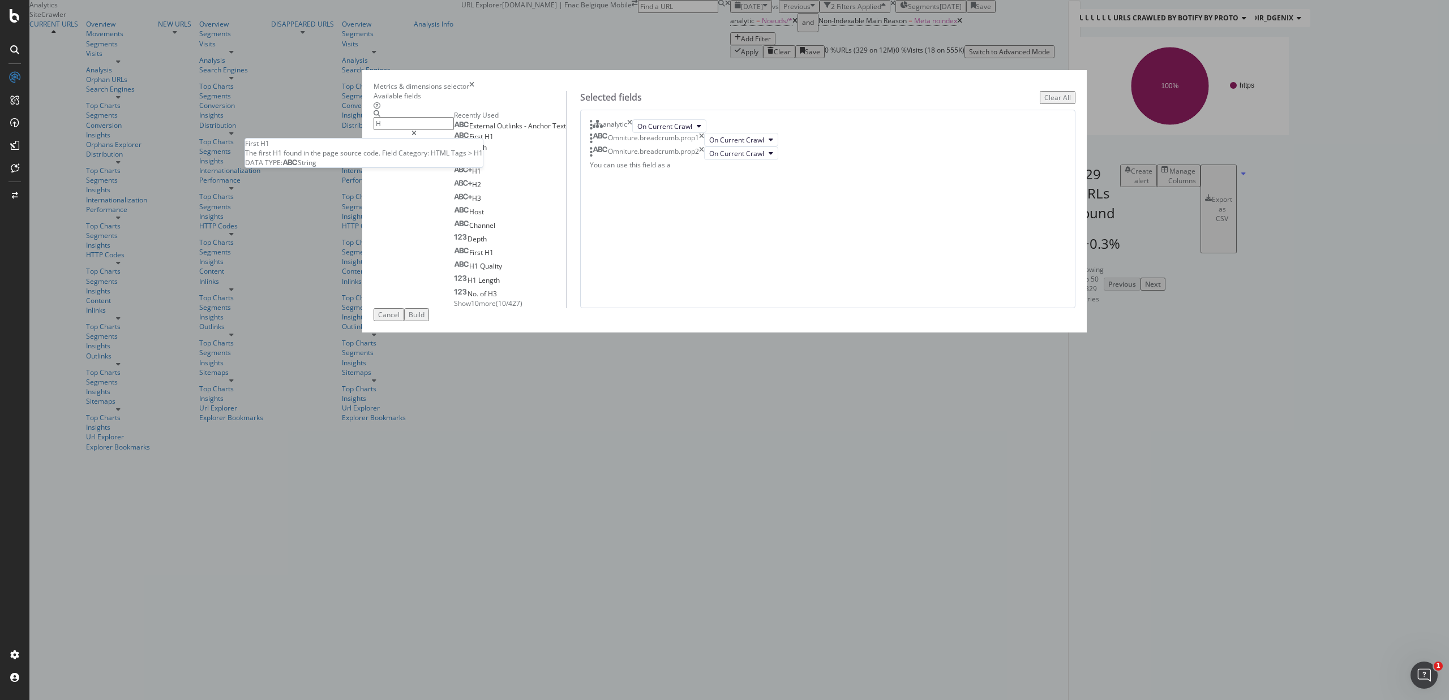
type input "H"
click at [493, 141] on span "H1" at bounding box center [488, 137] width 9 height 10
click at [424, 320] on div "Build" at bounding box center [417, 315] width 16 height 10
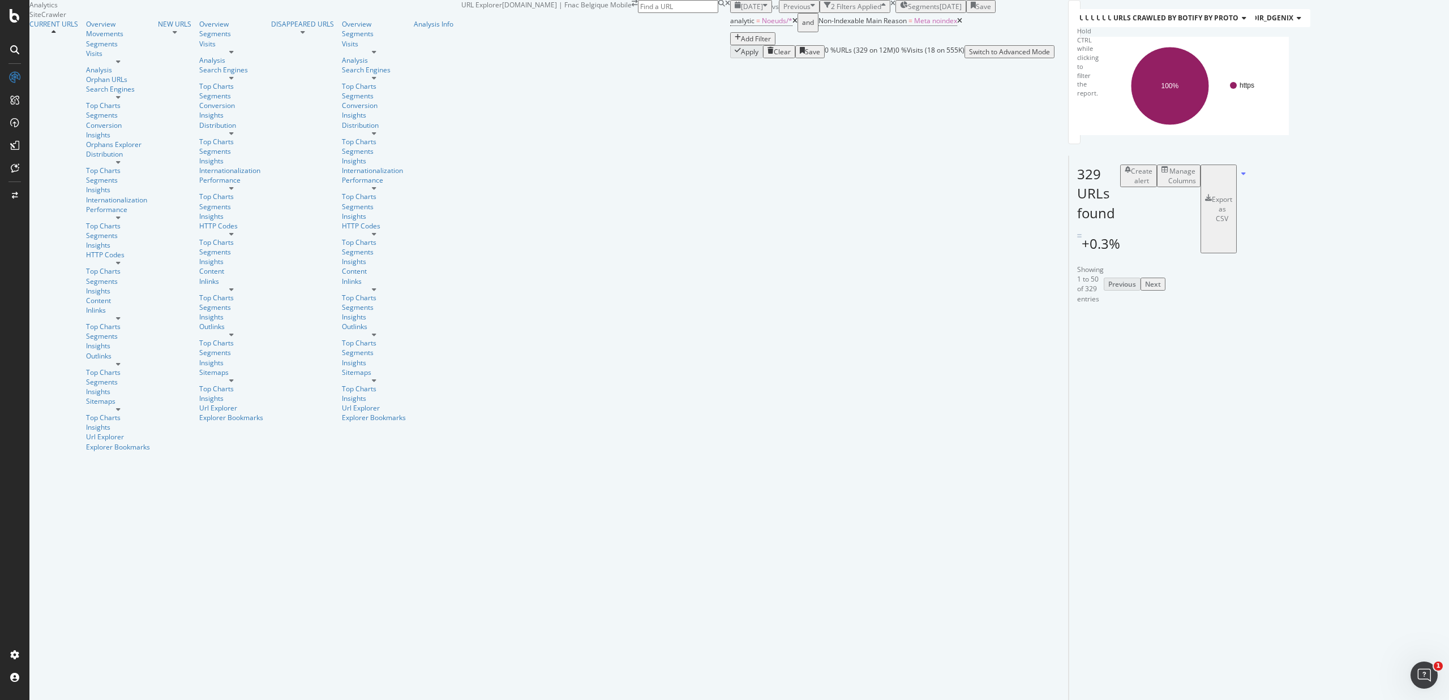
click at [1232, 224] on div "Export as CSV" at bounding box center [1221, 209] width 20 height 29
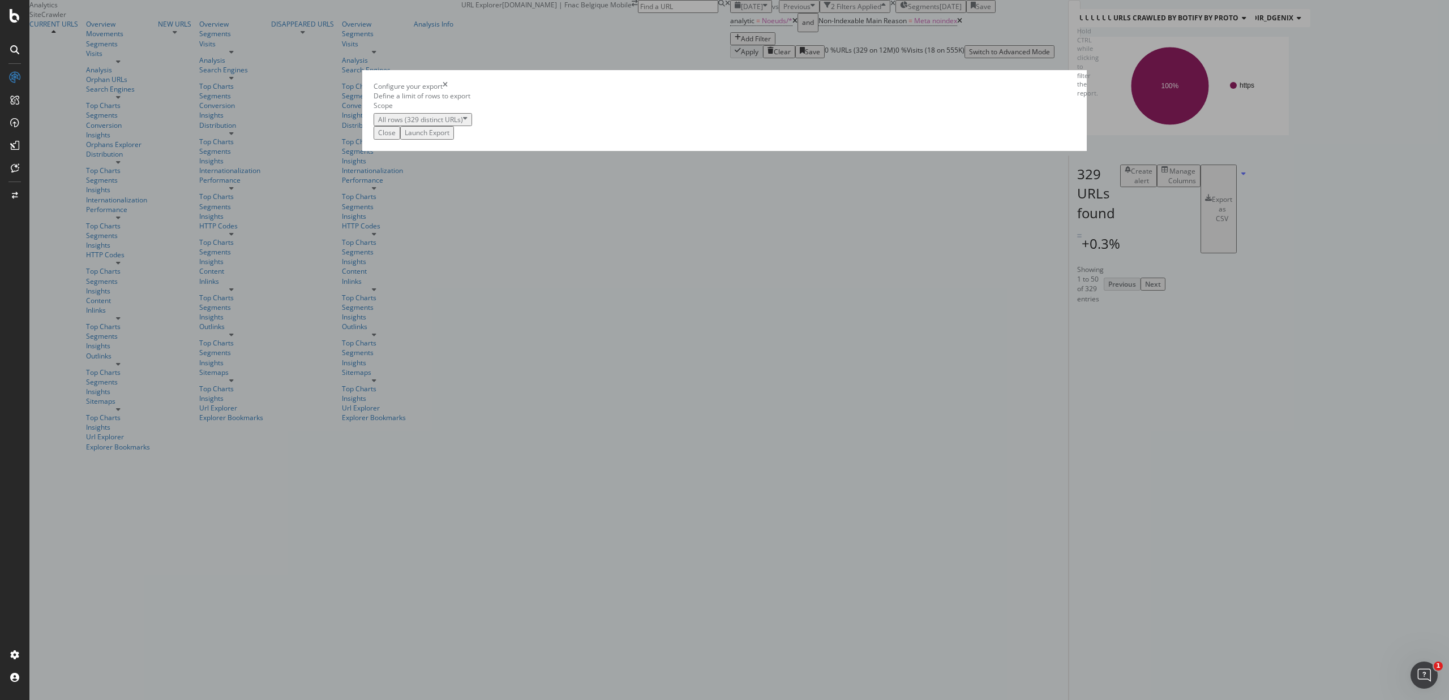
click at [449, 137] on div "Launch Export" at bounding box center [427, 133] width 45 height 10
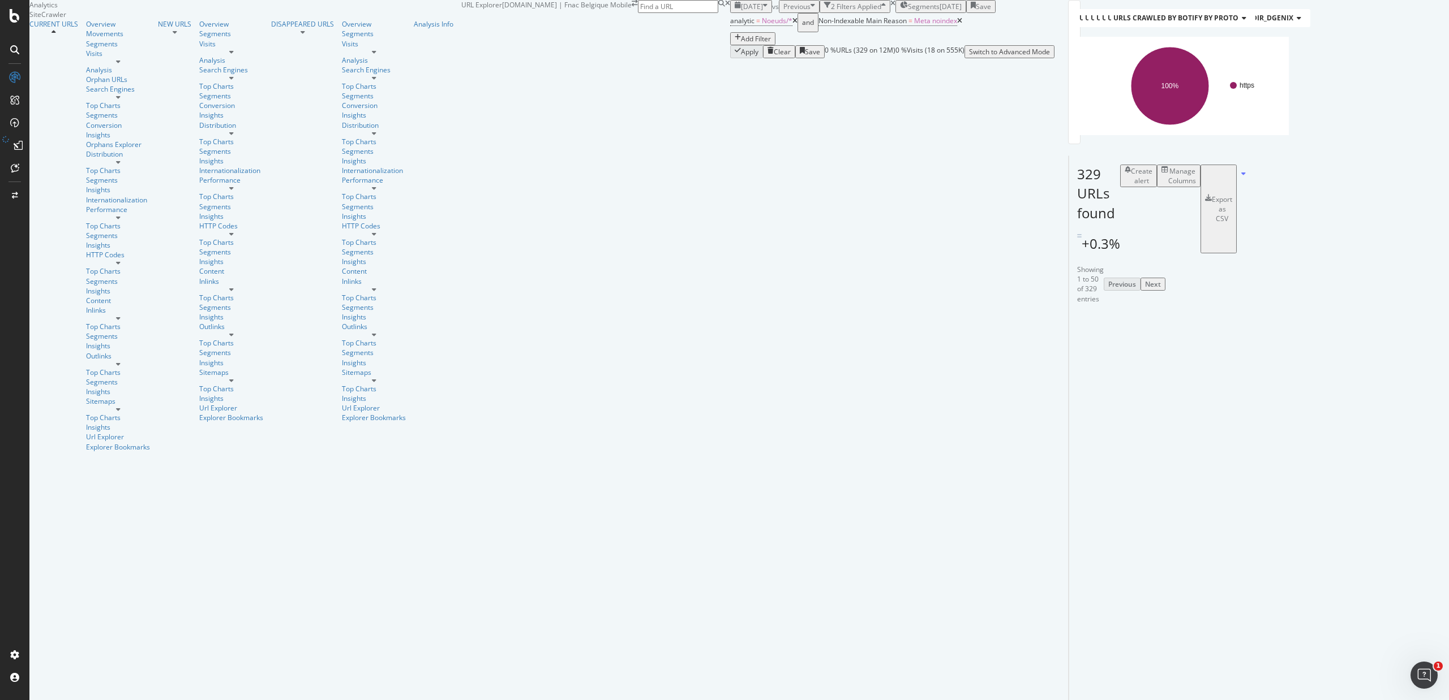
click at [957, 24] on icon at bounding box center [959, 21] width 5 height 7
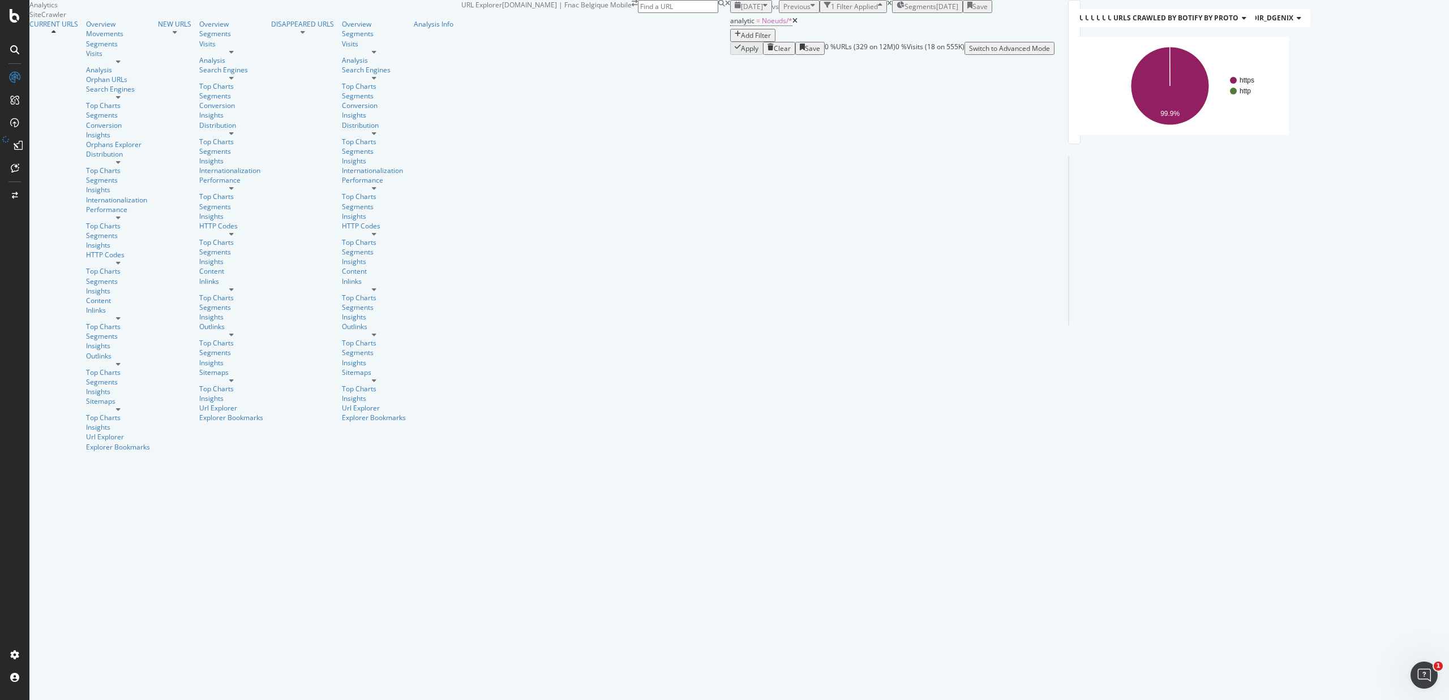
click at [741, 40] on div "Add Filter" at bounding box center [756, 36] width 30 height 10
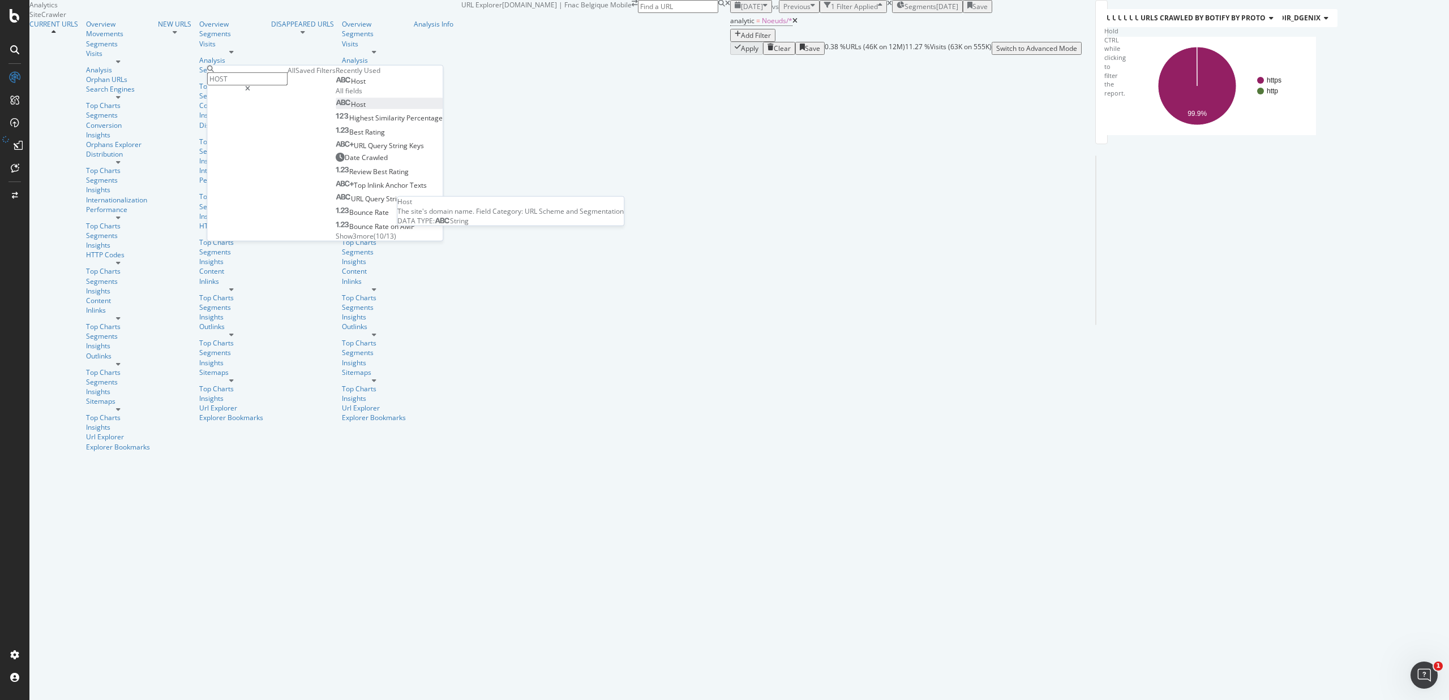
type input "HOST"
click at [336, 109] on div "Host" at bounding box center [351, 105] width 30 height 10
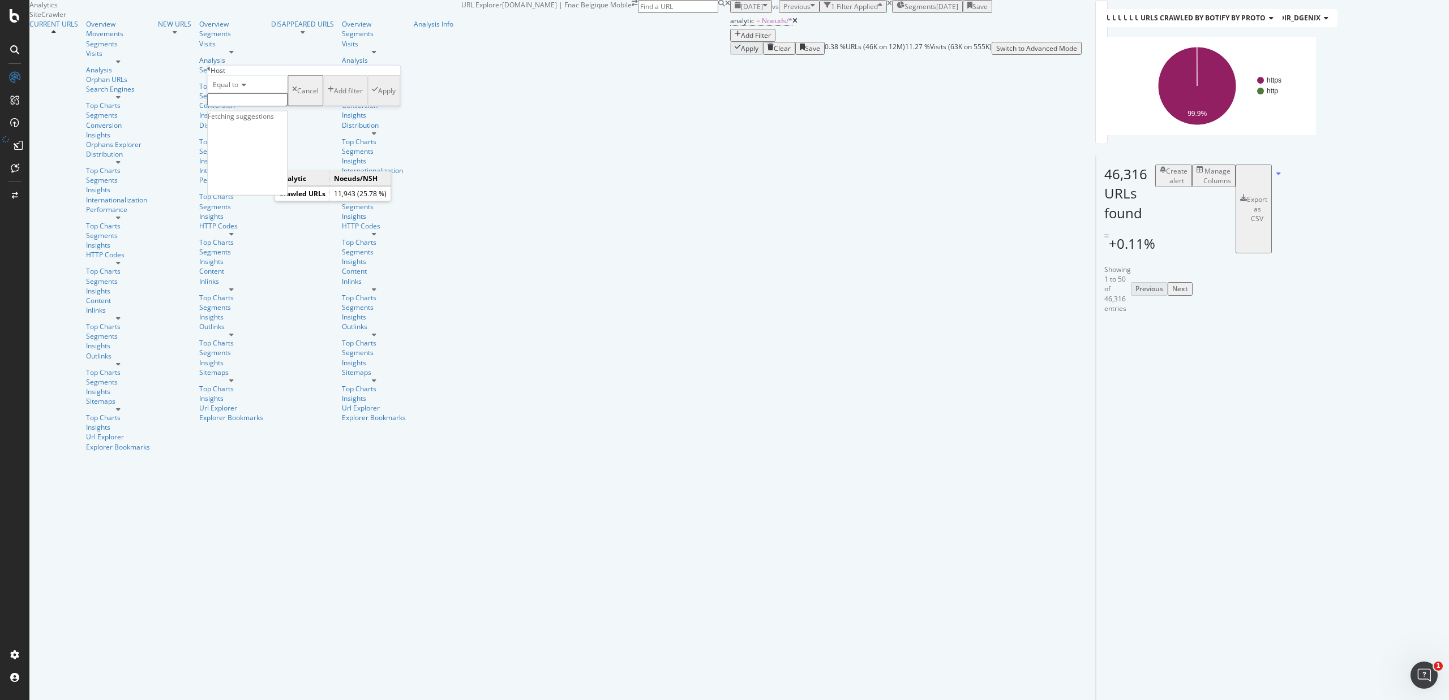
click at [256, 106] on input "text" at bounding box center [247, 99] width 80 height 13
click at [234, 117] on span "www.fr.fnac.be" at bounding box center [221, 113] width 23 height 10
type input "www.fr.fnac.be"
click at [378, 99] on div "Apply" at bounding box center [387, 94] width 18 height 10
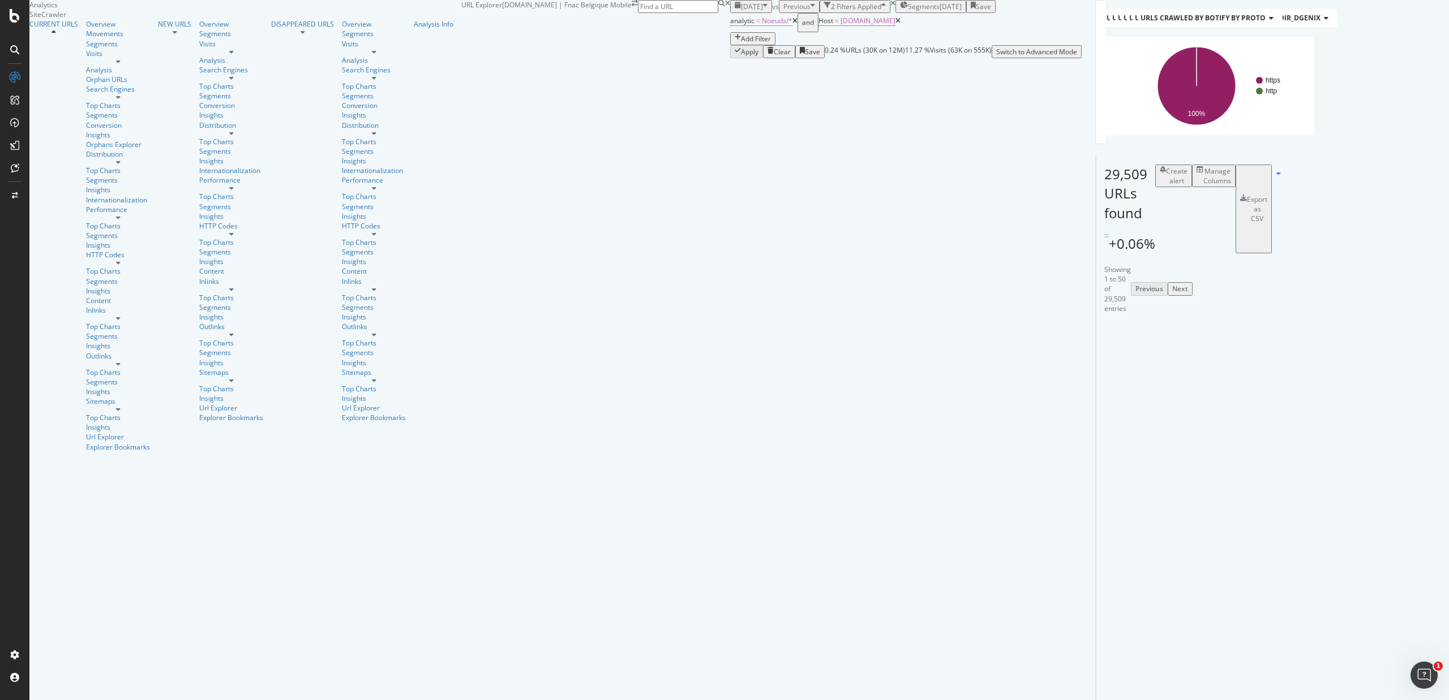
click at [741, 44] on div "Add Filter" at bounding box center [756, 39] width 30 height 10
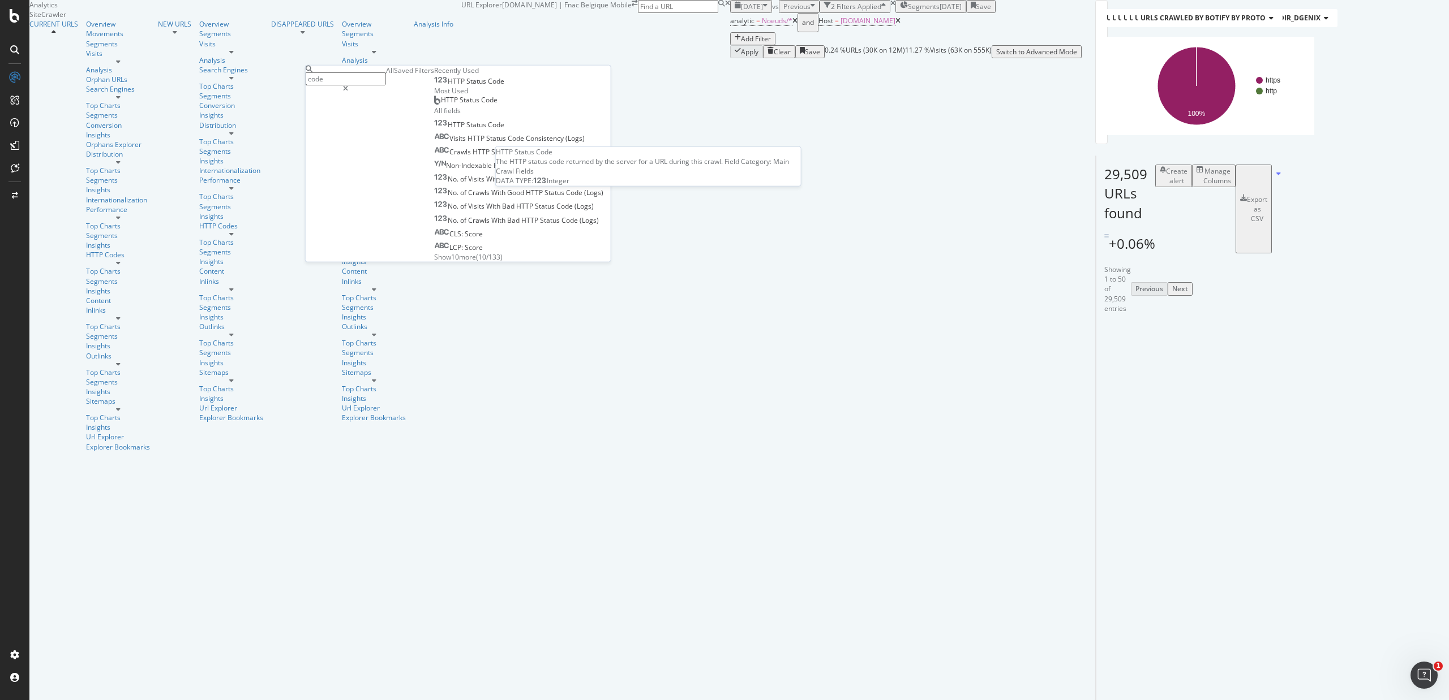
type input "code"
click at [466, 86] on span "Status" at bounding box center [477, 81] width 22 height 10
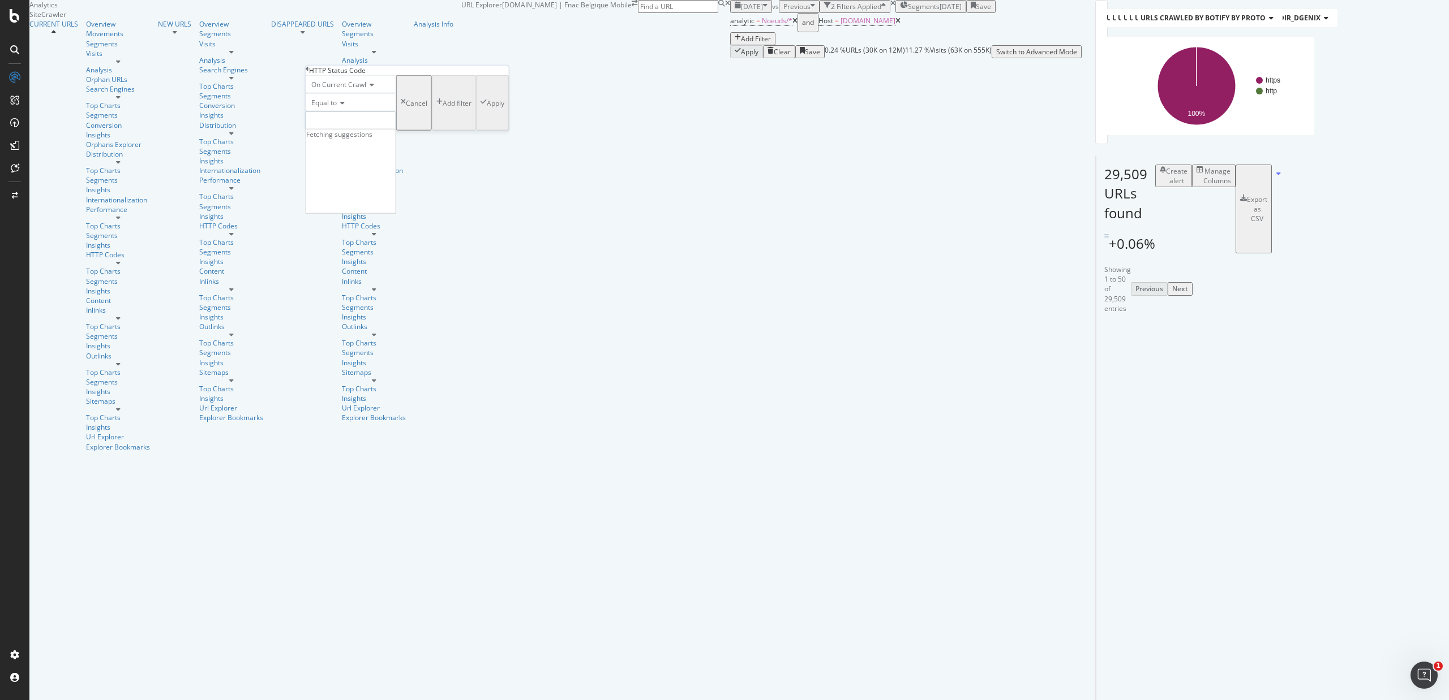
click at [366, 131] on input "number" at bounding box center [351, 120] width 91 height 19
click at [338, 141] on span "200" at bounding box center [323, 137] width 29 height 10
type input "200"
click at [487, 108] on div "Apply" at bounding box center [496, 103] width 18 height 10
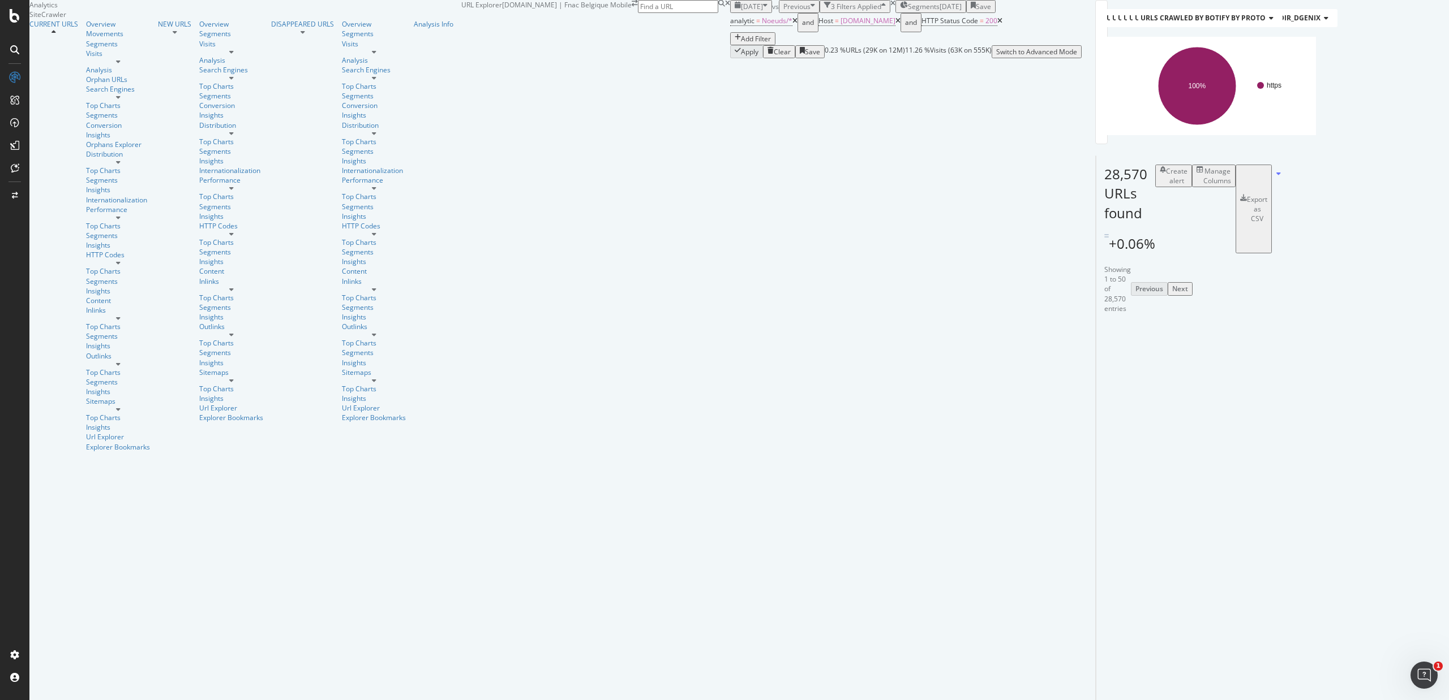
click at [741, 44] on div "Add Filter" at bounding box center [756, 39] width 30 height 10
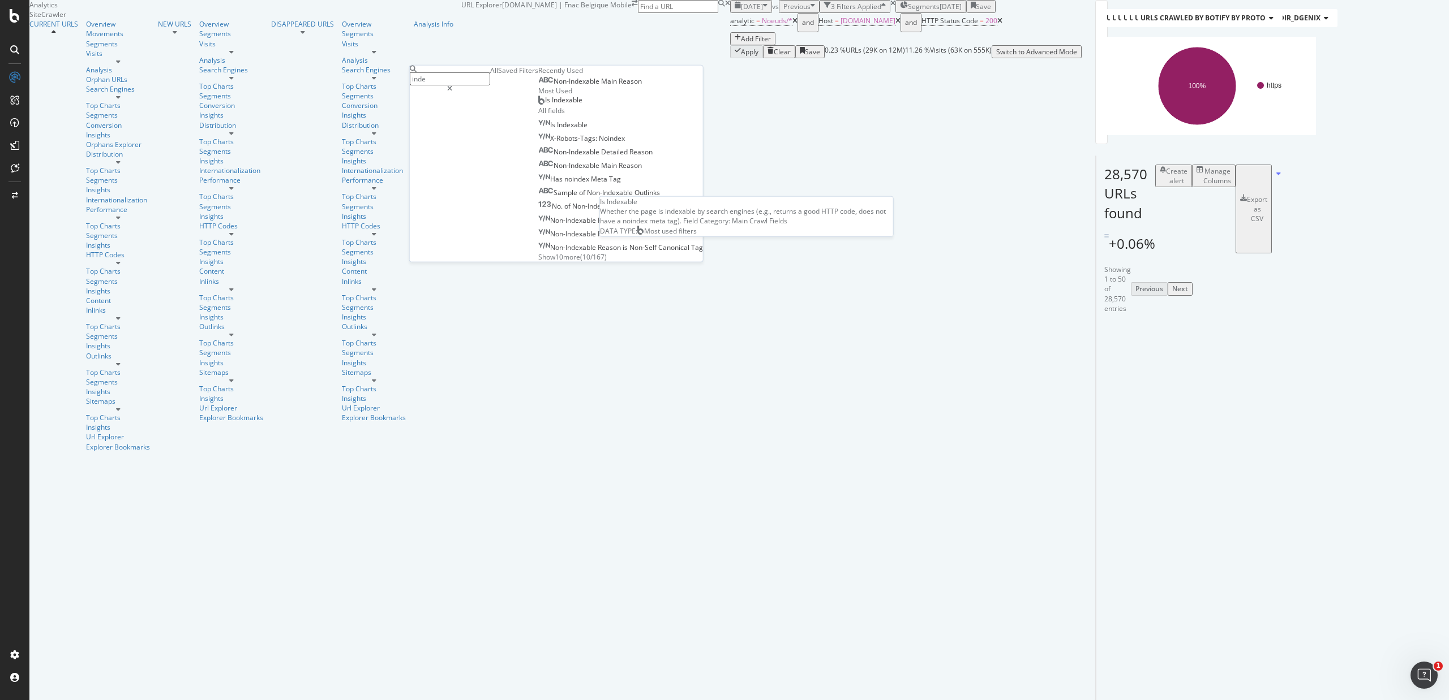
type input "inde"
click at [545, 105] on span "Is Indexable" at bounding box center [563, 100] width 37 height 10
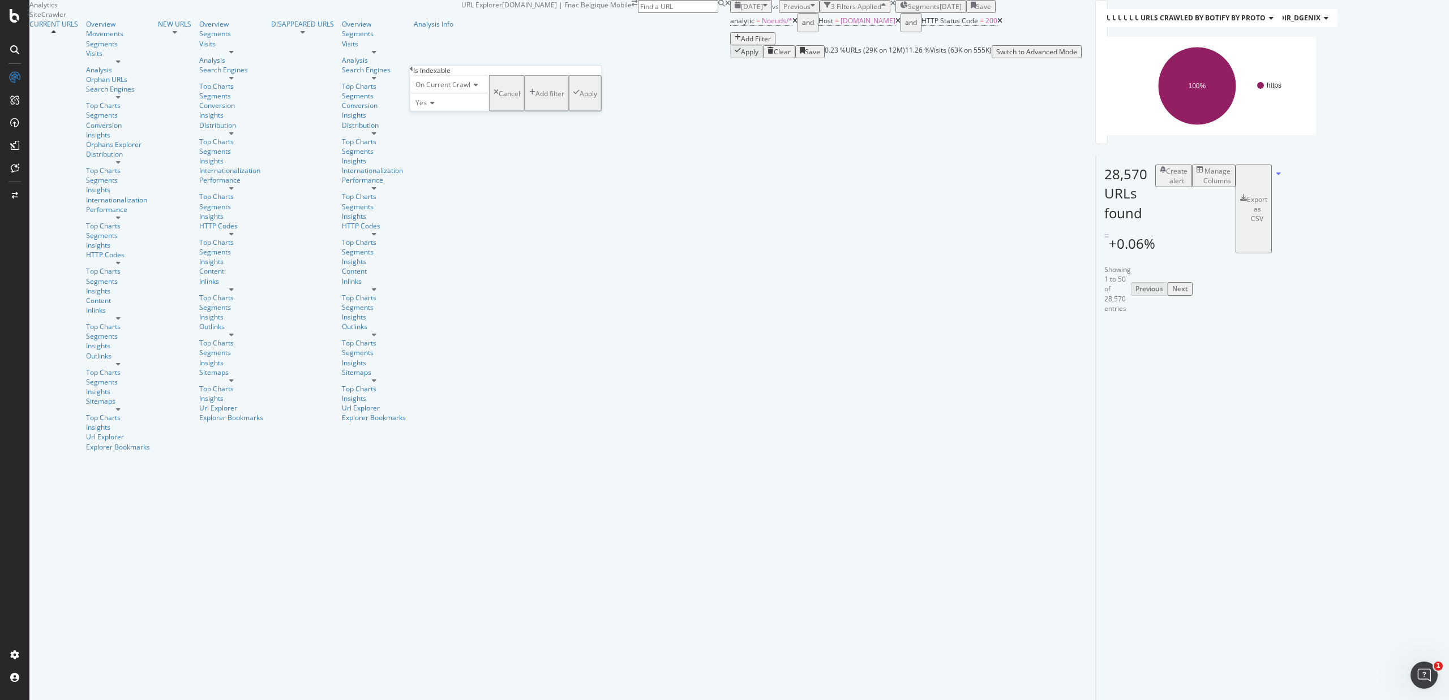
click at [432, 106] on icon at bounding box center [431, 103] width 8 height 7
click at [435, 135] on div "No" at bounding box center [449, 129] width 78 height 12
click at [579, 98] on div "Apply" at bounding box center [588, 93] width 18 height 10
click at [1062, 25] on span "=" at bounding box center [1064, 21] width 4 height 10
drag, startPoint x: 593, startPoint y: 84, endPoint x: 581, endPoint y: 80, distance: 13.1
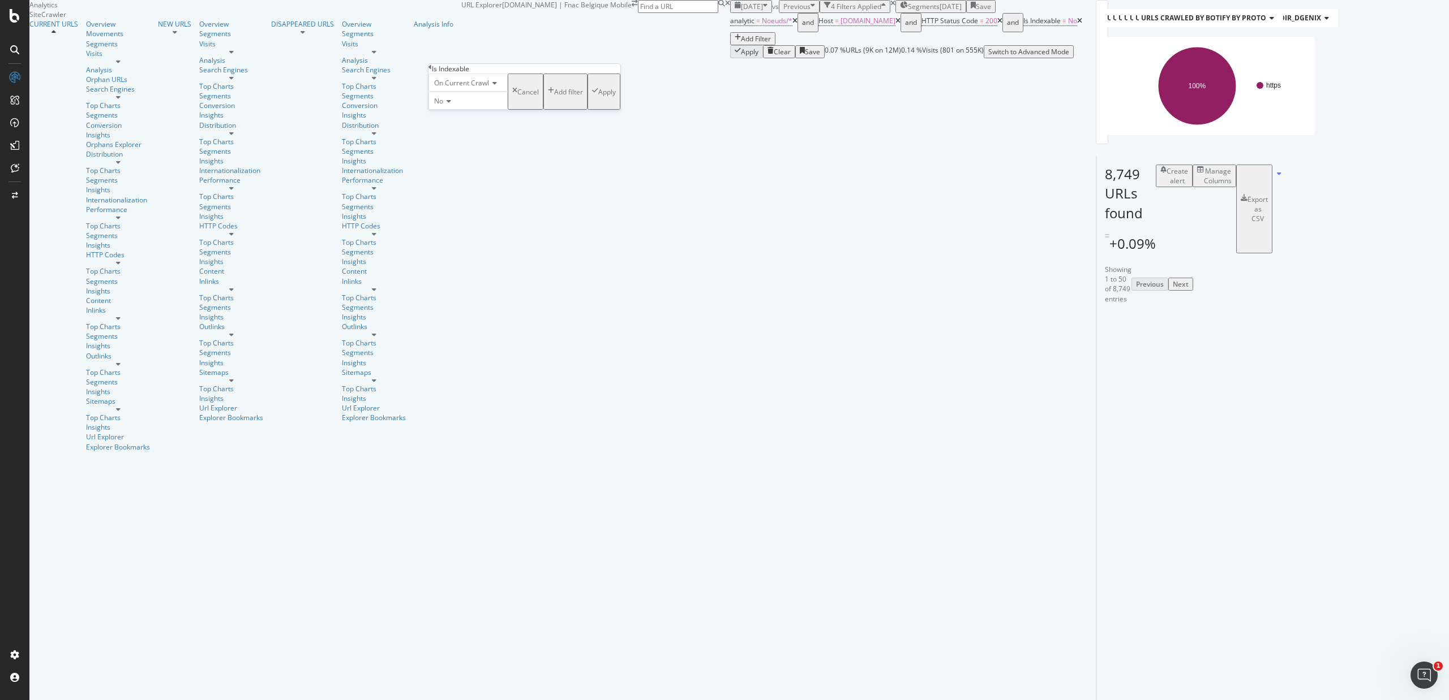
click at [730, 45] on div "analytic = Noeuds/* and Host = www.fr.fnac.be and HTTP Status Code = 200 and Is…" at bounding box center [906, 29] width 352 height 32
click at [1023, 26] on span "Is Indexable = No" at bounding box center [1050, 21] width 54 height 10
click at [443, 106] on span "No" at bounding box center [438, 101] width 9 height 10
click at [443, 121] on span "Yes" at bounding box center [437, 116] width 11 height 10
click at [598, 97] on div "Apply" at bounding box center [607, 92] width 18 height 10
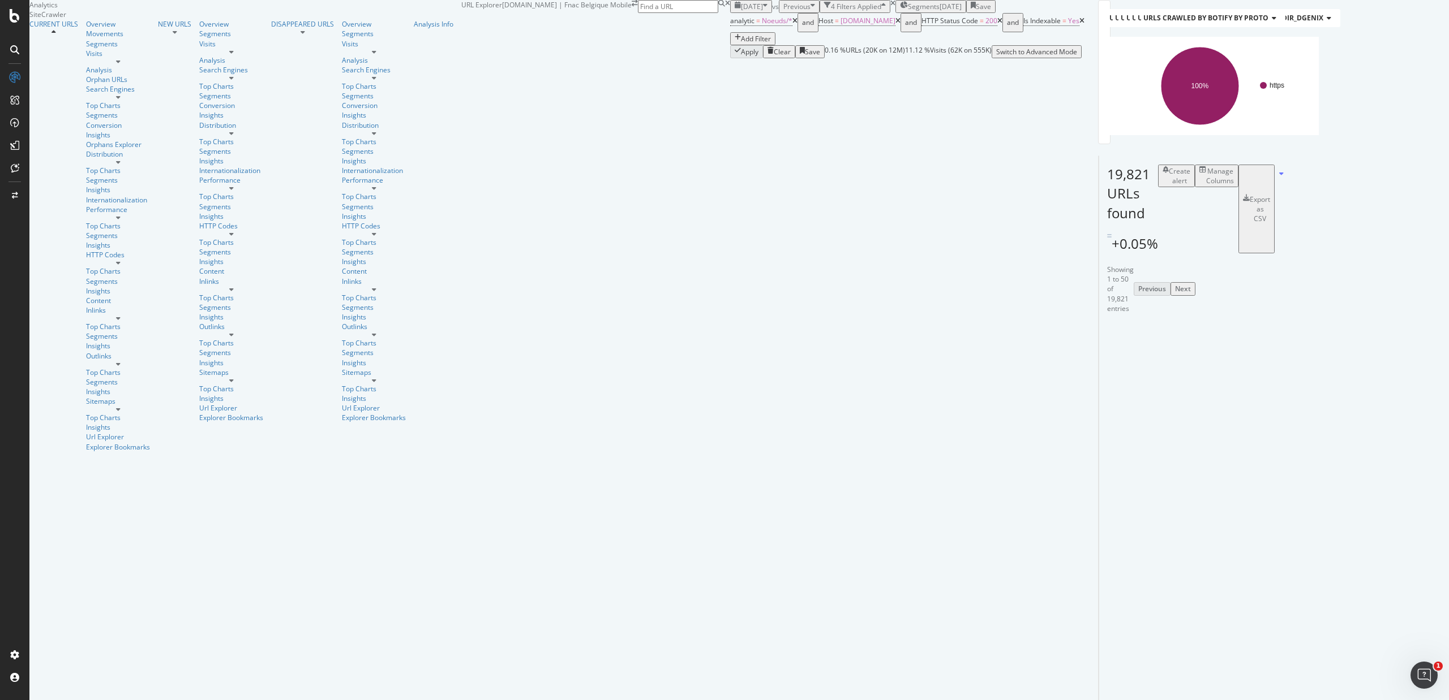
click at [741, 44] on div "Add Filter" at bounding box center [756, 39] width 30 height 10
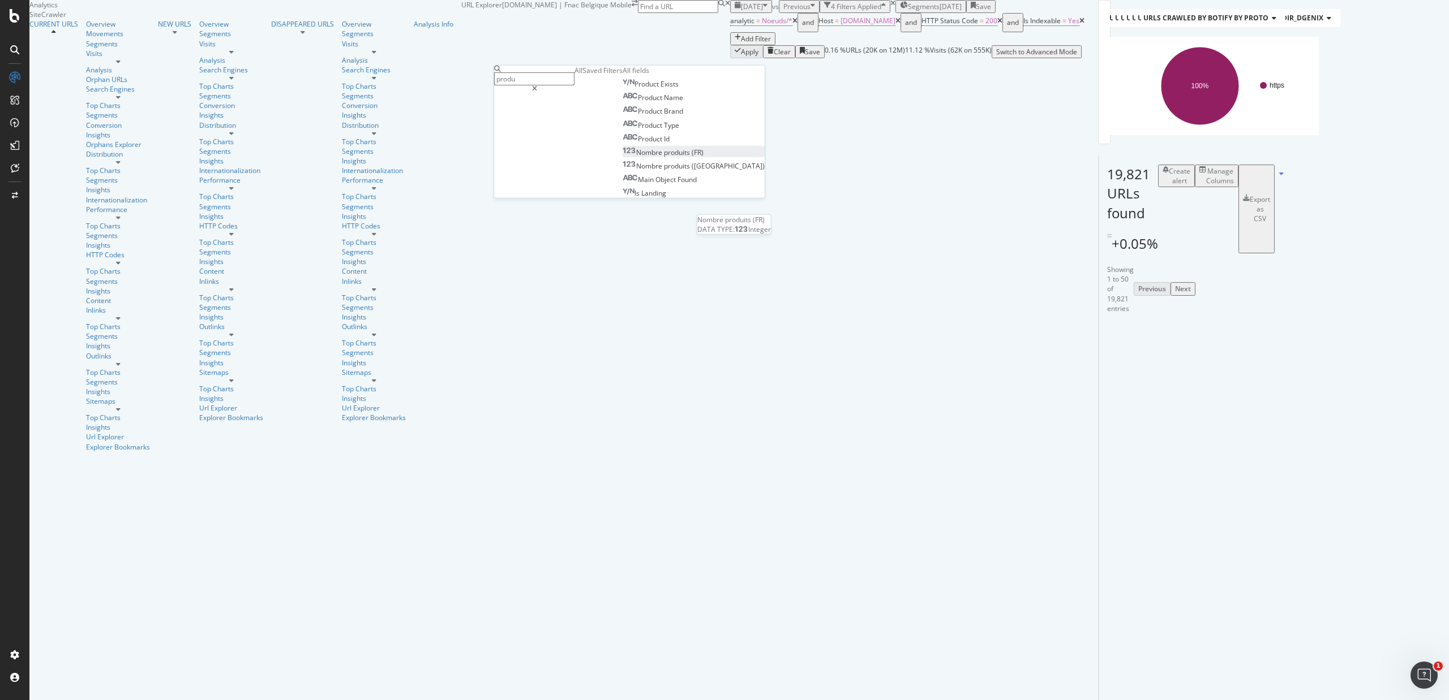
type input "produ"
click at [664, 157] on span "produits" at bounding box center [678, 153] width 28 height 10
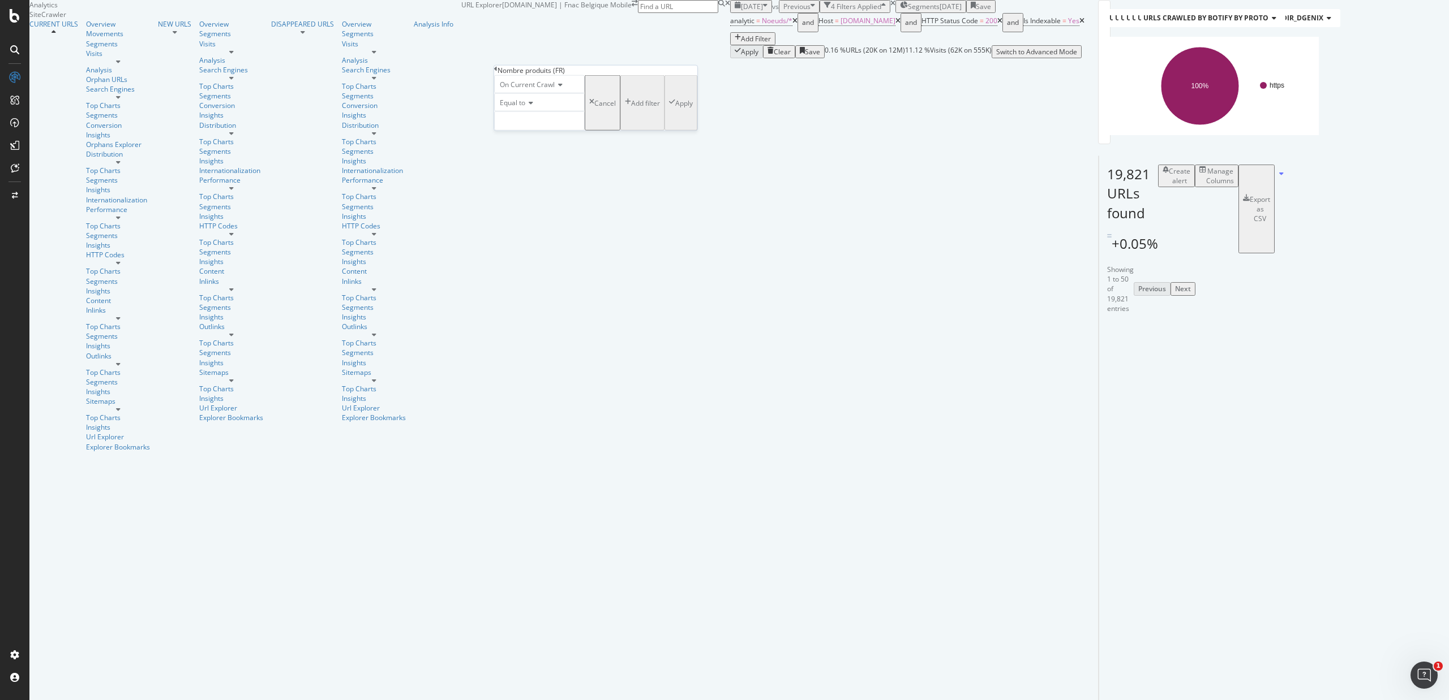
click at [526, 130] on div "Equal to" at bounding box center [539, 111] width 91 height 37
click at [525, 108] on span "Equal to" at bounding box center [512, 103] width 25 height 10
click at [527, 146] on span "Less than" at bounding box center [512, 141] width 30 height 10
click at [539, 131] on div "On Current Crawl Less than Cancel Add filter Apply" at bounding box center [595, 102] width 203 height 55
click at [539, 131] on input "number" at bounding box center [539, 120] width 91 height 19
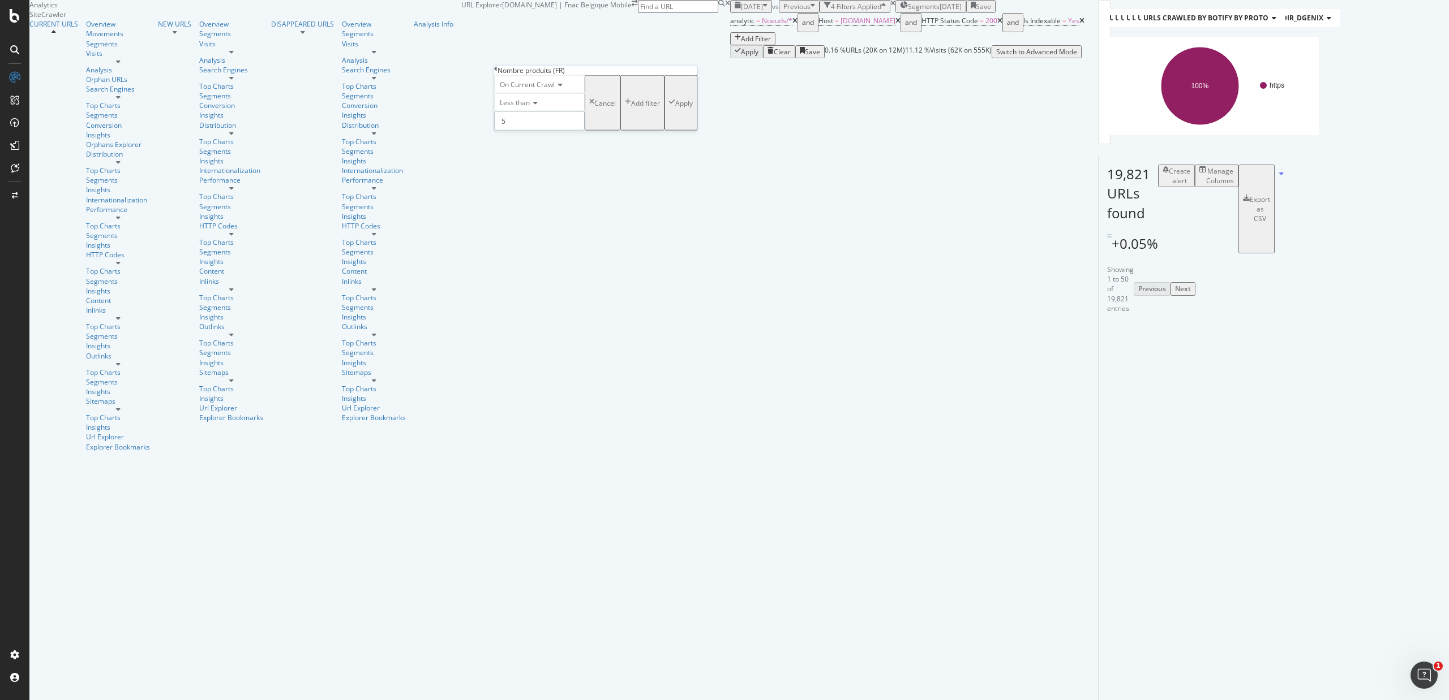
type input "5"
click at [675, 108] on div "Apply" at bounding box center [684, 103] width 18 height 10
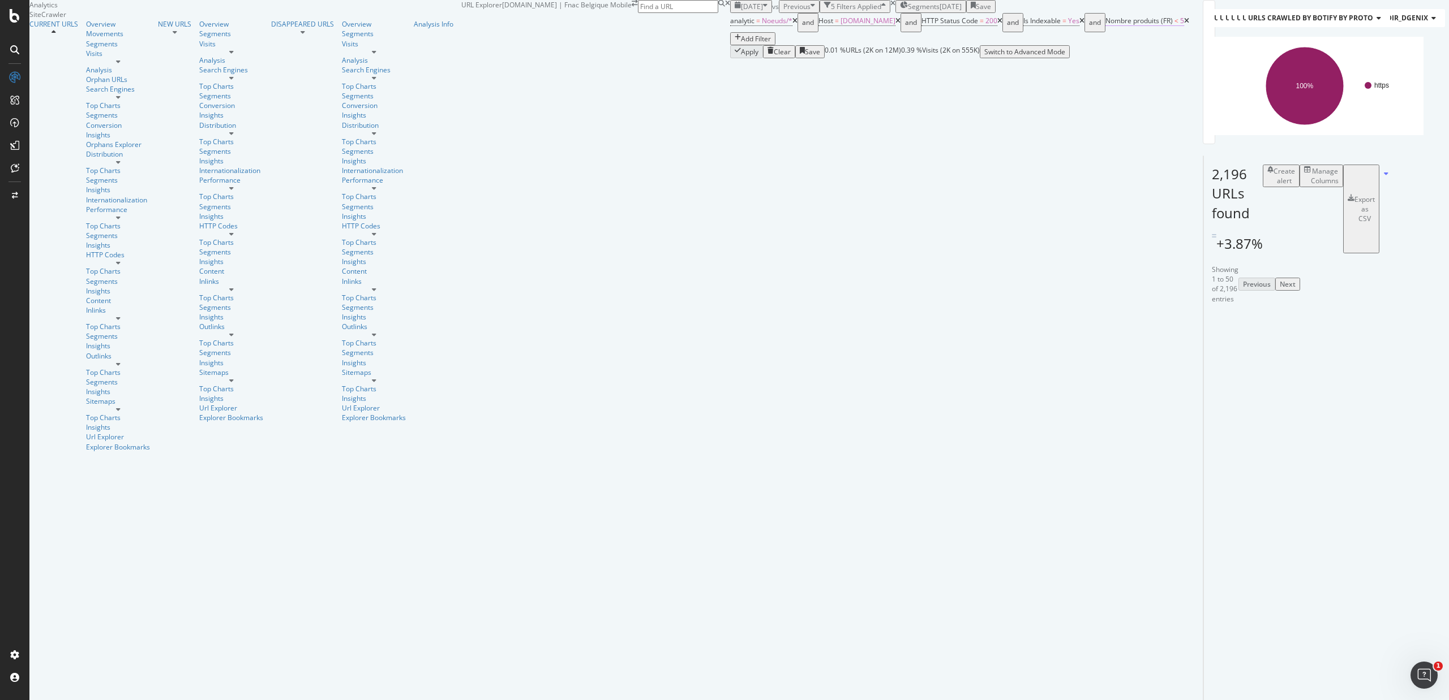
click at [1105, 25] on span "Nombre produits (FR)" at bounding box center [1138, 21] width 67 height 10
click at [730, 45] on div "analytic = Noeuds/* and Host = www.fr.fnac.be and HTTP Status Code = 200 and Is…" at bounding box center [959, 29] width 459 height 32
click at [1184, 24] on icon at bounding box center [1186, 21] width 5 height 7
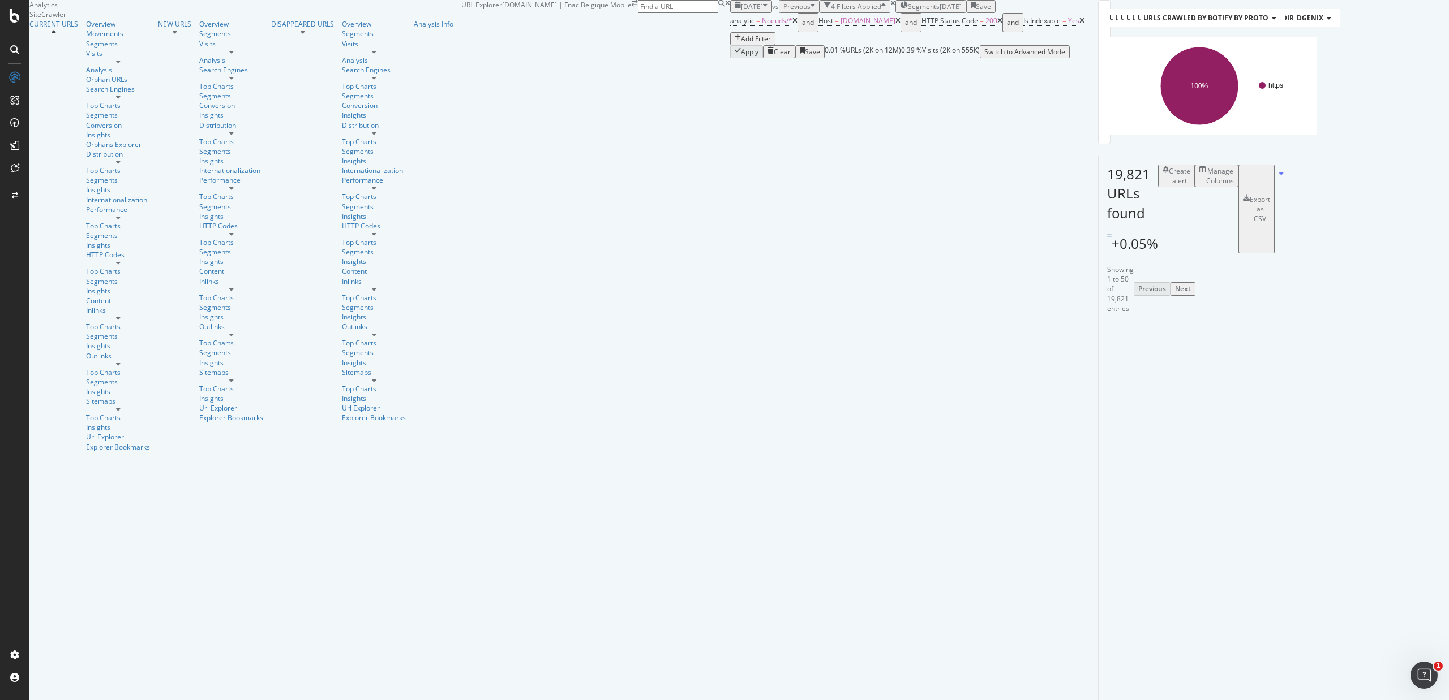
click at [1079, 24] on icon at bounding box center [1081, 21] width 5 height 7
click at [741, 44] on div "Add Filter" at bounding box center [756, 39] width 30 height 10
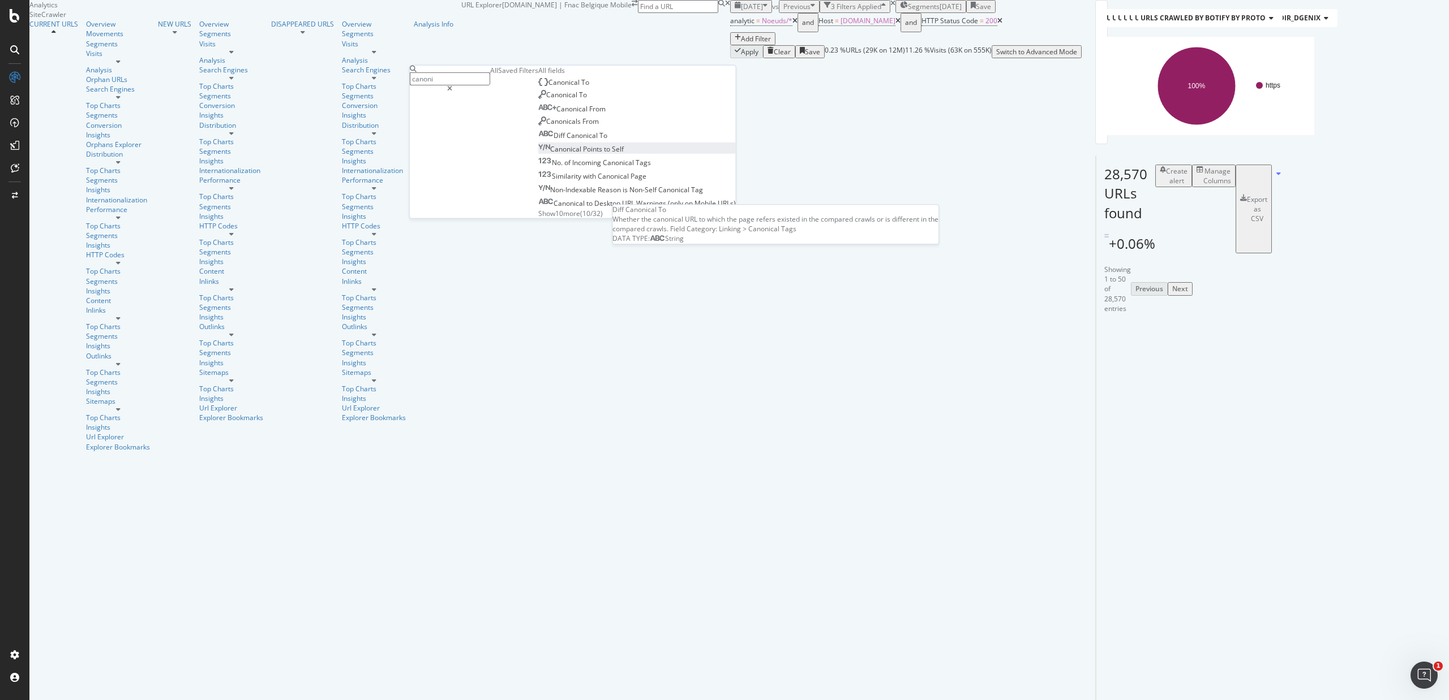
type input "canoni"
click at [583, 154] on span "Points" at bounding box center [593, 149] width 21 height 10
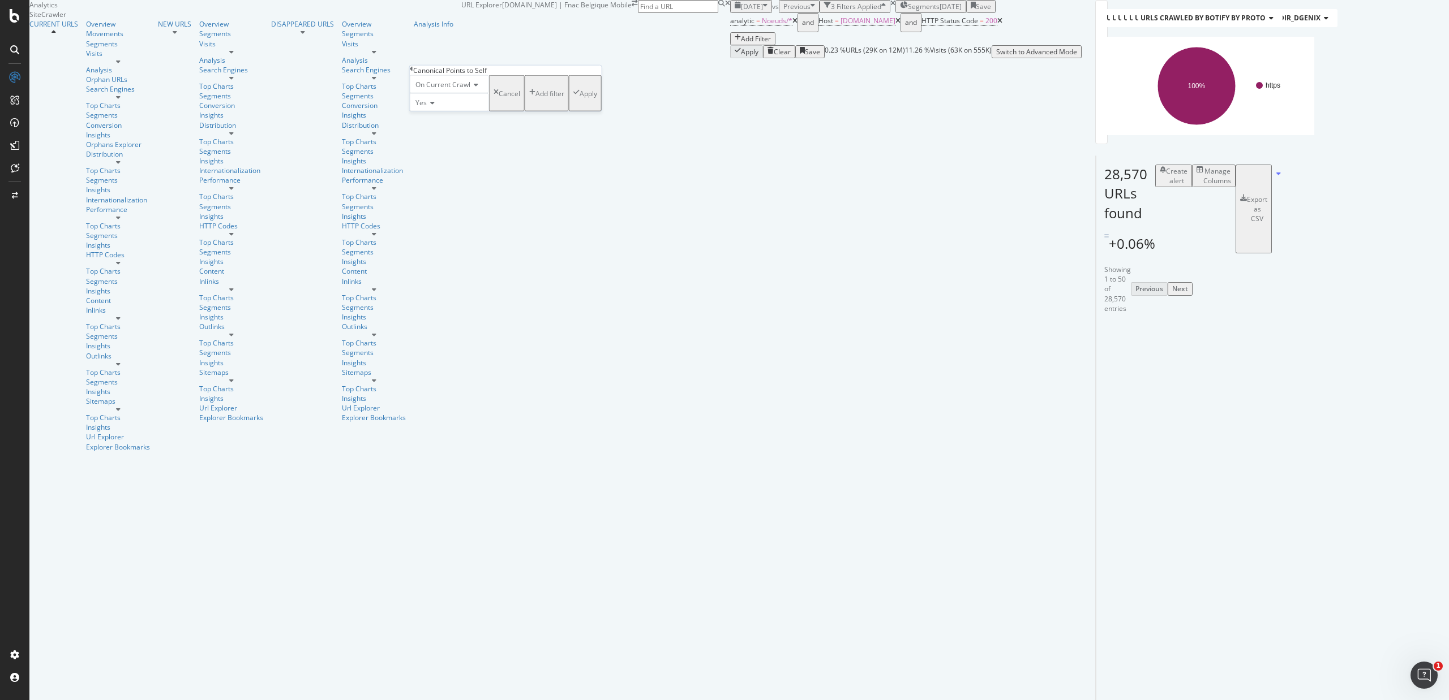
click at [435, 106] on icon at bounding box center [431, 103] width 8 height 7
click at [448, 135] on div "No" at bounding box center [449, 129] width 78 height 12
click at [579, 98] on div "Apply" at bounding box center [588, 93] width 18 height 10
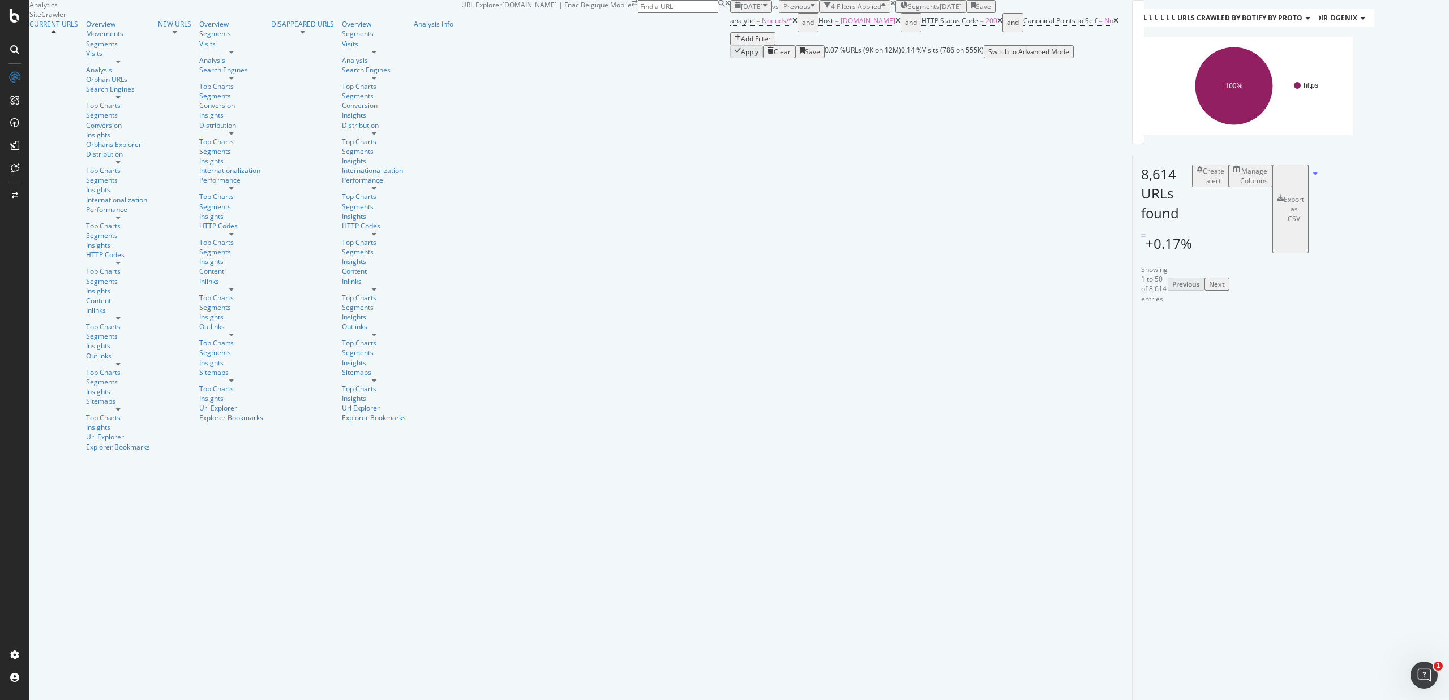
drag, startPoint x: 523, startPoint y: 75, endPoint x: 452, endPoint y: 74, distance: 71.3
click at [1113, 24] on icon at bounding box center [1115, 21] width 5 height 7
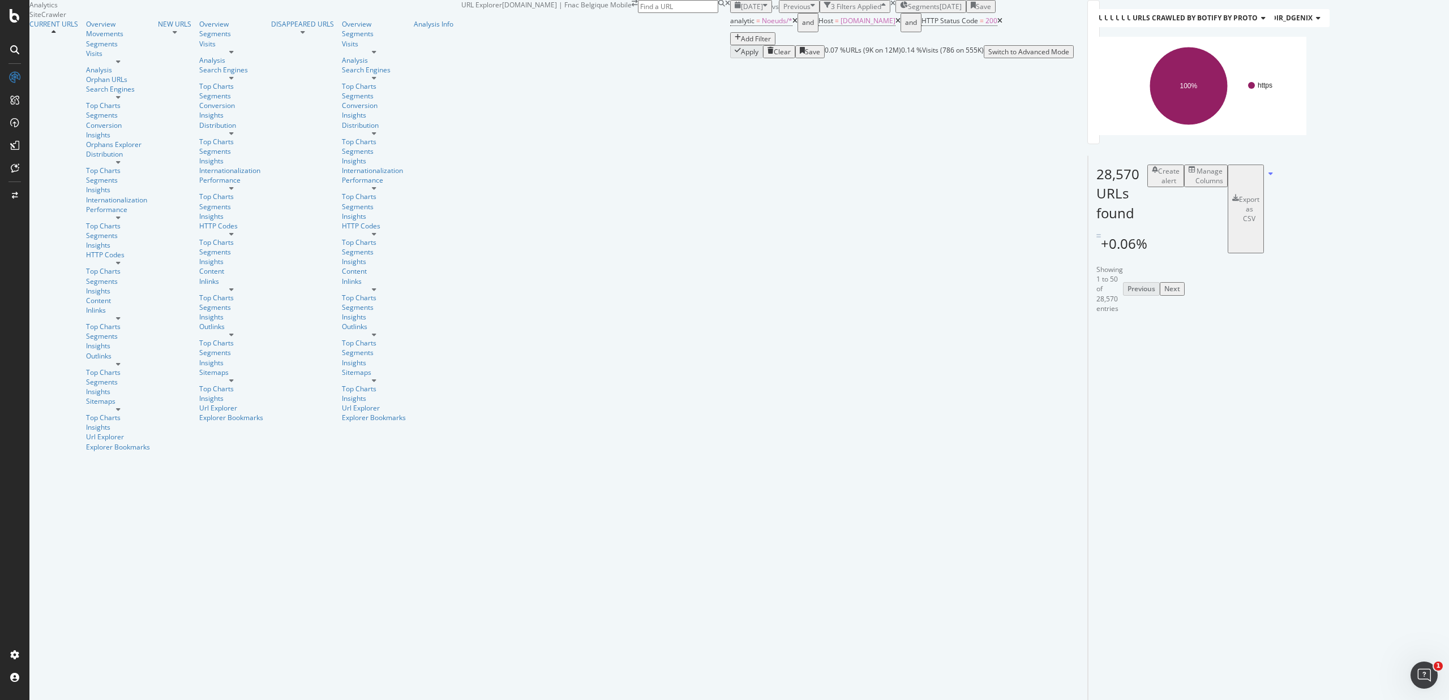
click at [741, 44] on div "Add Filter" at bounding box center [756, 39] width 30 height 10
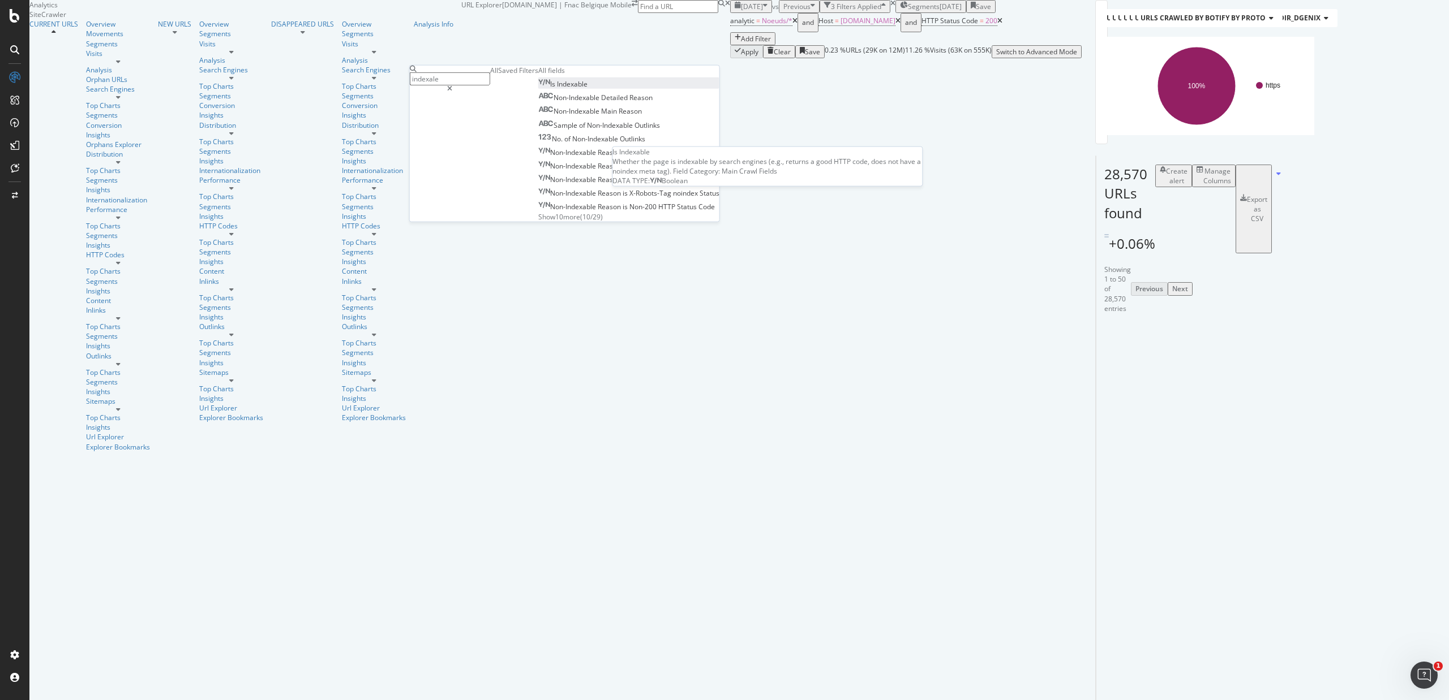
type input "indexale"
click at [557, 89] on span "Indexable" at bounding box center [572, 84] width 31 height 10
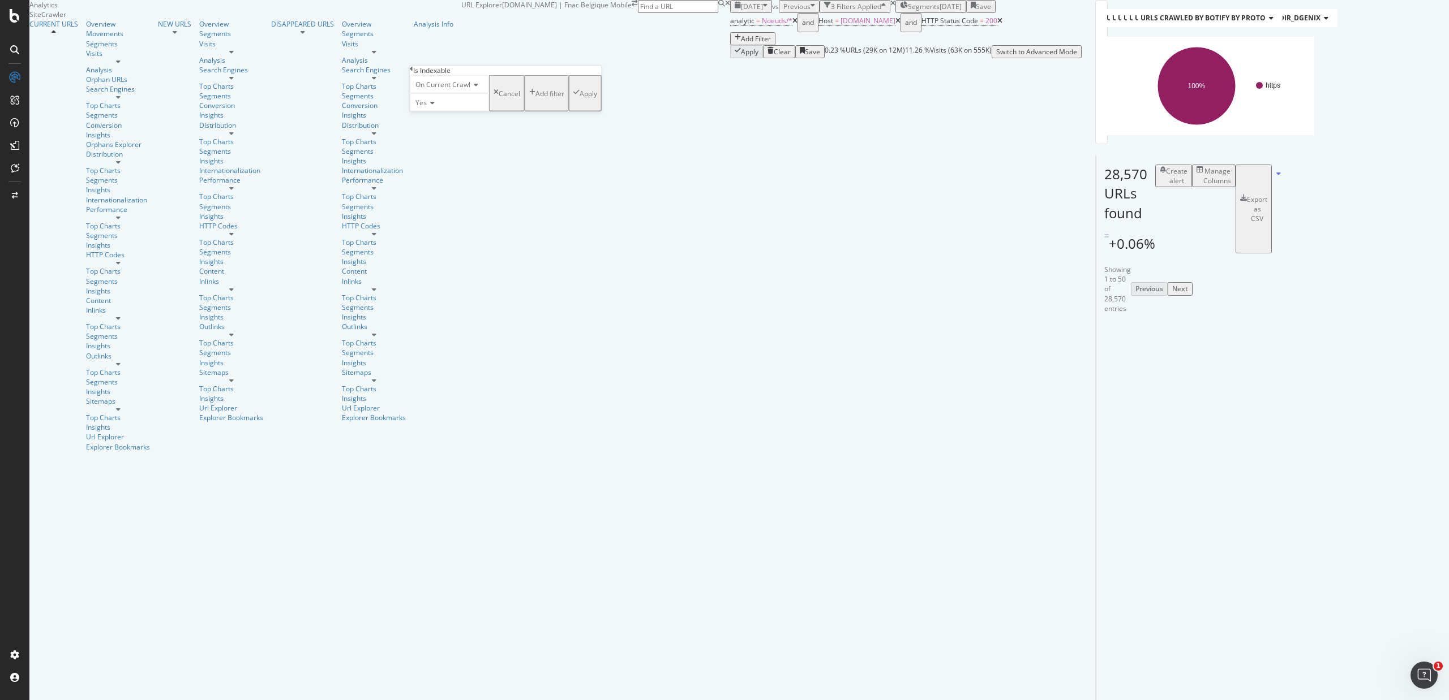
click at [433, 106] on icon at bounding box center [431, 103] width 8 height 7
click at [440, 135] on div "No" at bounding box center [449, 129] width 78 height 12
click at [579, 98] on div "Apply" at bounding box center [588, 93] width 18 height 10
click at [1077, 24] on icon at bounding box center [1079, 21] width 5 height 7
click at [921, 25] on span "HTTP Status Code" at bounding box center [949, 21] width 57 height 10
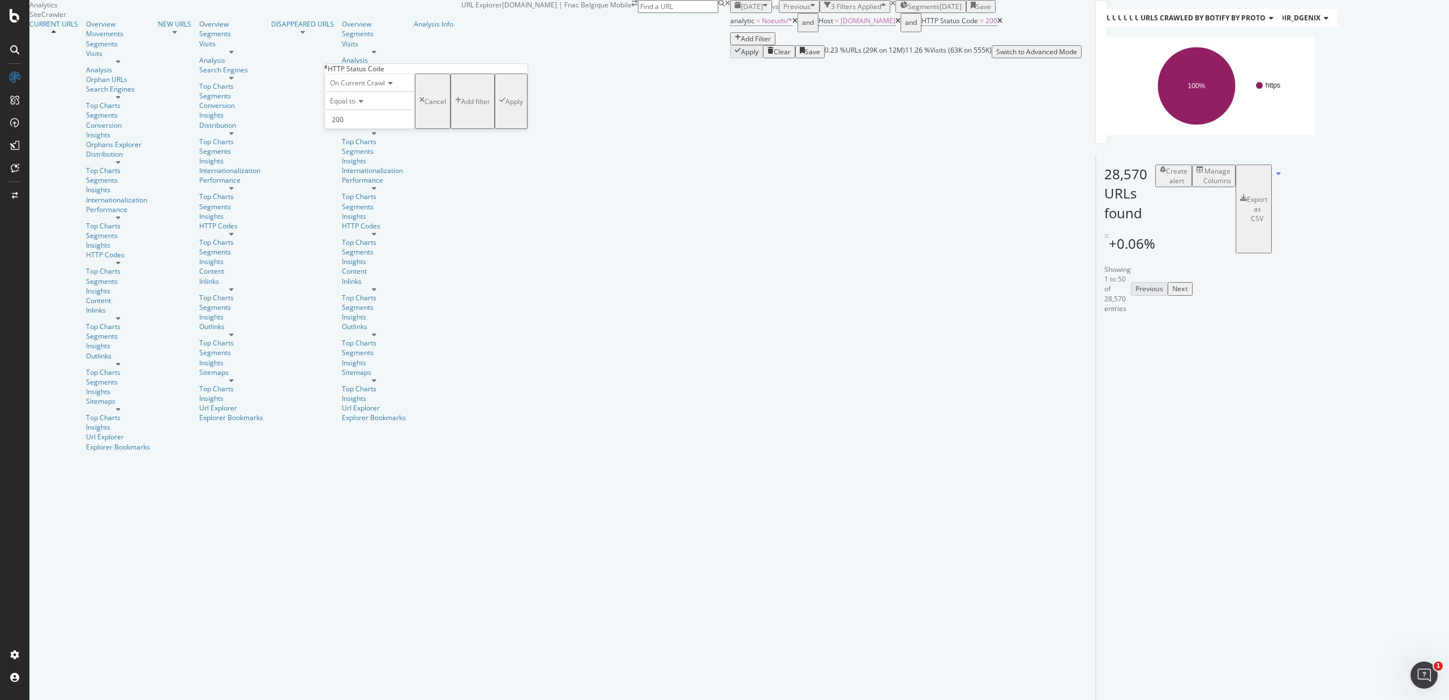
click at [351, 106] on span "Equal to" at bounding box center [342, 101] width 25 height 10
click at [360, 134] on div "Not Equal to" at bounding box center [369, 128] width 89 height 12
click at [505, 106] on div "Apply" at bounding box center [514, 102] width 18 height 10
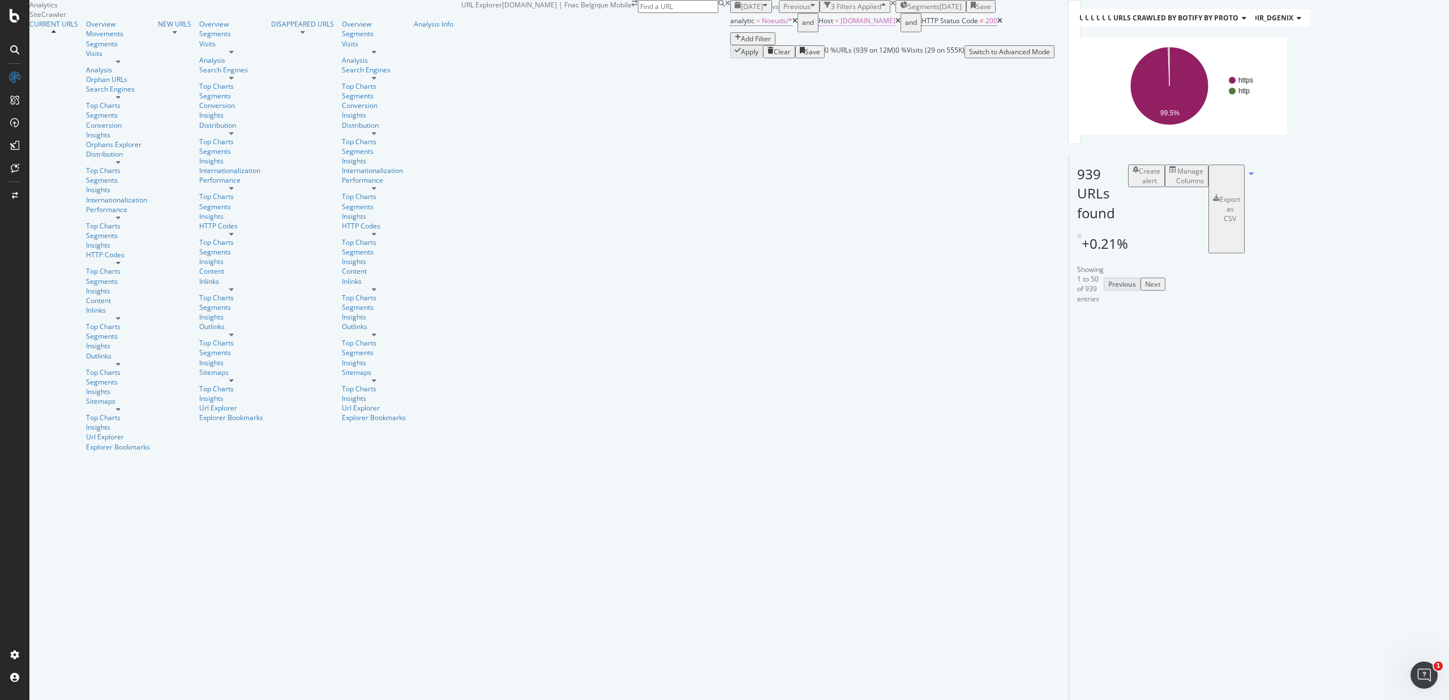
click at [840, 25] on span "www.fr.fnac.be" at bounding box center [867, 21] width 55 height 10
click at [259, 105] on input "www.fr.fnac.be" at bounding box center [266, 98] width 80 height 13
click at [253, 134] on span "www.nl.fnac.be" at bounding box center [241, 129] width 23 height 10
type input "www.nl.fnac.be"
click at [397, 97] on div "Apply" at bounding box center [406, 93] width 18 height 10
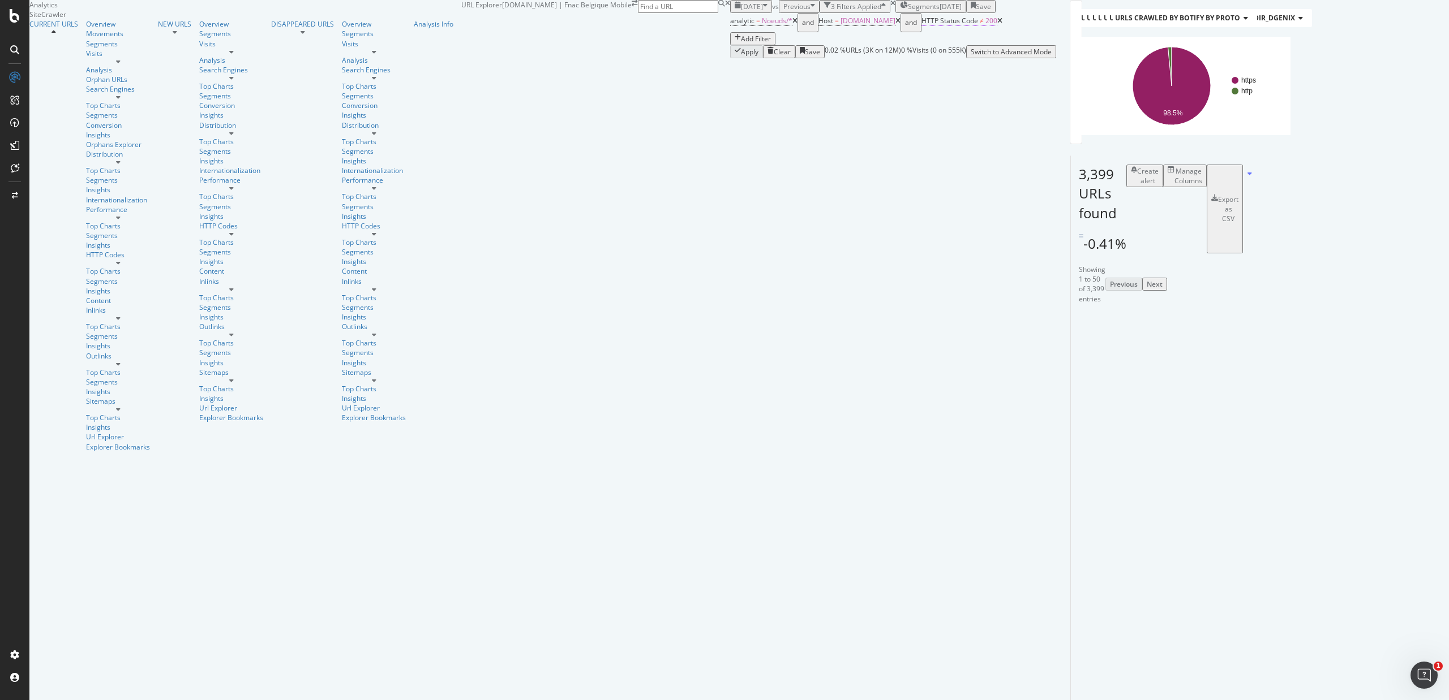
click at [921, 25] on span "HTTP Status Code" at bounding box center [949, 21] width 57 height 10
click at [358, 106] on span "Not Equal to" at bounding box center [349, 101] width 38 height 10
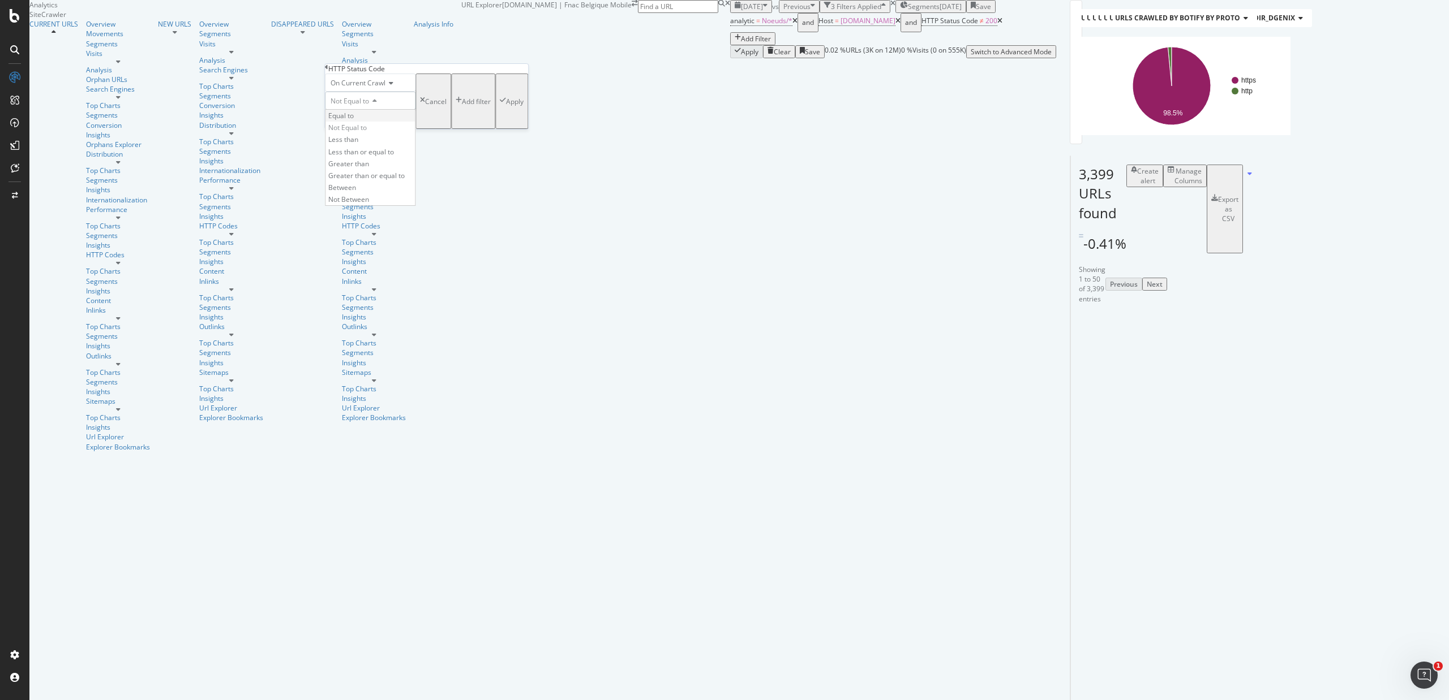
click at [354, 121] on span "Equal to" at bounding box center [340, 116] width 25 height 10
click at [506, 106] on div "Apply" at bounding box center [515, 102] width 18 height 10
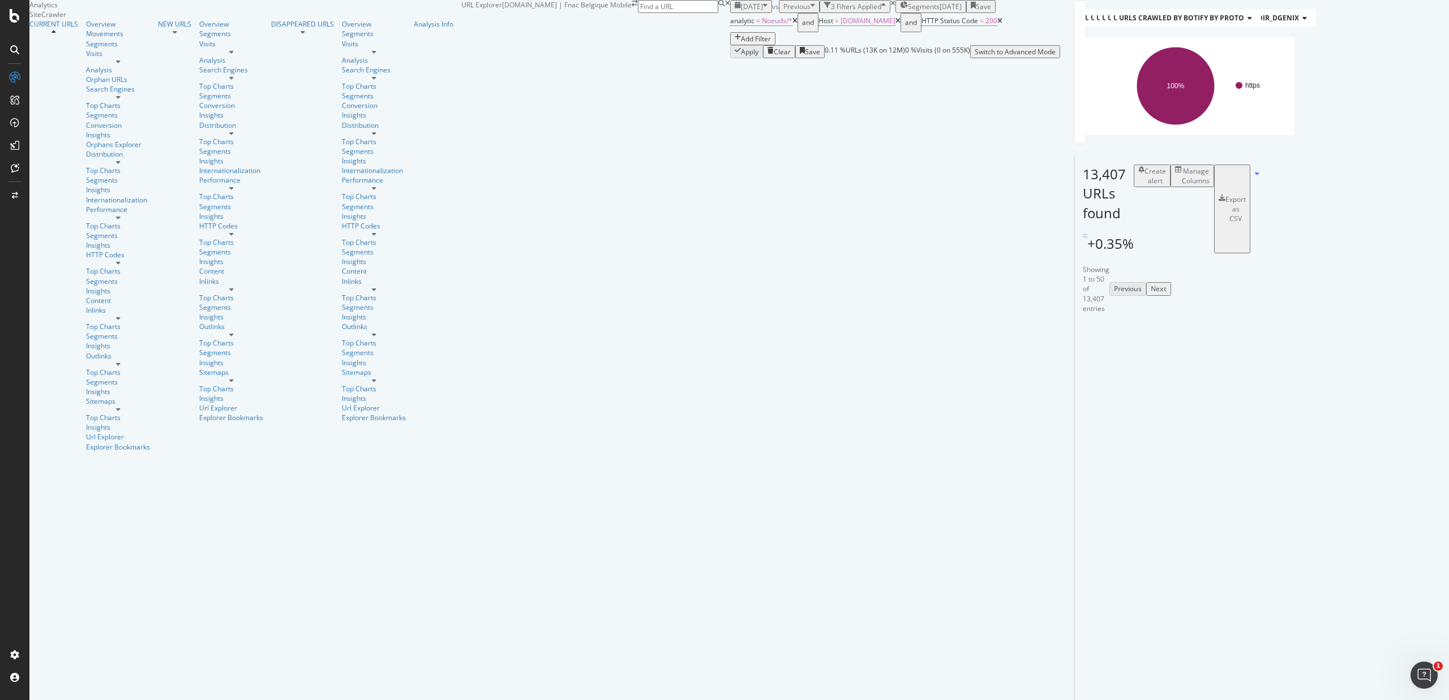
click at [730, 45] on div "analytic = Noeuds/* and Host = www.nl.fnac.be and HTTP Status Code = 200 Add Fi…" at bounding box center [895, 29] width 330 height 32
click at [741, 44] on div "Add Filter" at bounding box center [756, 39] width 30 height 10
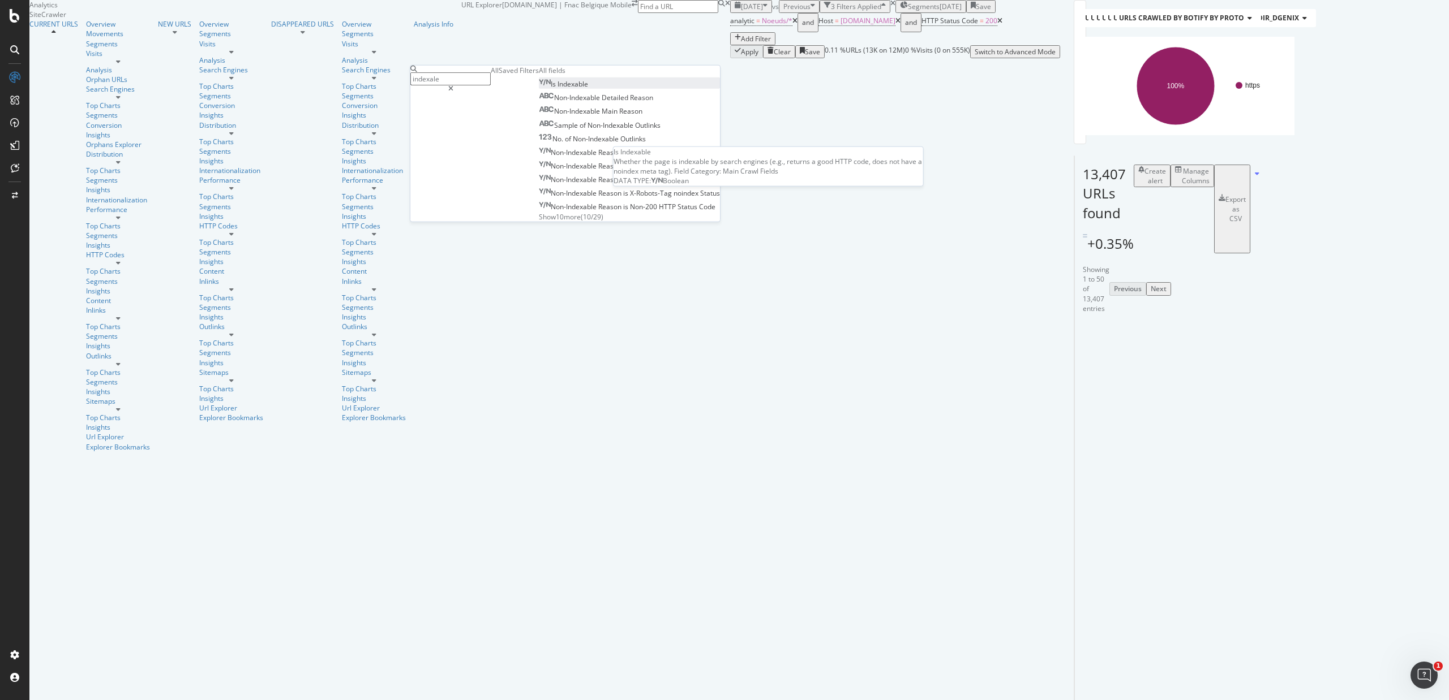
click at [557, 89] on span "Indexable" at bounding box center [572, 84] width 31 height 10
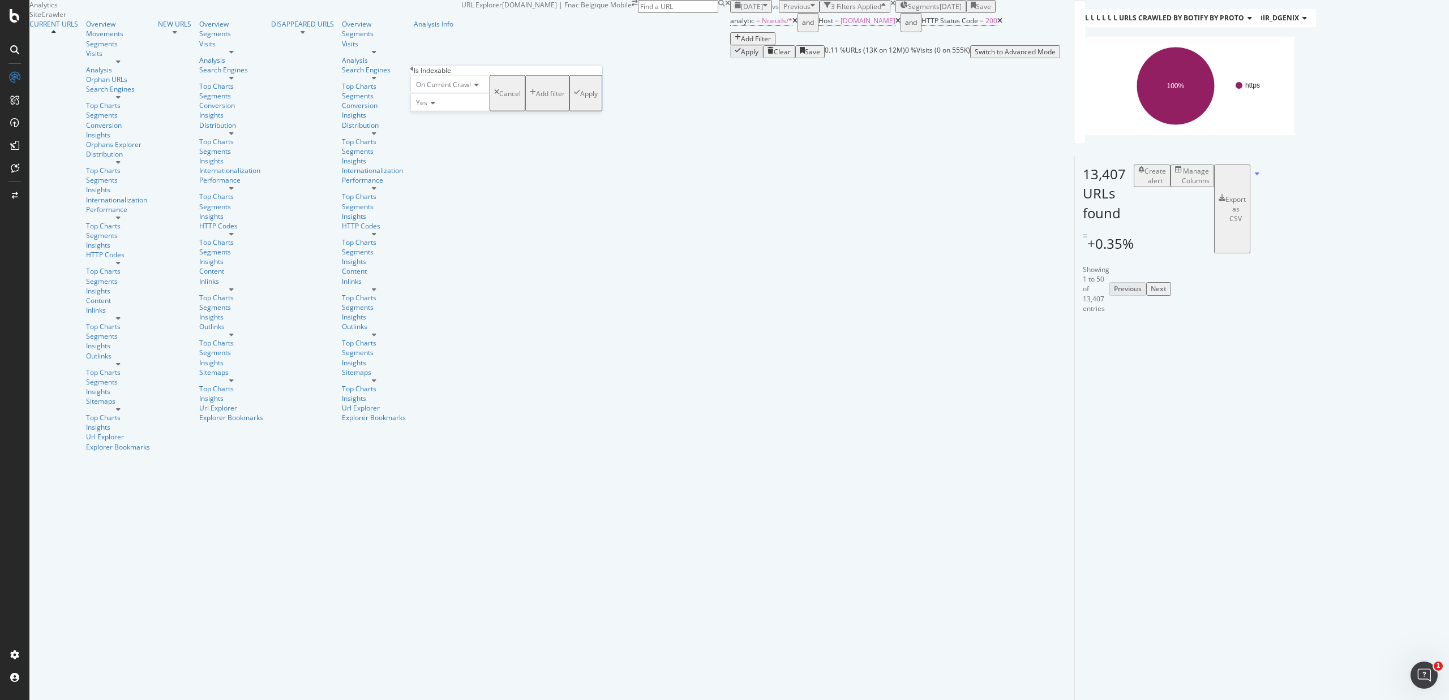
click at [580, 98] on div "Apply" at bounding box center [589, 93] width 18 height 10
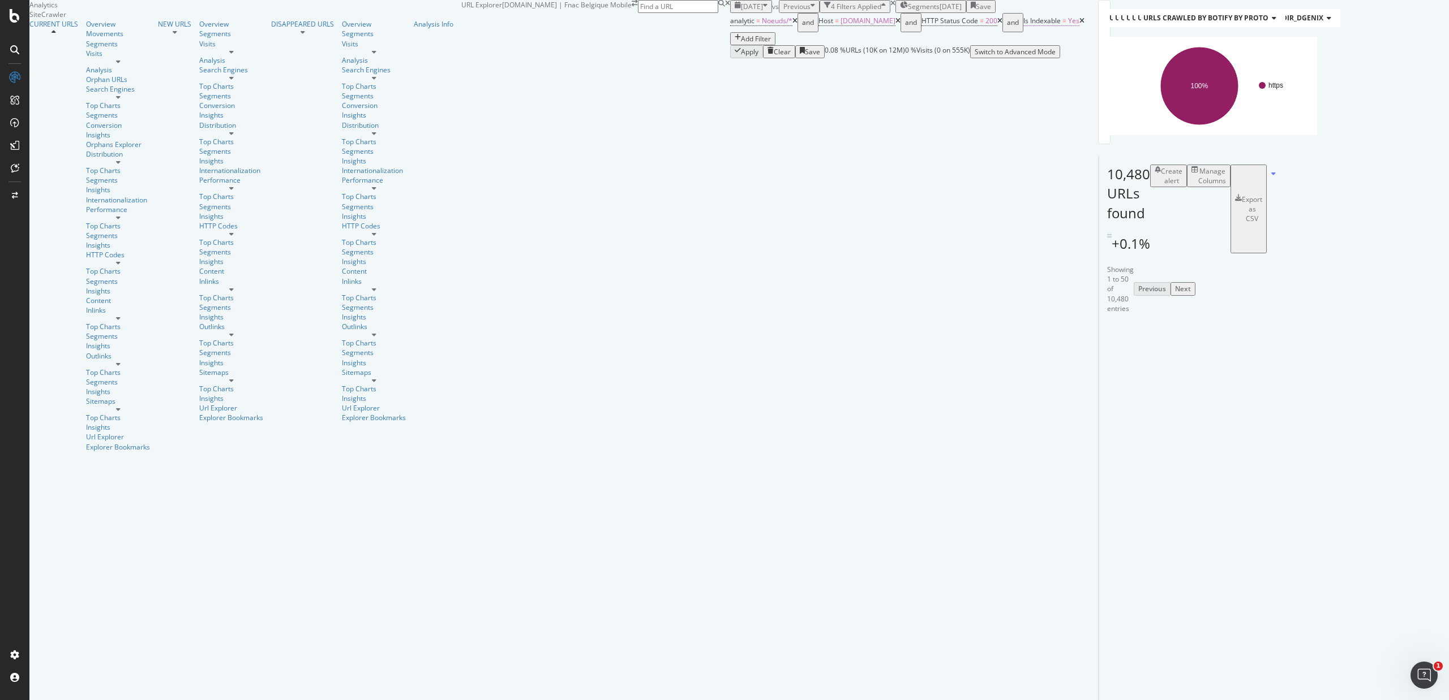
click at [1062, 25] on span "=" at bounding box center [1064, 21] width 4 height 10
click at [453, 105] on icon at bounding box center [450, 101] width 8 height 7
click at [454, 134] on div "No" at bounding box center [468, 128] width 78 height 12
click at [599, 97] on div "Apply" at bounding box center [608, 92] width 18 height 10
click at [1077, 24] on icon at bounding box center [1079, 21] width 5 height 7
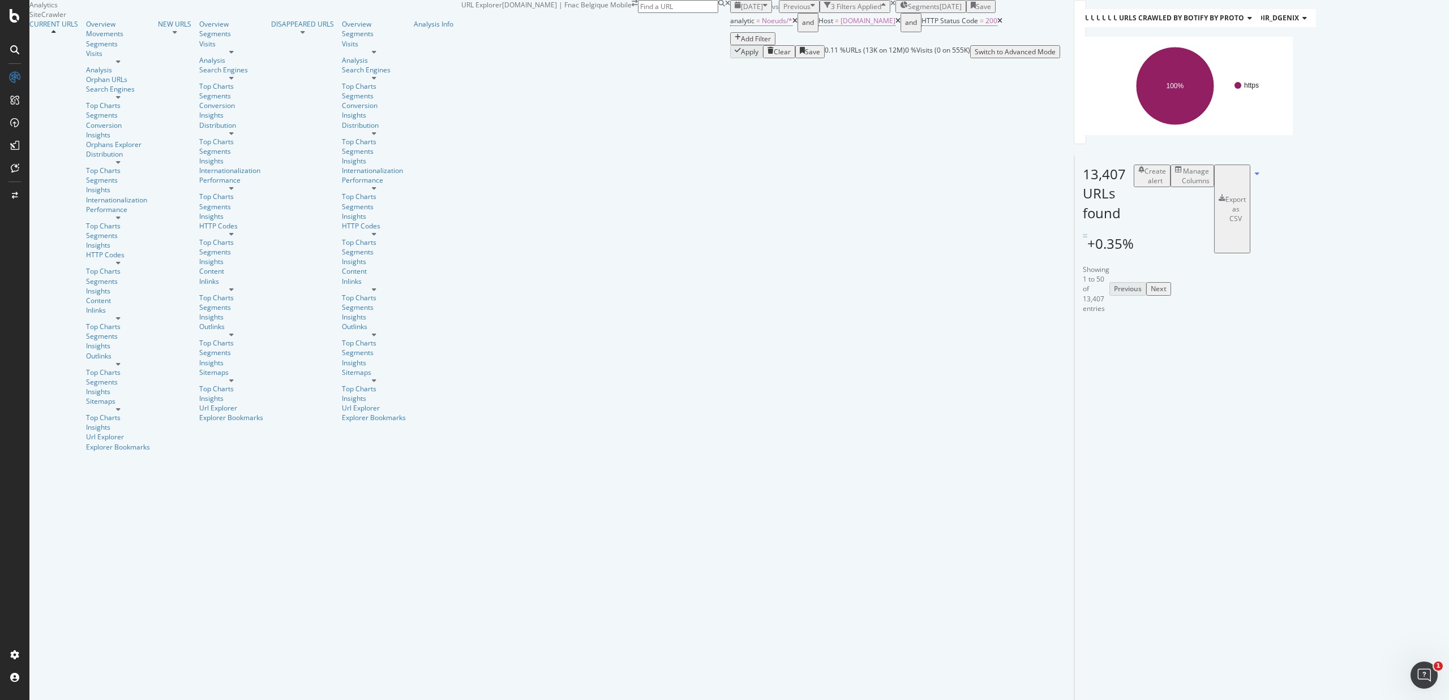
click at [741, 44] on div "Add Filter" at bounding box center [756, 39] width 30 height 10
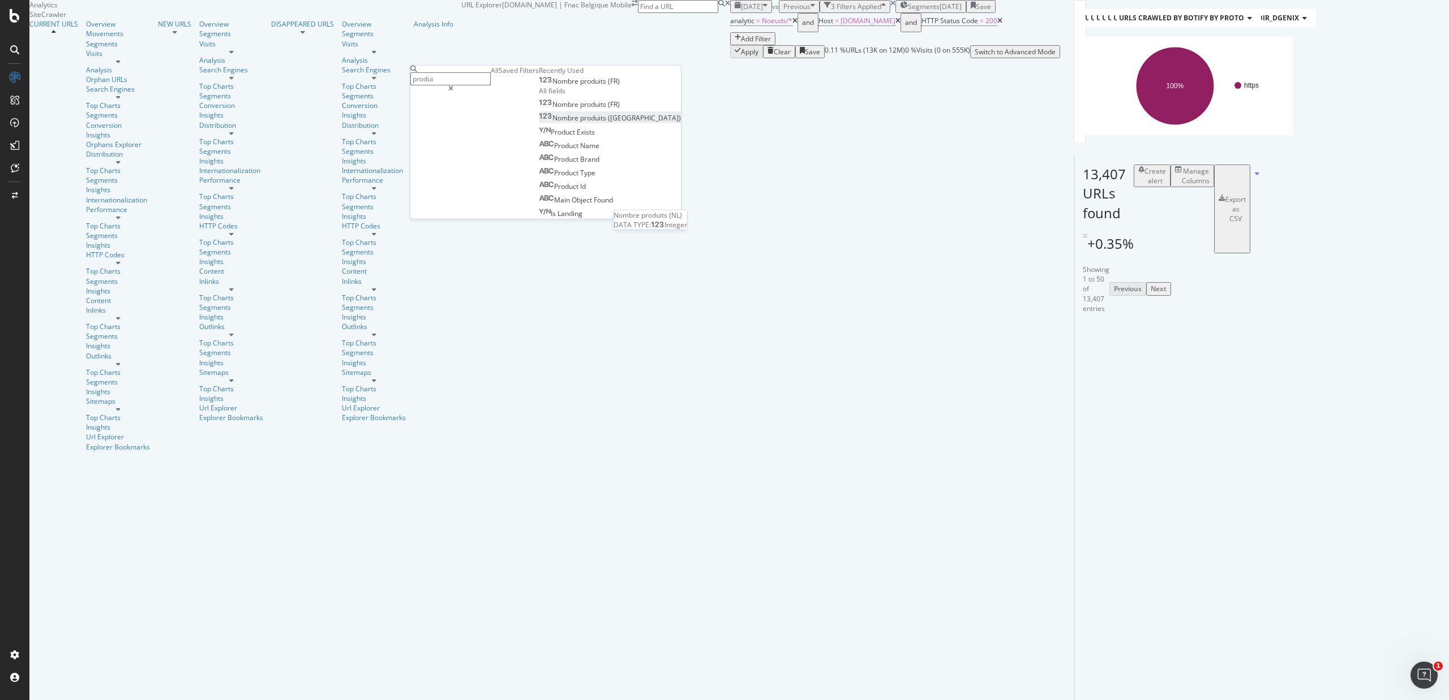
type input "produi"
click at [580, 123] on span "produits" at bounding box center [594, 118] width 28 height 10
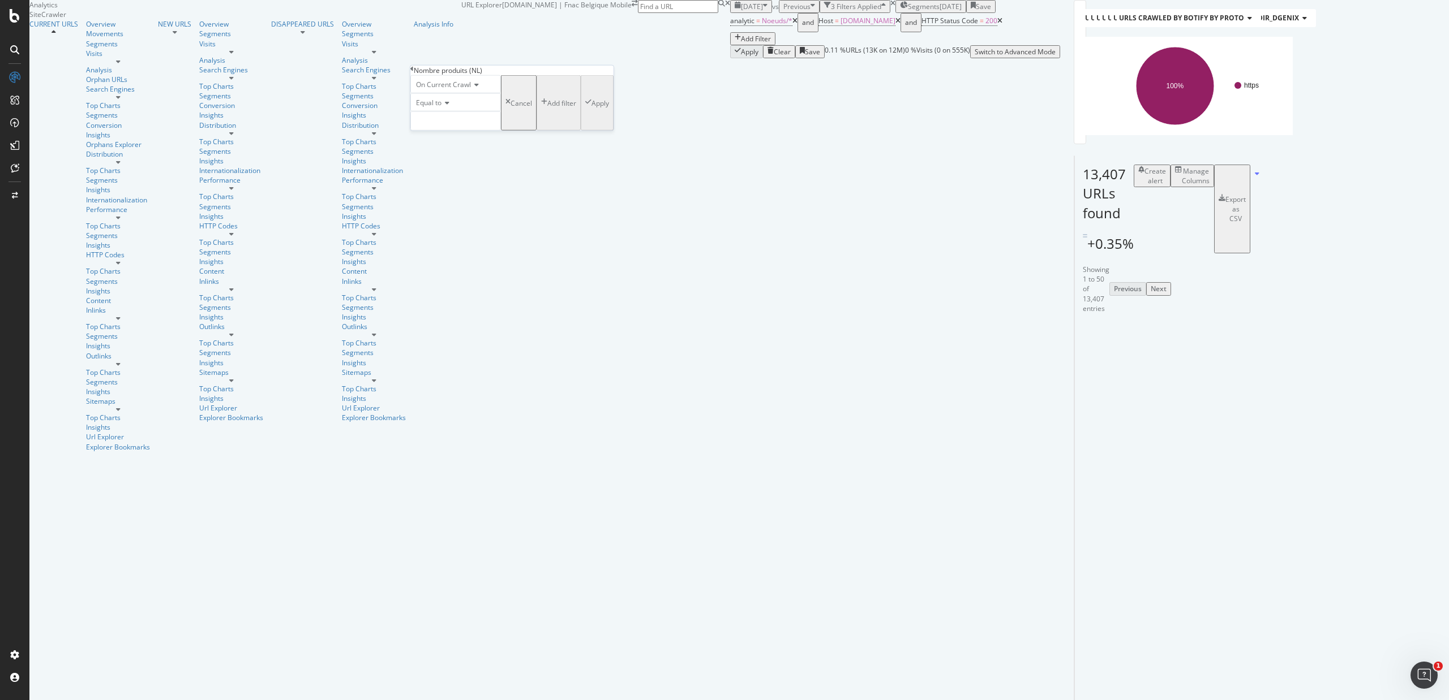
click at [447, 111] on div "Equal to" at bounding box center [455, 102] width 91 height 18
click at [444, 146] on span "Less than" at bounding box center [429, 141] width 30 height 10
click at [461, 131] on div "On Current Crawl Less than Cancel Add filter Apply" at bounding box center [511, 102] width 203 height 55
click at [460, 131] on input "number" at bounding box center [455, 120] width 91 height 19
type input "5"
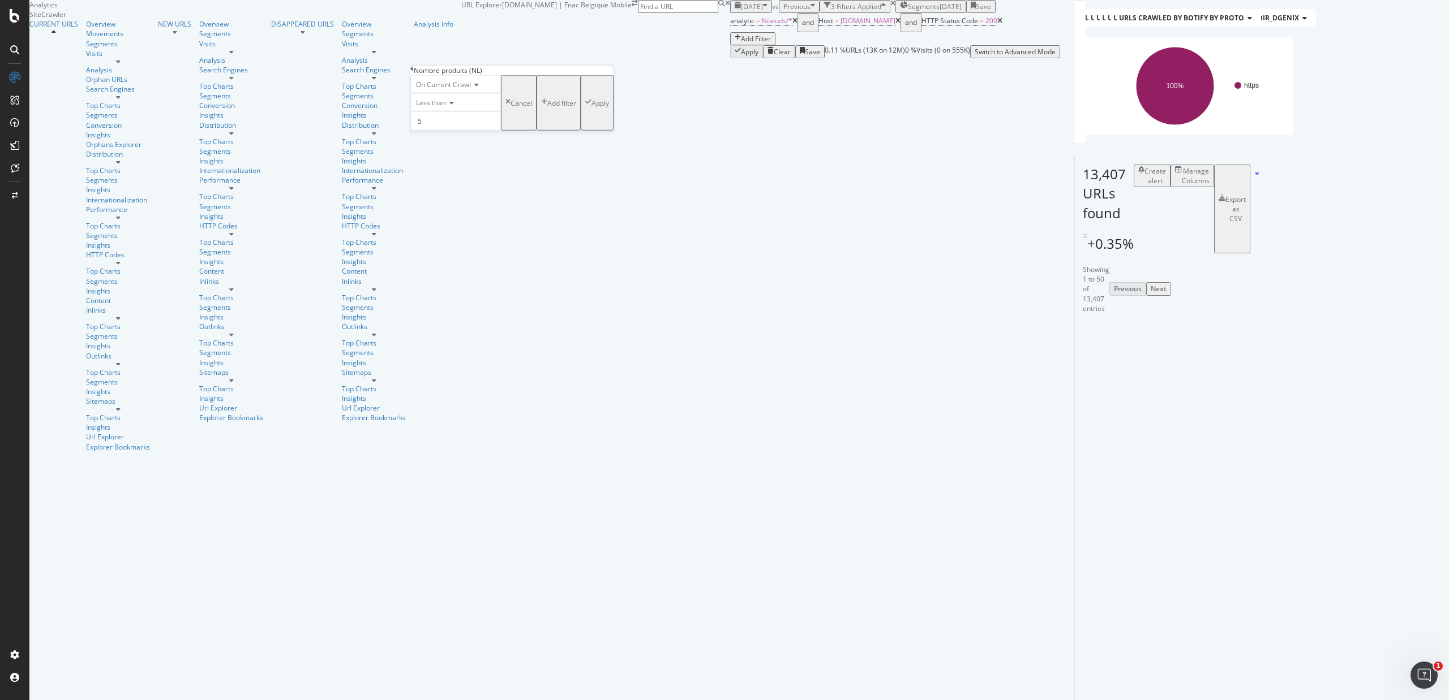
click at [591, 108] on div "Apply" at bounding box center [600, 103] width 18 height 10
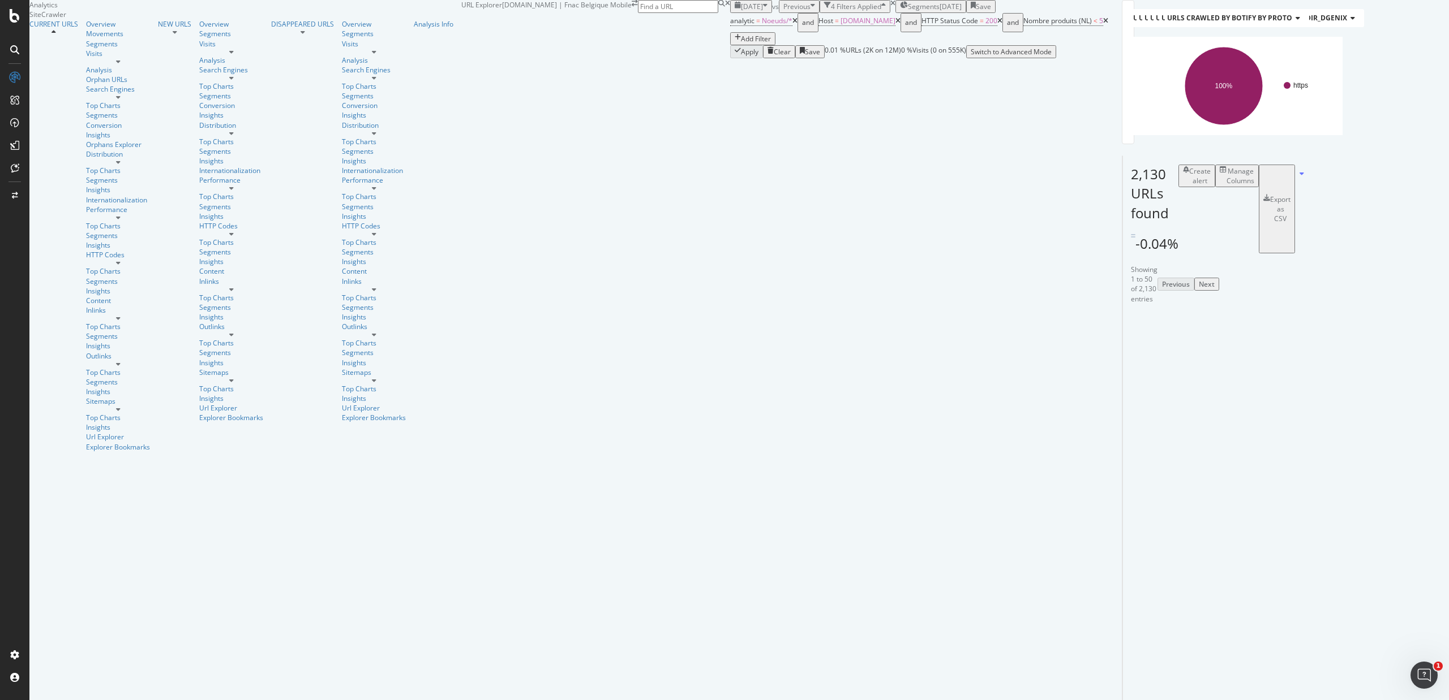
click at [741, 44] on div "Add Filter" at bounding box center [756, 39] width 30 height 10
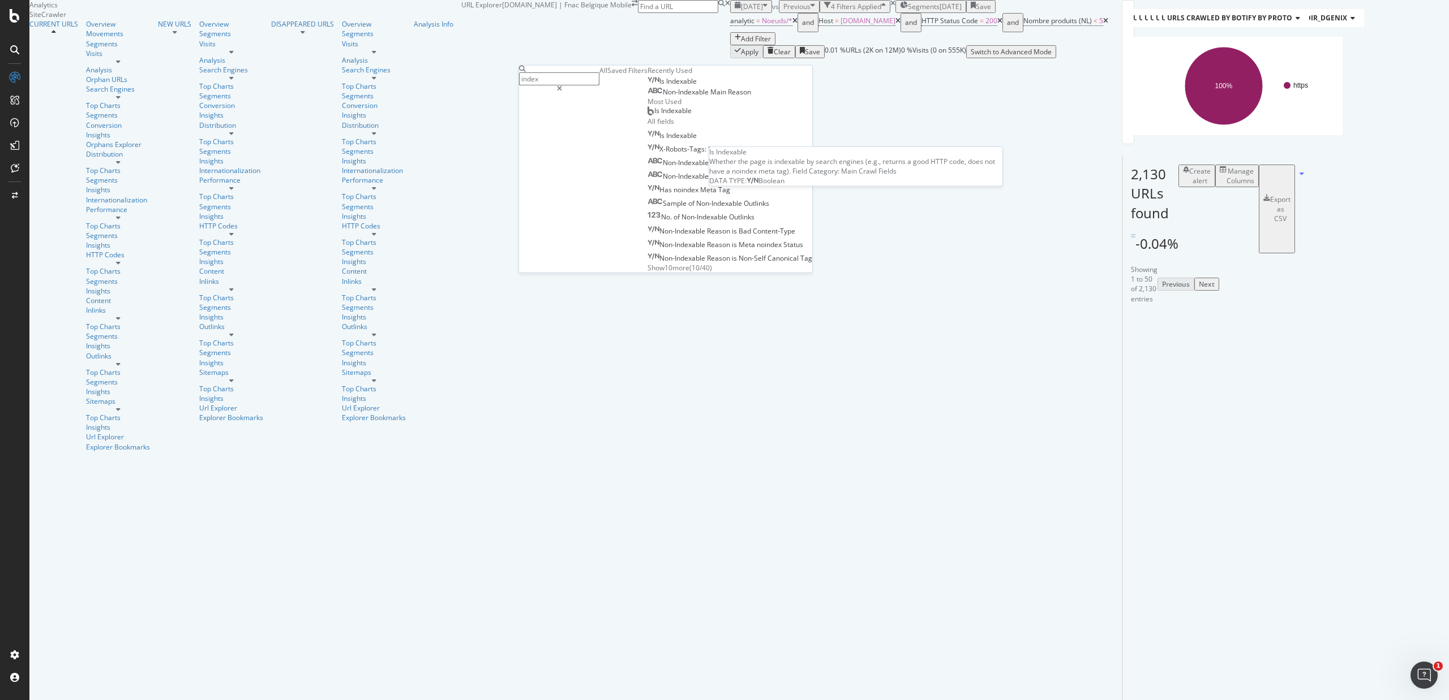
type input "index"
click at [666, 86] on span "Indexable" at bounding box center [681, 81] width 31 height 10
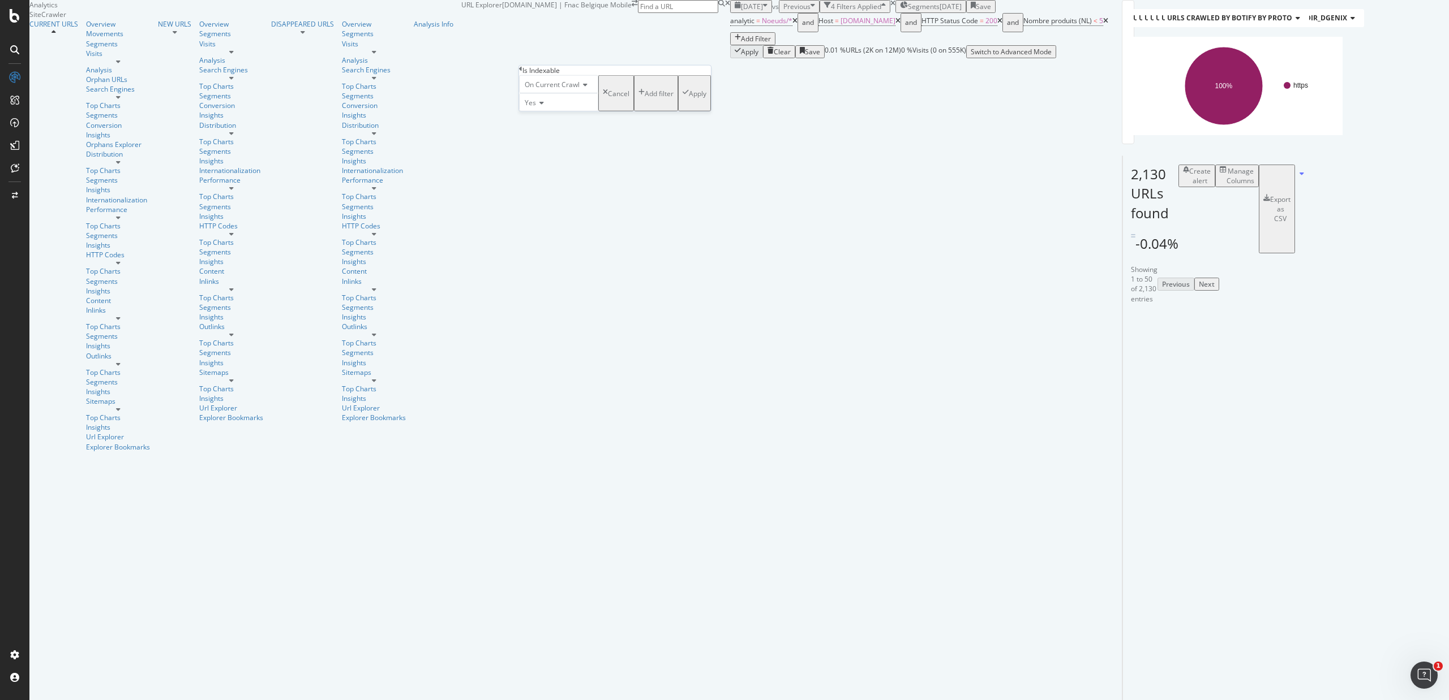
click at [689, 98] on div "Apply" at bounding box center [698, 93] width 18 height 10
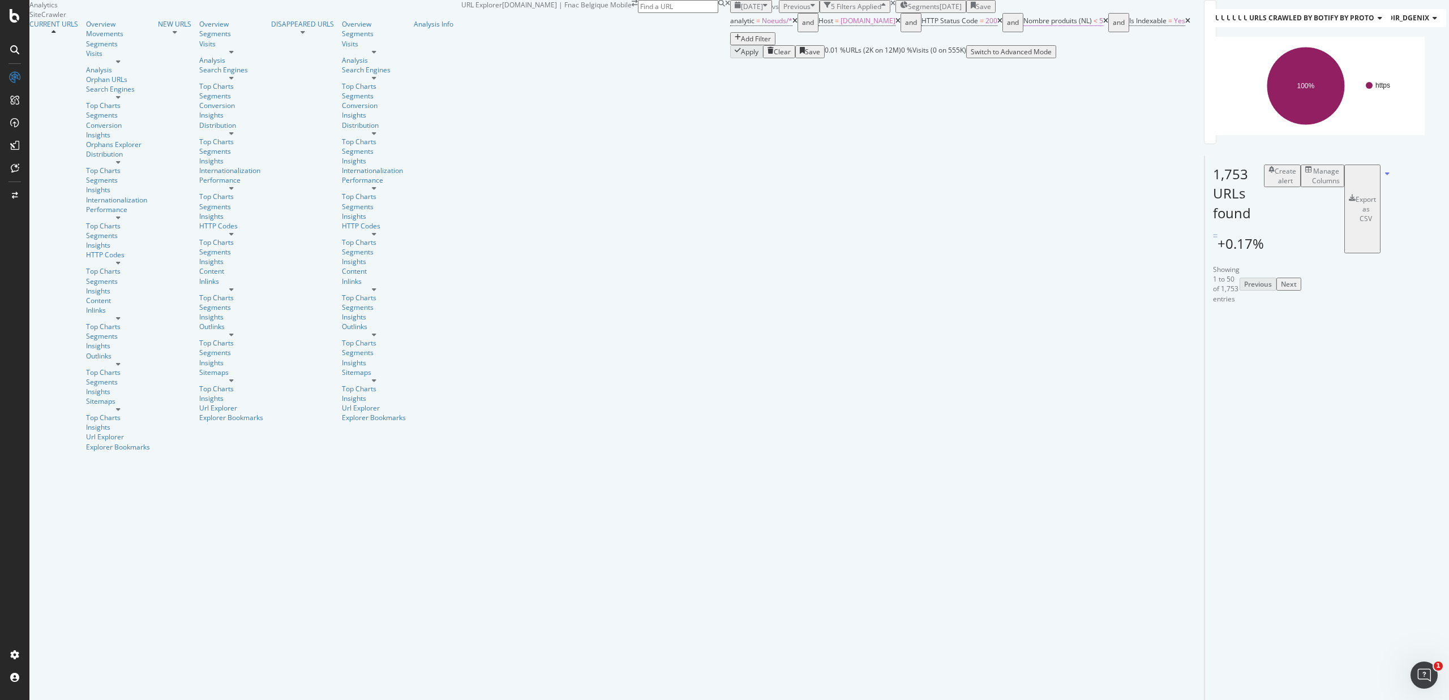
drag, startPoint x: 600, startPoint y: 75, endPoint x: 479, endPoint y: 79, distance: 121.7
click at [1185, 24] on icon at bounding box center [1187, 21] width 5 height 7
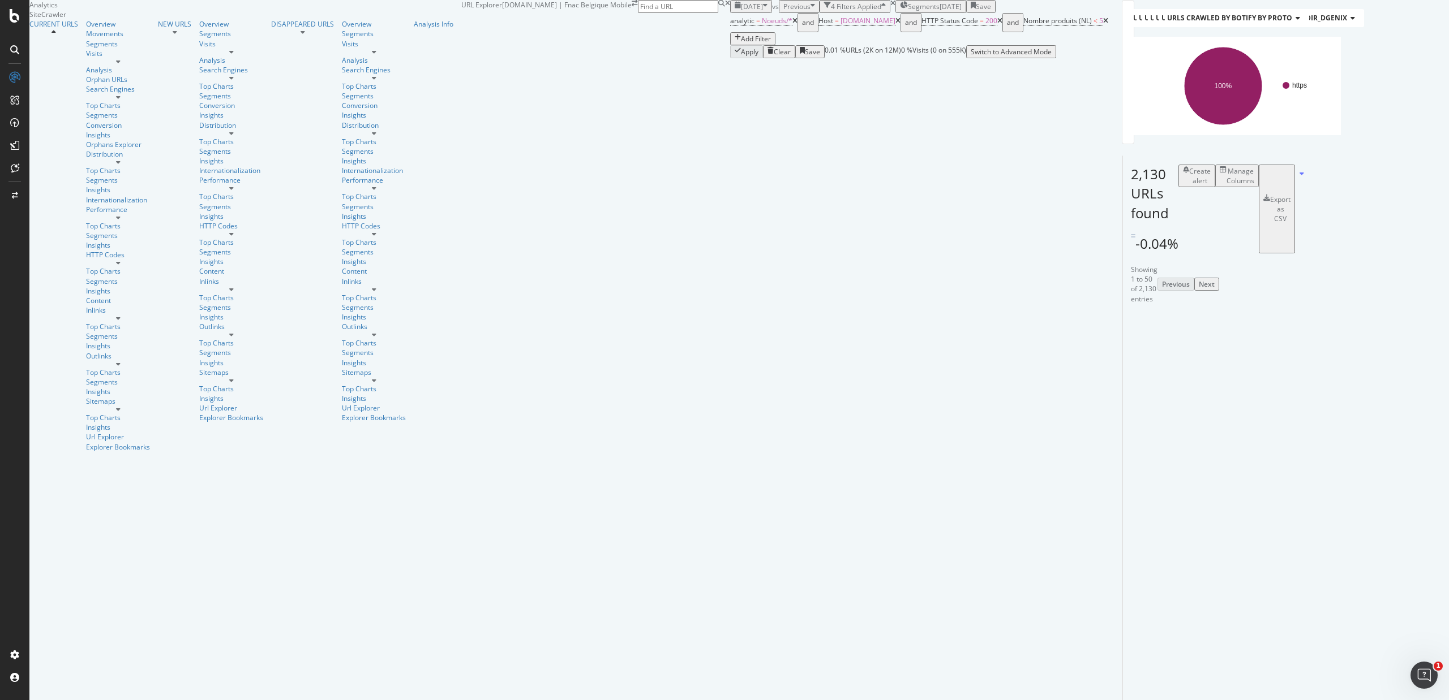
click at [1103, 24] on icon at bounding box center [1105, 21] width 5 height 7
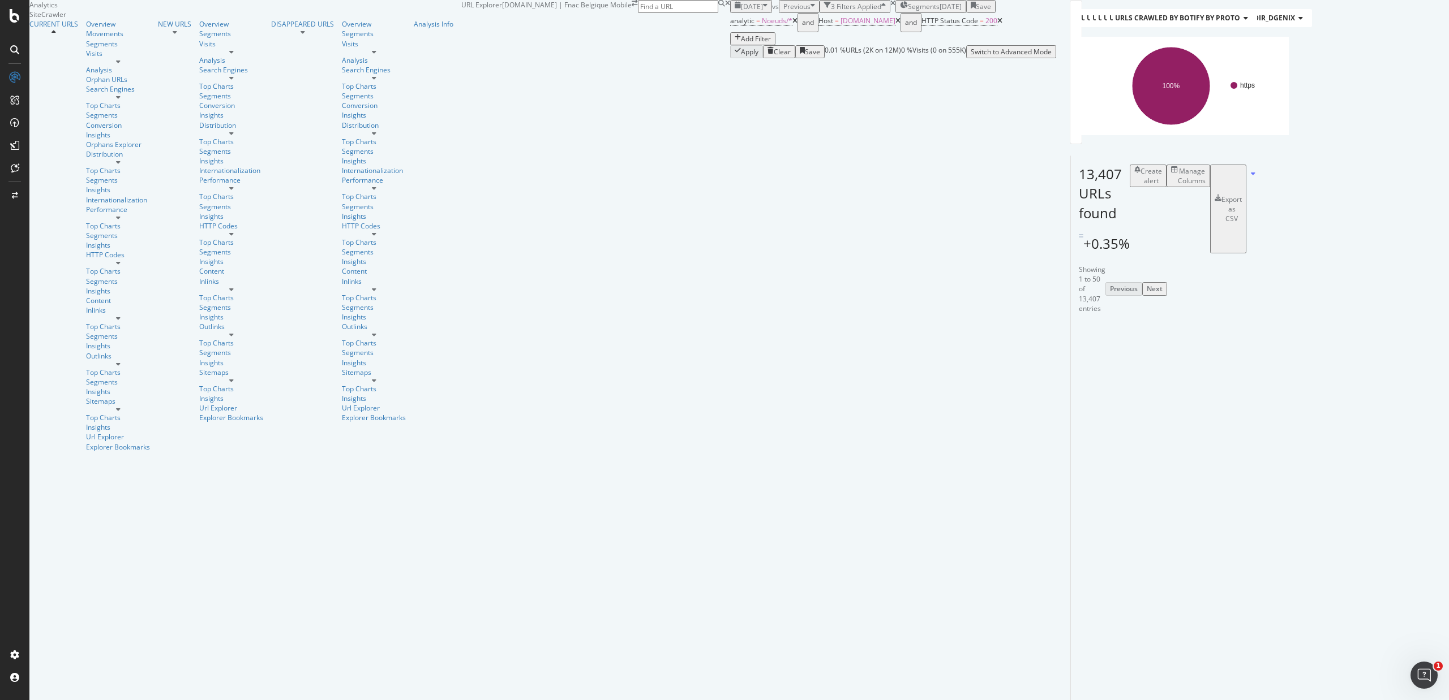
click at [997, 24] on icon at bounding box center [999, 21] width 5 height 7
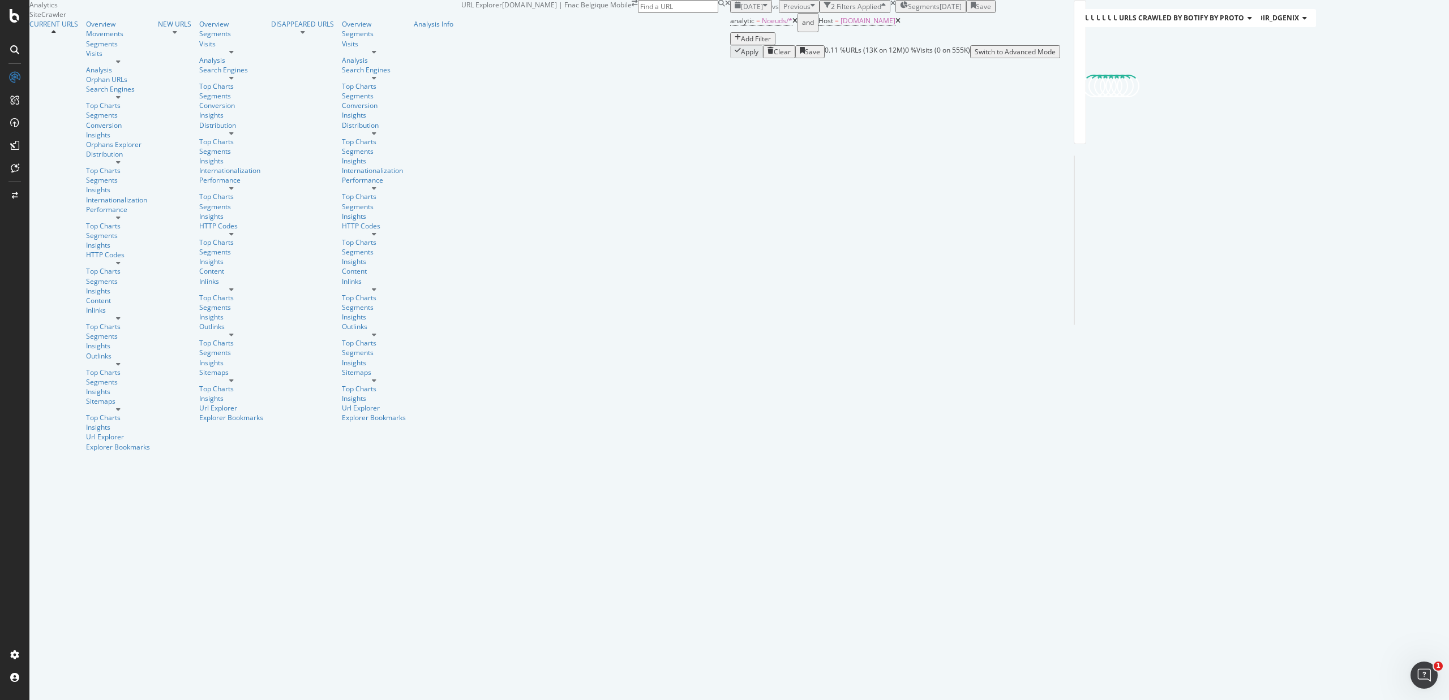
click at [741, 44] on div "Add Filter" at bounding box center [756, 39] width 30 height 10
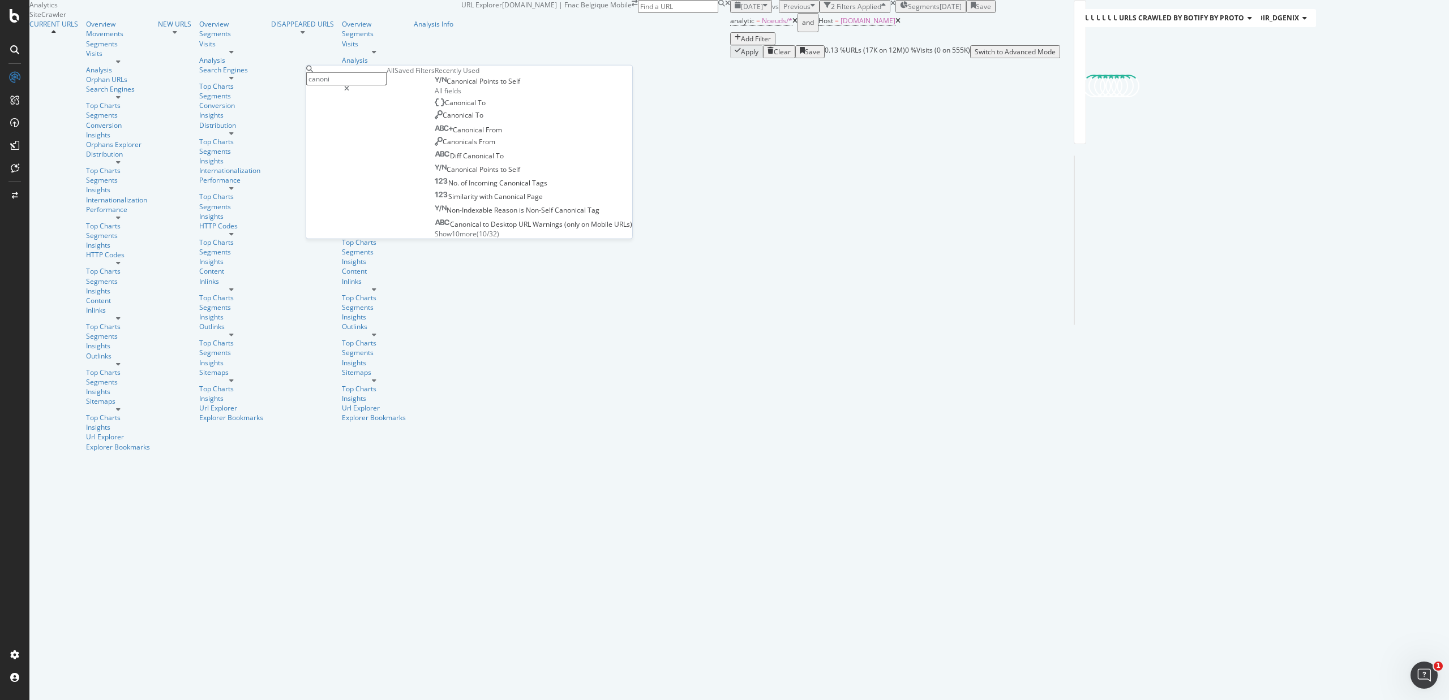
type input "canoni"
click at [446, 86] on span "Canonical" at bounding box center [462, 81] width 33 height 10
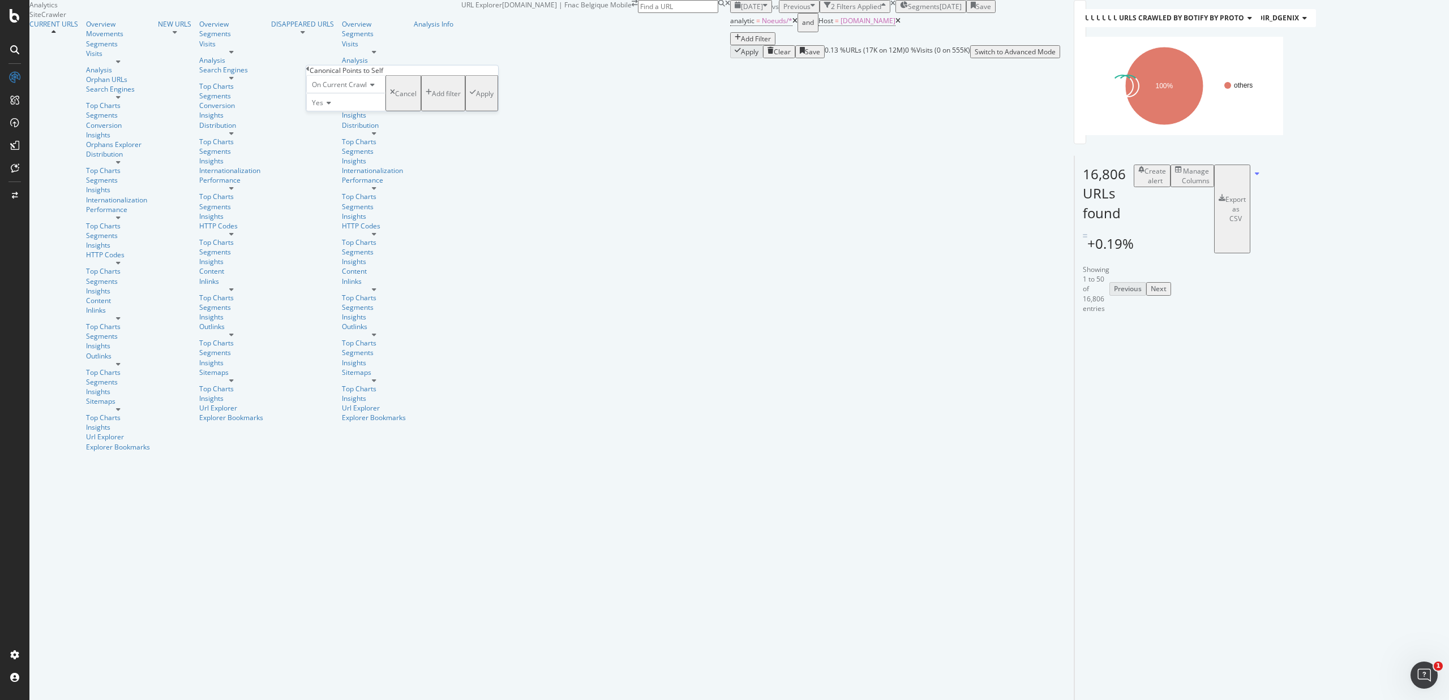
click at [323, 108] on span "Yes" at bounding box center [317, 103] width 11 height 10
click at [319, 134] on span "No" at bounding box center [314, 129] width 9 height 10
click at [476, 98] on div "Apply" at bounding box center [485, 93] width 18 height 10
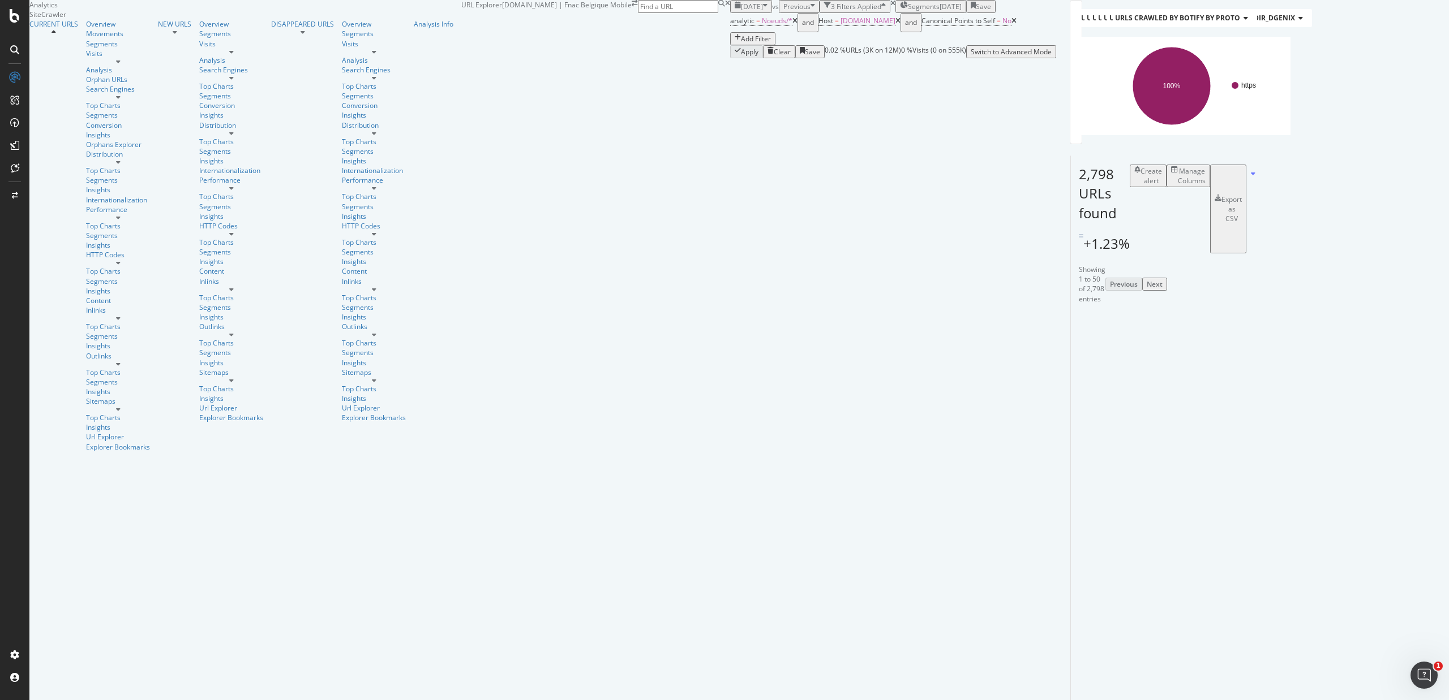
click at [1011, 24] on icon at bounding box center [1013, 21] width 5 height 7
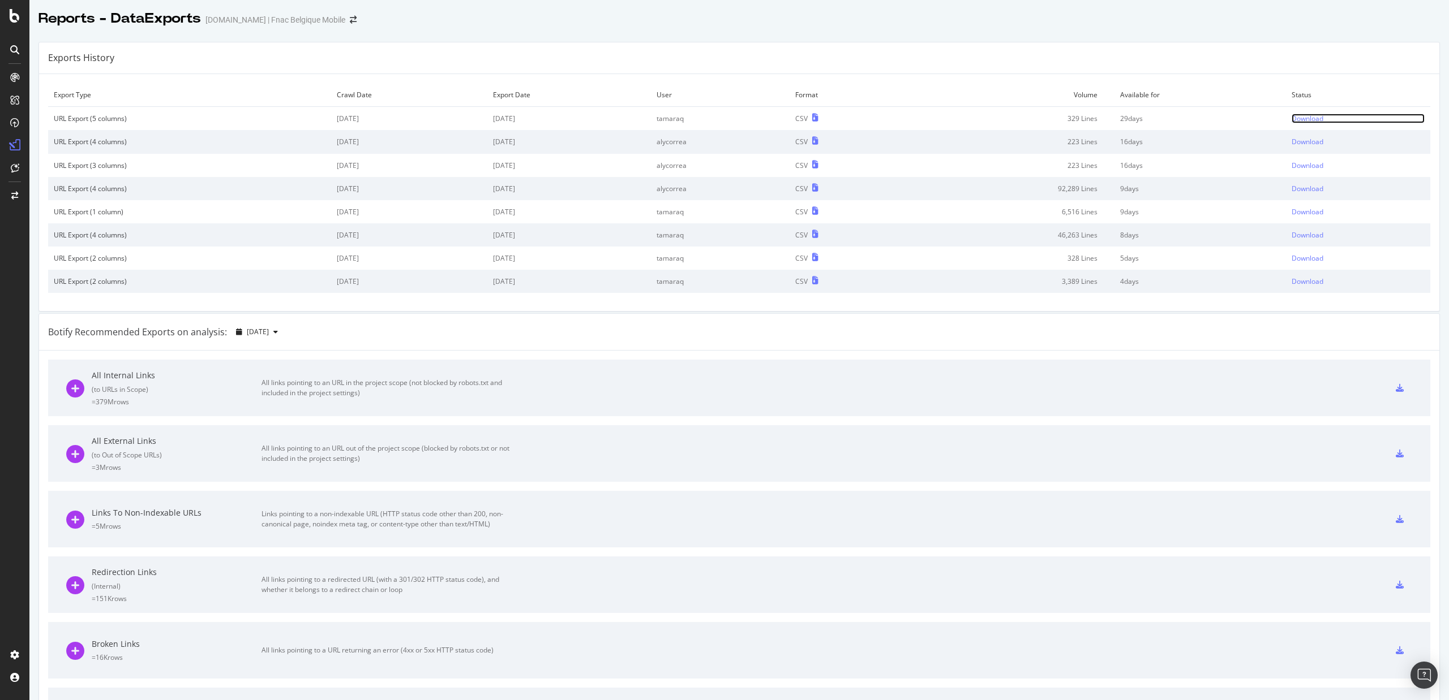
click at [1303, 119] on div "Download" at bounding box center [1307, 119] width 32 height 10
